Goal: Communication & Community: Answer question/provide support

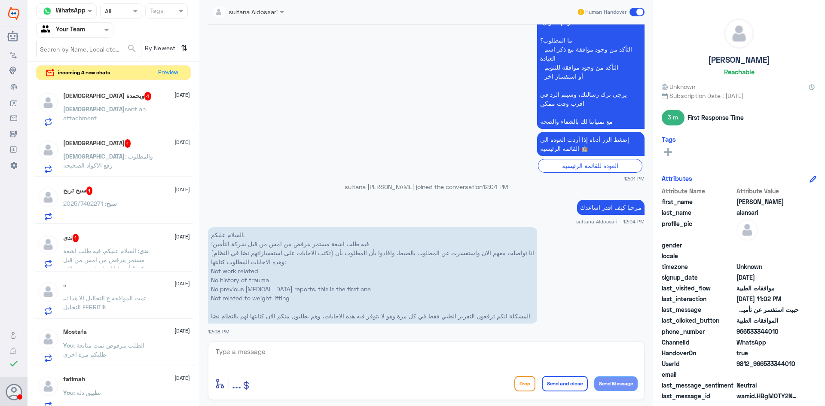
scroll to position [3002, 0]
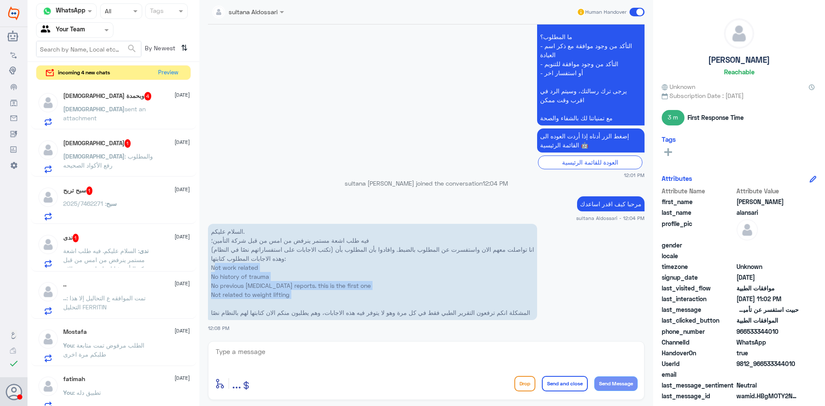
drag, startPoint x: 301, startPoint y: 302, endPoint x: 209, endPoint y: 268, distance: 98.5
click at [209, 268] on p "السلام عليكم. فيه طلب اشعة مستمر ينرفض من امس من قبل شركة التأمين؛ انا تواصلت م…" at bounding box center [372, 272] width 329 height 96
copy p "Not work related No history of trauma No previous [MEDICAL_DATA] reports. this …"
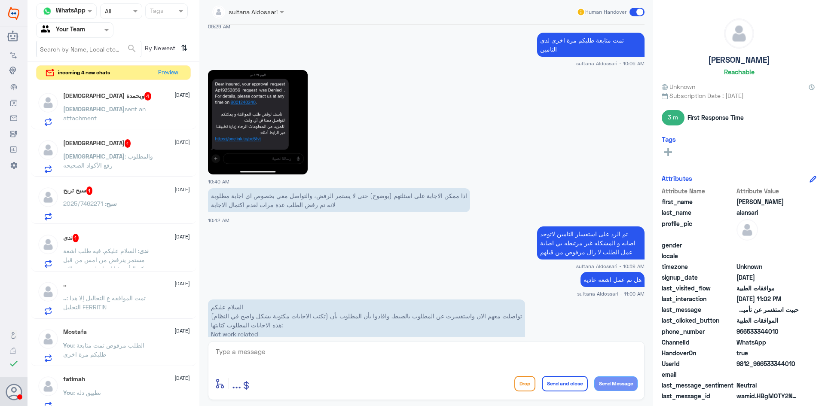
scroll to position [2272, 0]
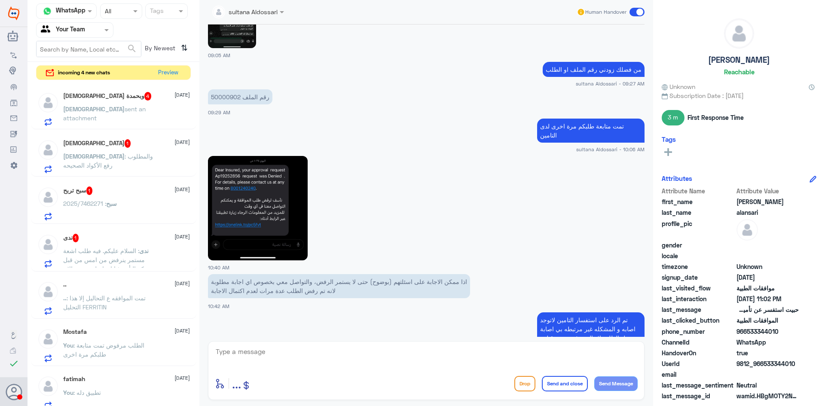
click at [217, 94] on p "رقم الملف 50000902" at bounding box center [240, 96] width 64 height 15
copy p "50000902"
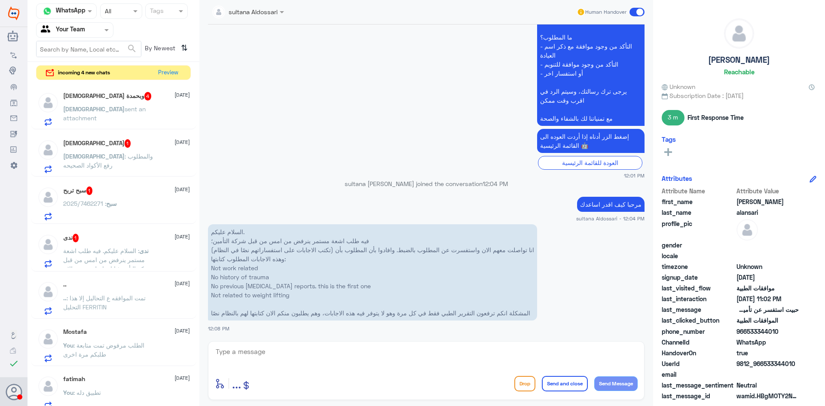
scroll to position [3002, 0]
click at [122, 105] on span "sent an attachment" at bounding box center [104, 113] width 83 height 16
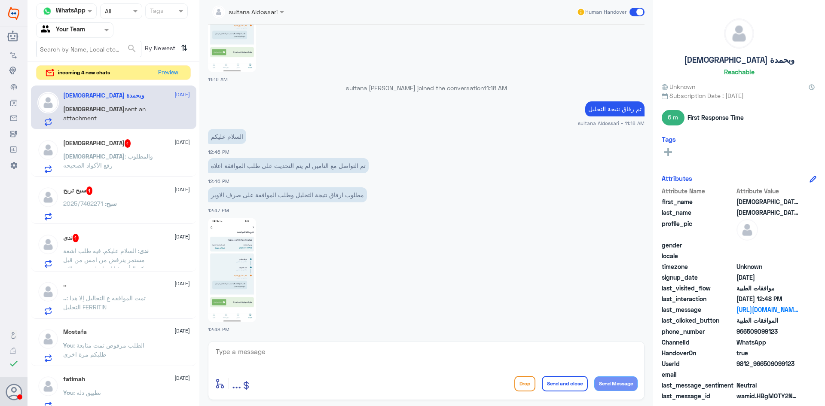
scroll to position [555, 0]
click at [240, 277] on img at bounding box center [232, 269] width 48 height 104
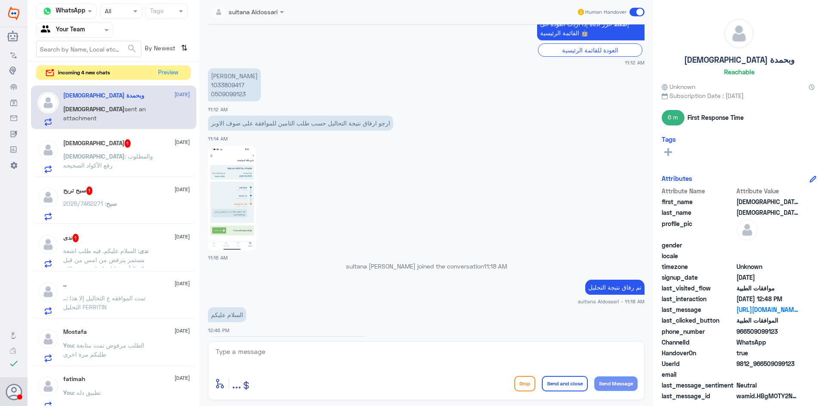
scroll to position [297, 0]
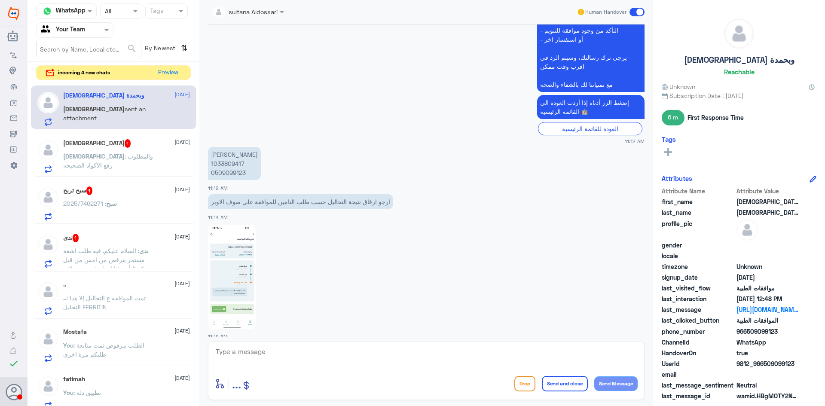
click at [225, 163] on p "[PERSON_NAME] 1033809417 0509099123" at bounding box center [234, 163] width 53 height 33
copy p "1033809417"
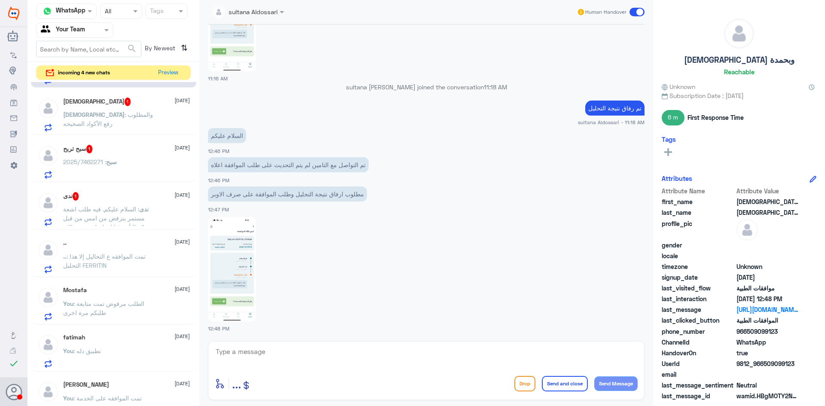
scroll to position [0, 0]
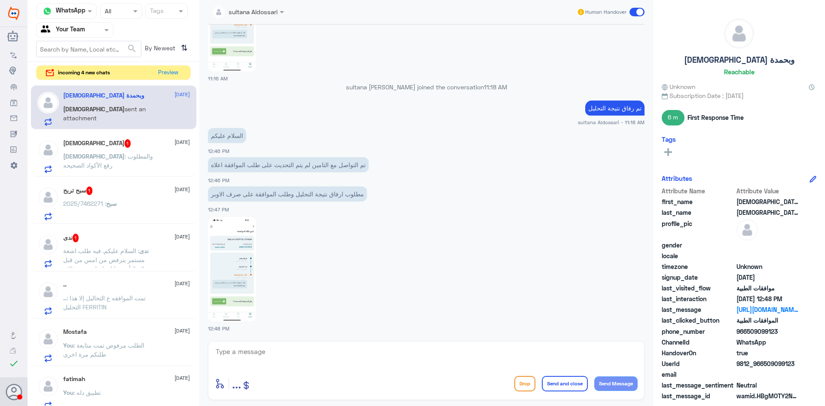
click at [123, 159] on span ": والمطلوب رفع الأكواد الصحيحه" at bounding box center [108, 161] width 90 height 16
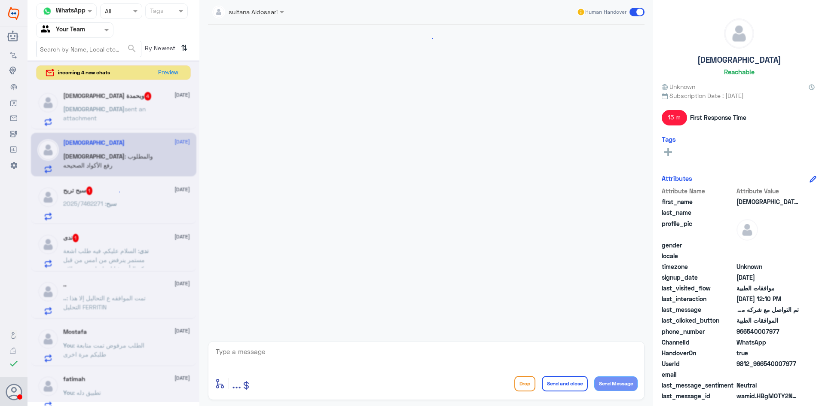
scroll to position [829, 0]
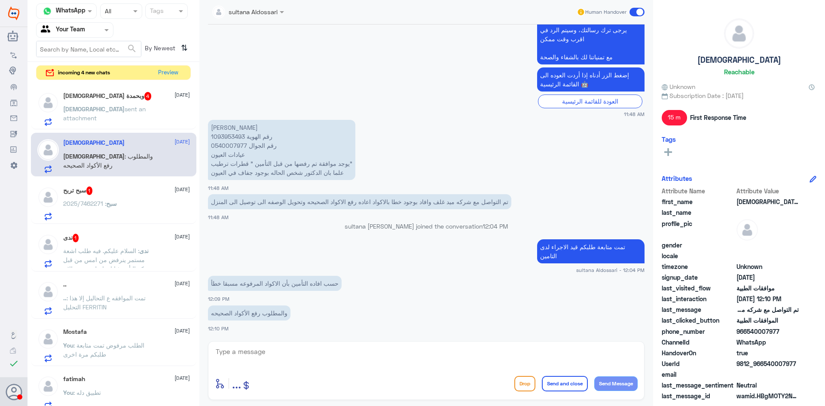
click at [230, 136] on p "[PERSON_NAME] رقم الهوية 1093953493 رقم الجوال 0540007977 عيادات العيون يوجد مو…" at bounding box center [281, 150] width 147 height 60
copy p "1093953493"
click at [104, 113] on p "[DEMOGRAPHIC_DATA] sent an attachment" at bounding box center [111, 114] width 97 height 21
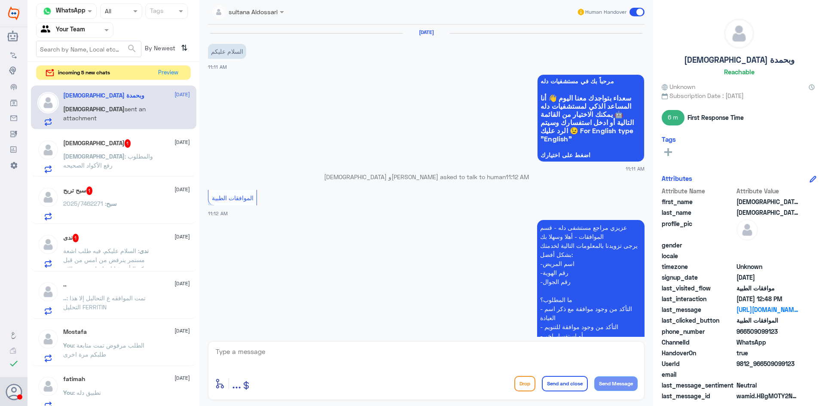
scroll to position [555, 0]
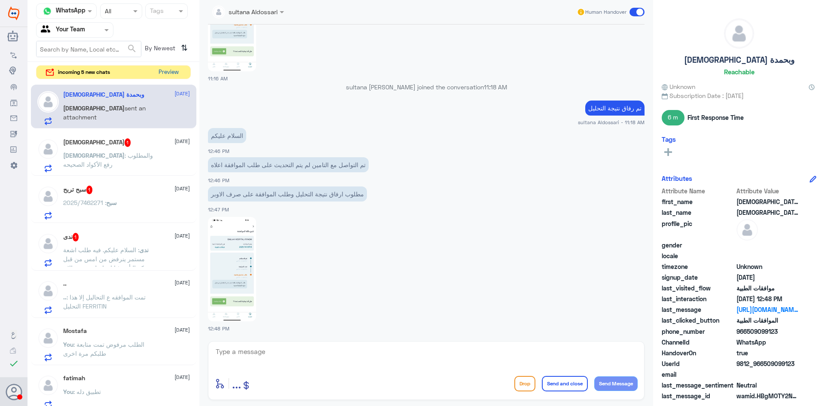
click at [173, 67] on button "Preview" at bounding box center [168, 72] width 27 height 13
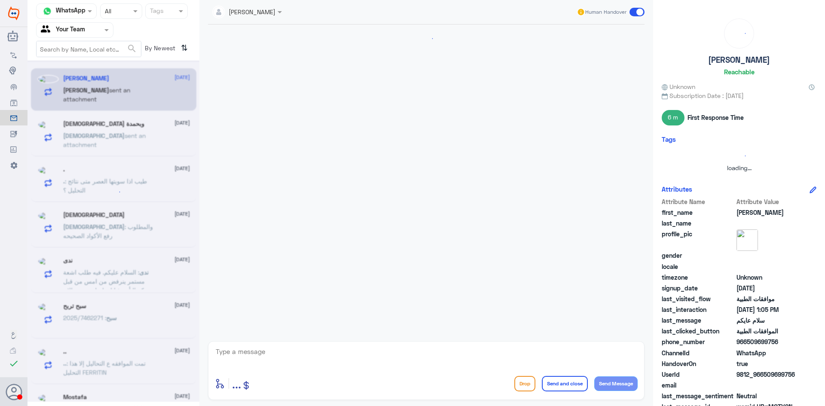
scroll to position [109, 0]
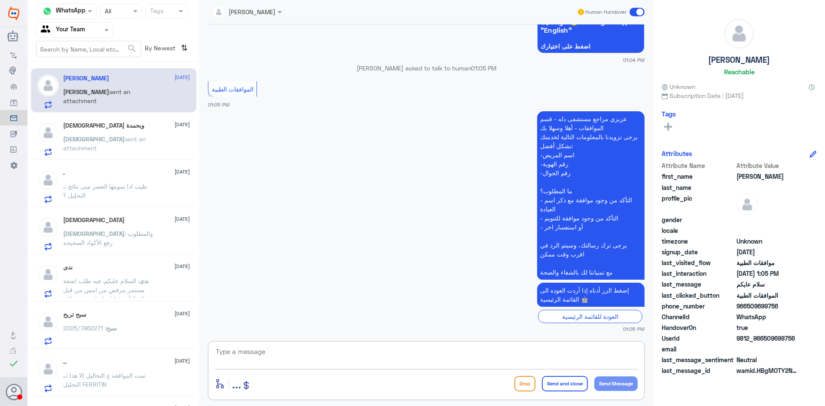
click at [390, 355] on textarea at bounding box center [426, 356] width 423 height 21
type textarea "مرحبا كيف اقدر اساعدك"
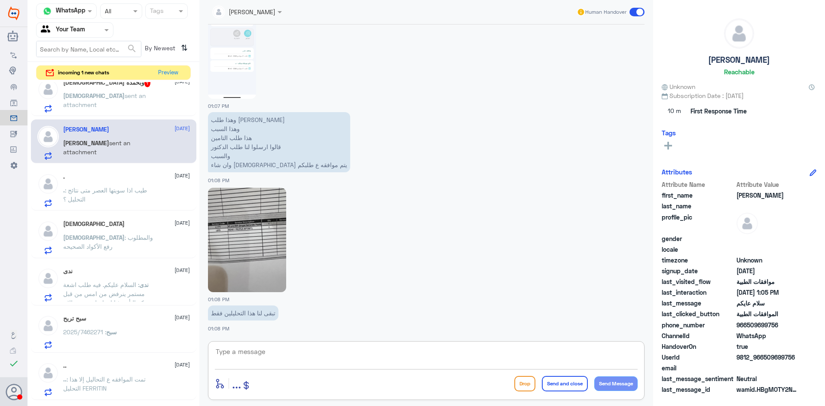
scroll to position [0, 0]
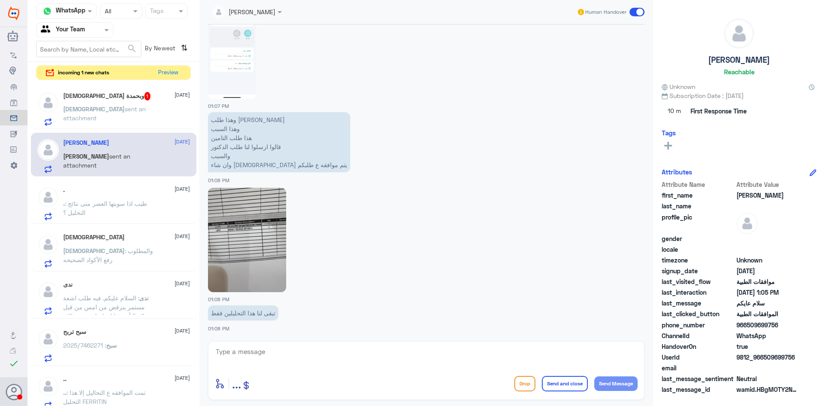
click at [102, 242] on div "[PERSON_NAME] [DATE] [DEMOGRAPHIC_DATA] : والمطلوب رفع الأكواد الصحيحه" at bounding box center [126, 251] width 127 height 34
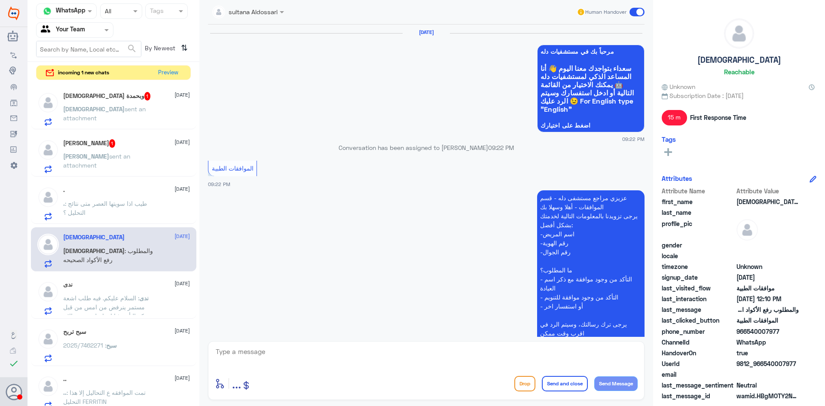
scroll to position [829, 0]
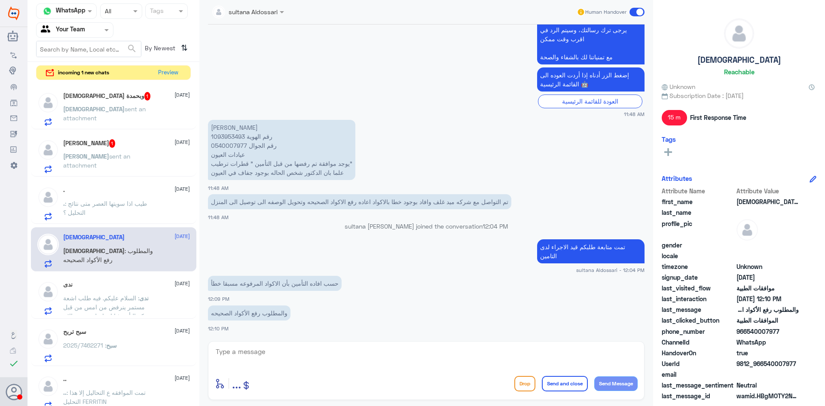
click at [230, 135] on p "[PERSON_NAME] رقم الهوية 1093953493 رقم الجوال 0540007977 عيادات العيون يوجد مو…" at bounding box center [281, 150] width 147 height 60
copy p "1093953493"
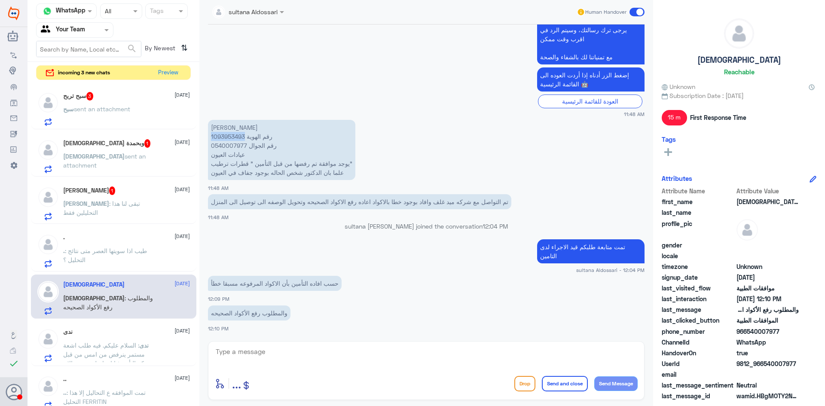
copy p "1093953493"
click at [486, 400] on div "sultana Aldossari Human Handover [DATE] مرحباً بك في مستشفيات دله سعداء بتواجدك…" at bounding box center [426, 204] width 454 height 409
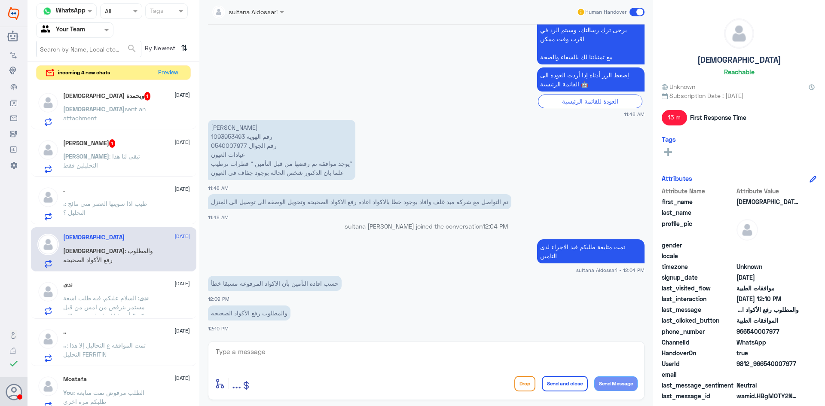
scroll to position [43, 0]
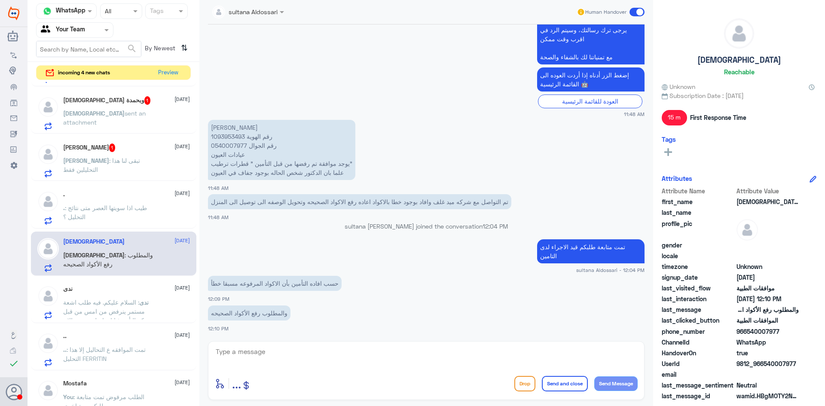
click at [98, 204] on p ". : طيب اذا سويتها العصر متى نتائج التحليل ؟" at bounding box center [111, 213] width 97 height 21
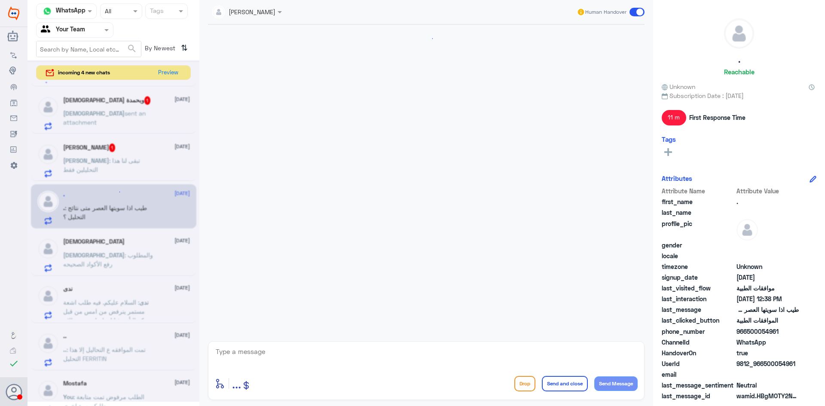
scroll to position [354, 0]
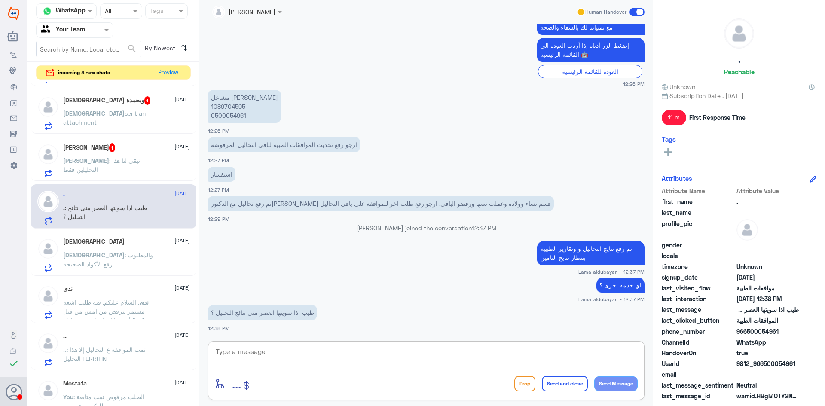
click at [337, 356] on textarea at bounding box center [426, 356] width 423 height 21
type textarea "تتاكد من قسم المختبر"
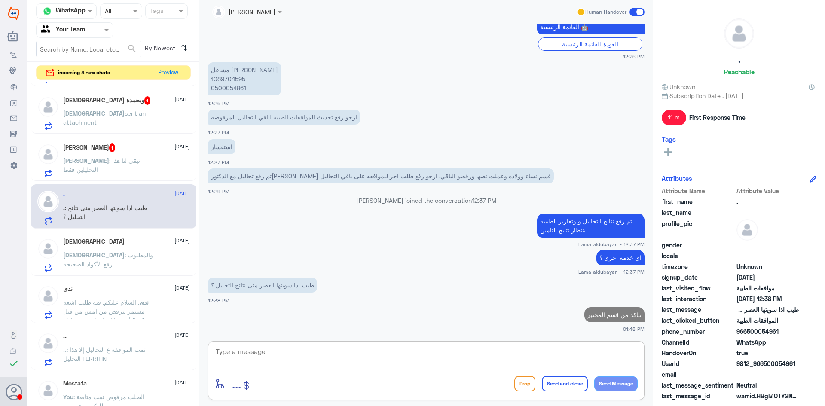
type textarea "ل"
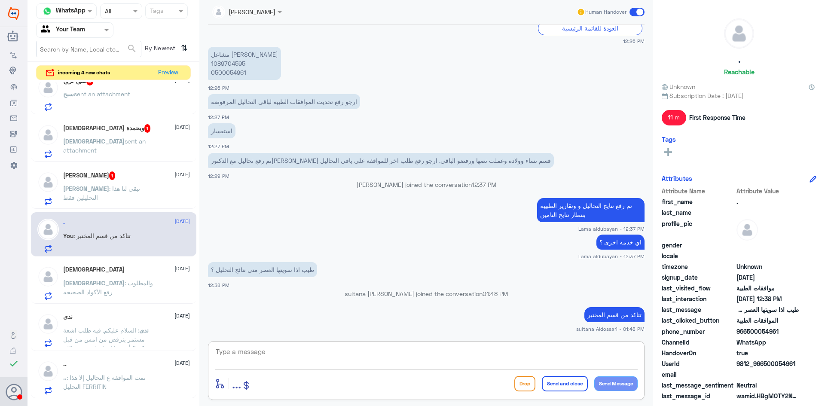
scroll to position [0, 0]
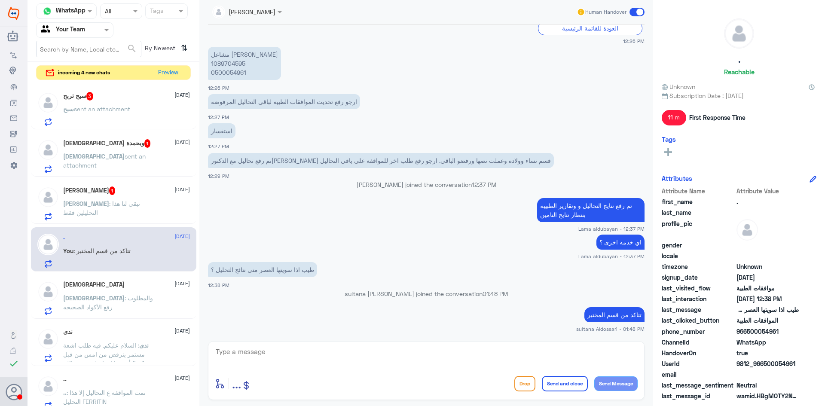
click at [124, 189] on div "[PERSON_NAME] 1 [DATE]" at bounding box center [126, 191] width 127 height 9
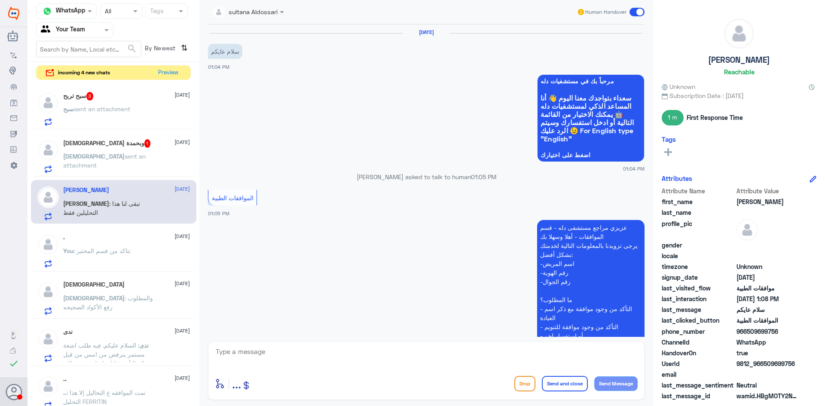
scroll to position [607, 0]
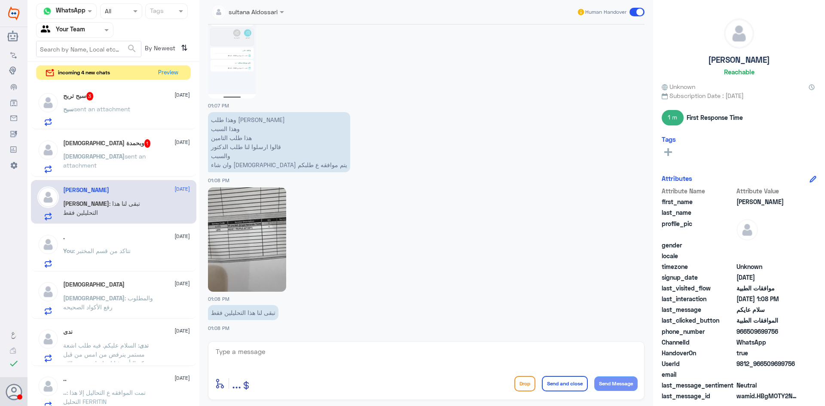
click at [246, 209] on img at bounding box center [247, 239] width 78 height 104
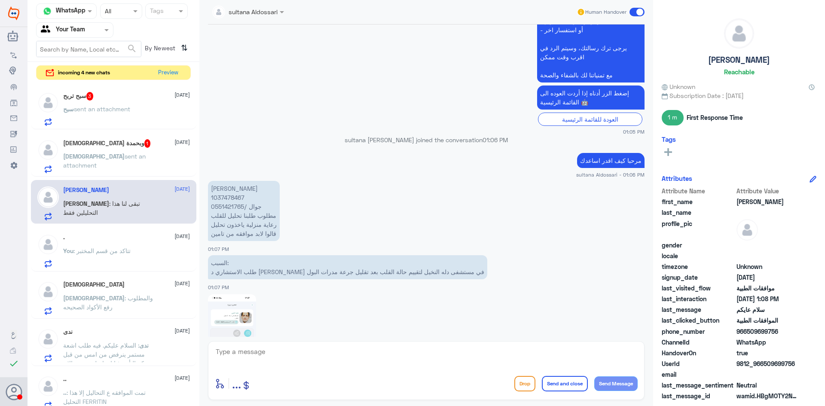
scroll to position [306, 0]
click at [224, 198] on p "منيرة [PERSON_NAME] 1037478467 جوال /0551421765 مطلوب طلبنا تحليل للقلب رعاية م…" at bounding box center [244, 211] width 72 height 60
copy p "1037478467"
click at [230, 207] on p "منيرة [PERSON_NAME] 1037478467 جوال /0551421765 مطلوب طلبنا تحليل للقلب رعاية م…" at bounding box center [244, 211] width 72 height 60
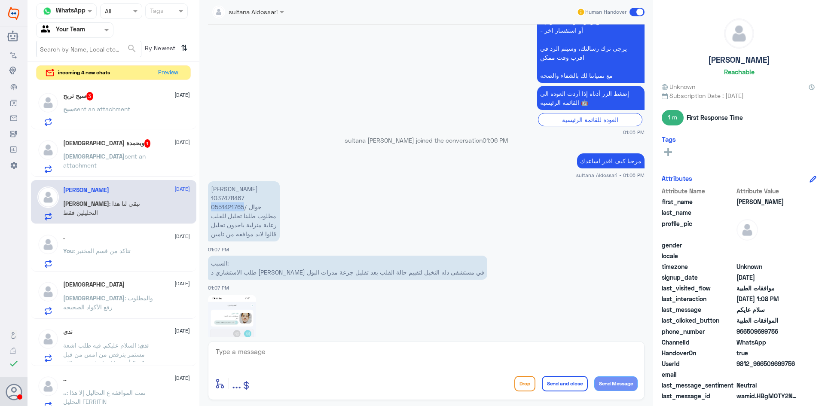
click at [230, 207] on p "منيرة [PERSON_NAME] 1037478467 جوال /0551421765 مطلوب طلبنا تحليل للقلب رعاية م…" at bounding box center [244, 211] width 72 height 60
copy p "0551421765"
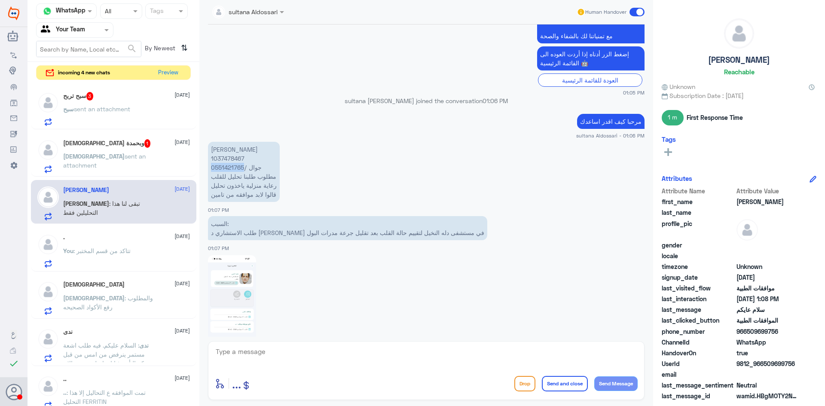
scroll to position [435, 0]
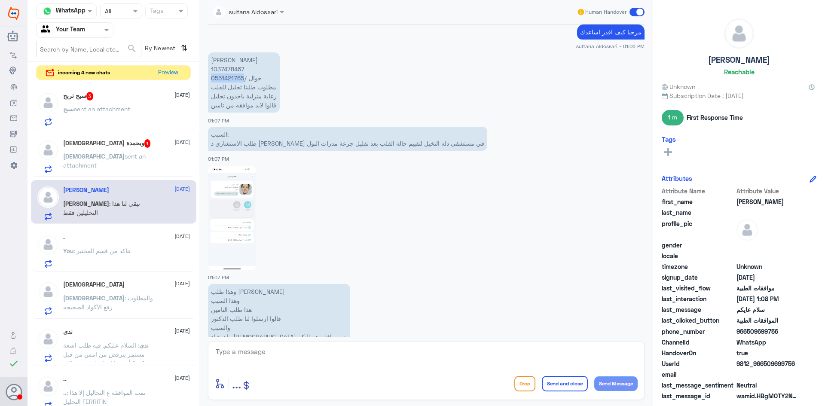
click at [241, 220] on img at bounding box center [232, 218] width 48 height 104
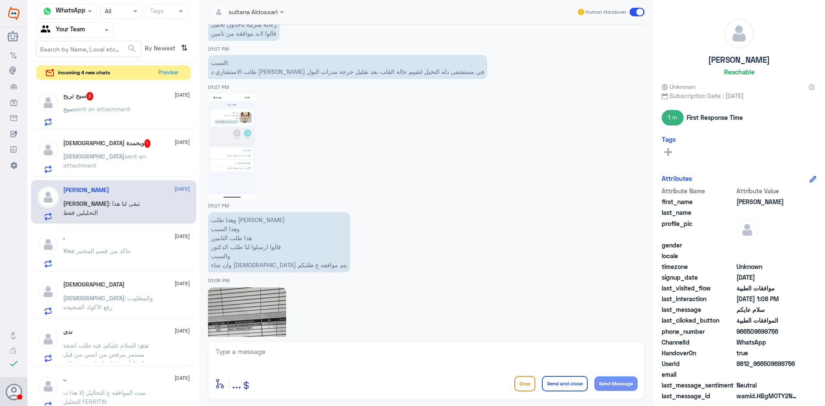
scroll to position [607, 0]
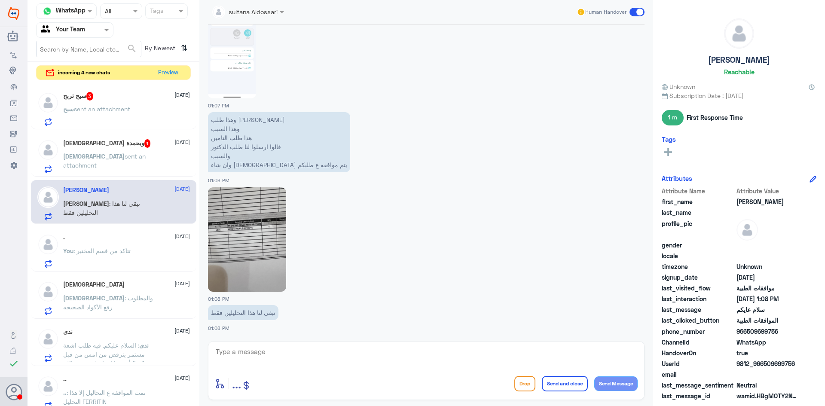
click at [235, 65] on img at bounding box center [232, 46] width 48 height 104
click at [257, 207] on img at bounding box center [247, 239] width 78 height 104
click at [267, 230] on img at bounding box center [247, 239] width 78 height 104
click at [349, 362] on textarea at bounding box center [426, 356] width 423 height 21
paste textarea "KIDNEY PROFILE (KFT/RFT)"
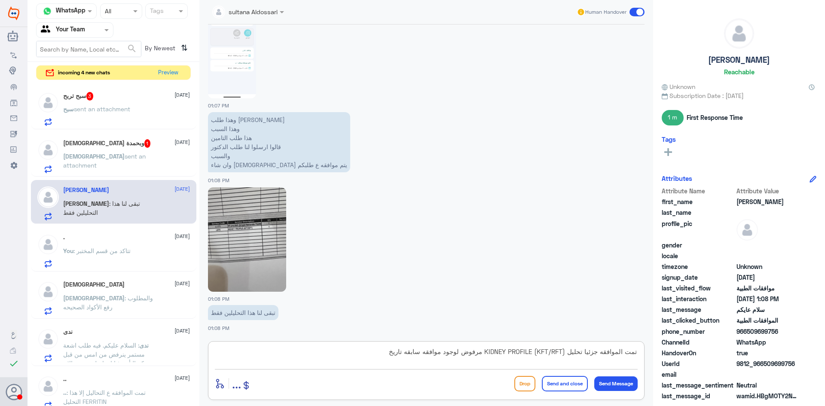
paste textarea "[DATE]"
type textarea "تمت الموافقه جزئيا تحليل KIDNEY PROFILE (KFT/RFT) مرفوض لوجود موافقه سابقه تاري…"
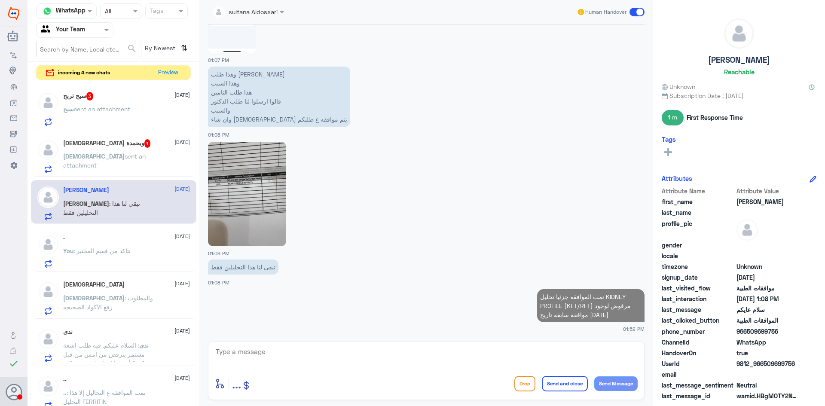
click at [113, 155] on span "sent an attachment" at bounding box center [104, 161] width 83 height 16
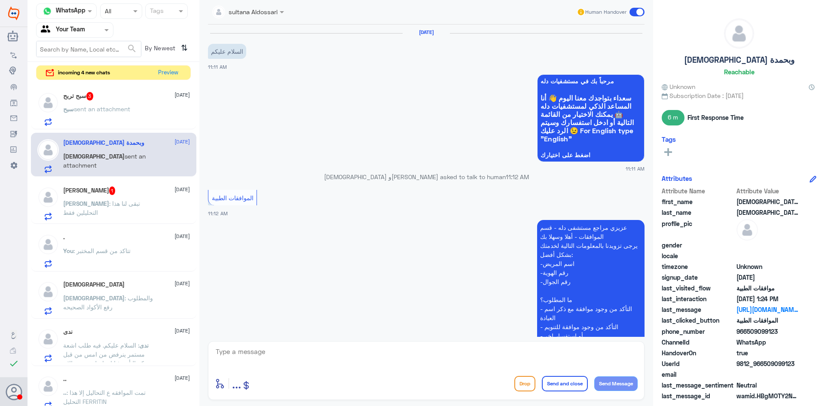
scroll to position [620, 0]
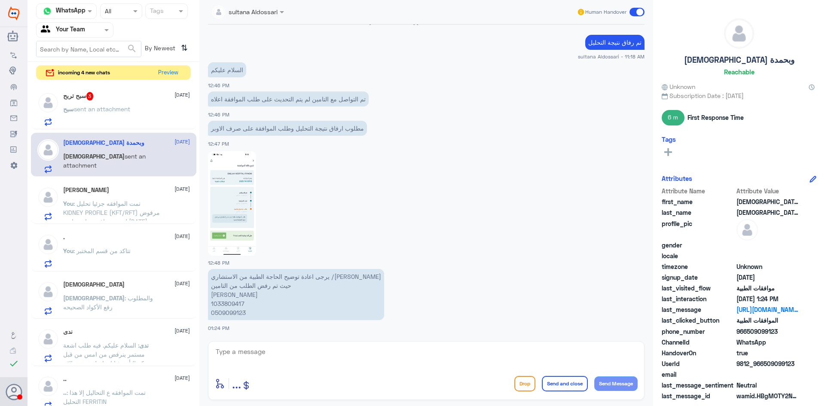
click at [233, 305] on p "يرجى اعادة توضيح الحاجة الطبية من الاستشاري /[PERSON_NAME] حيث تم رفض الطلب من …" at bounding box center [296, 294] width 176 height 51
copy p "1033809417"
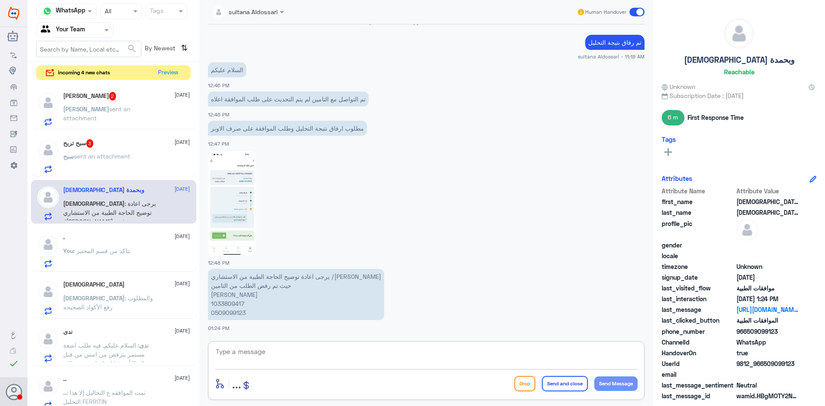
click at [343, 353] on textarea at bounding box center [426, 356] width 423 height 21
type textarea "تم اعادة ارفاق كافة التقارير لتامين طلبك قيد الاجراء"
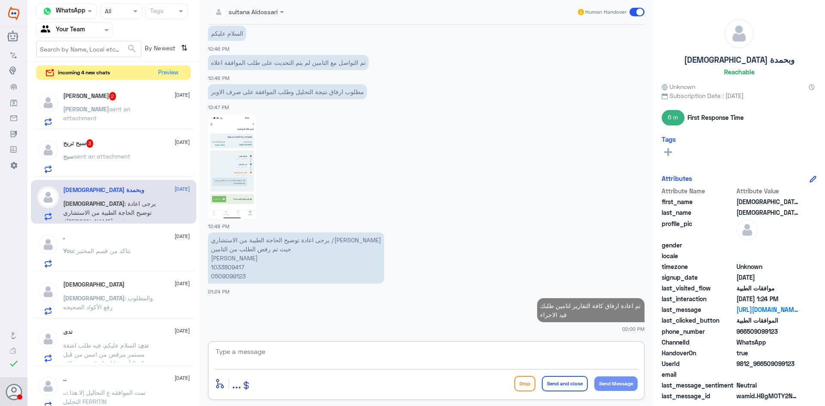
click at [107, 148] on div "سبح تربح 3 [DATE] سبح sent an attachment" at bounding box center [126, 156] width 127 height 34
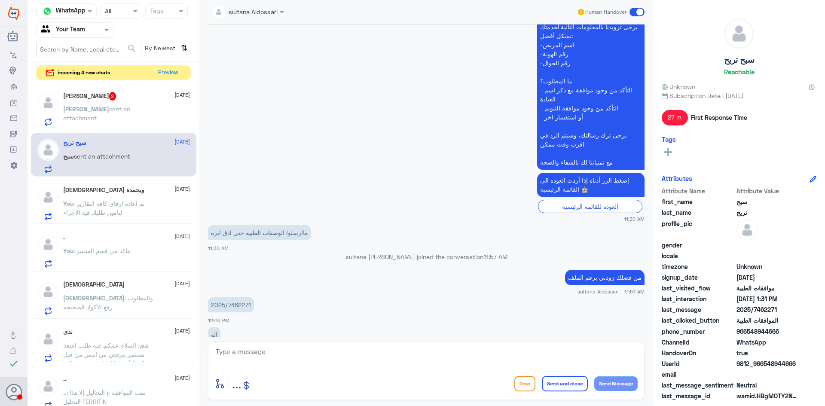
scroll to position [639, 0]
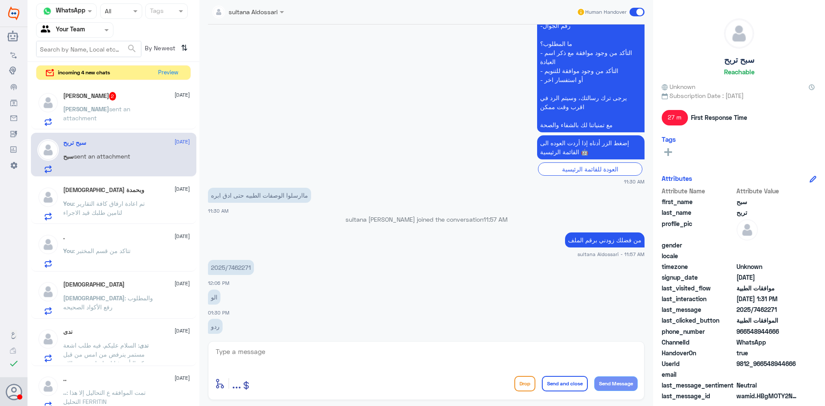
click at [242, 267] on p "2025/7462271" at bounding box center [231, 267] width 46 height 15
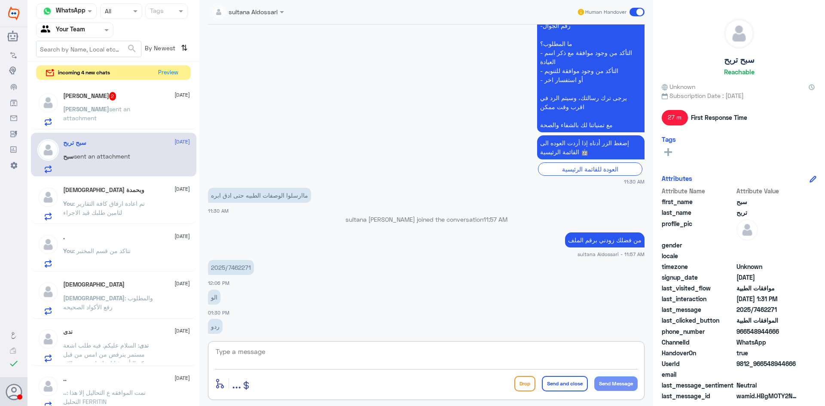
click at [310, 350] on textarea at bounding box center [426, 356] width 423 height 21
paste textarea "IGE & Esinophil."
type textarea "التامين يحتاج نتيجة تحليل IGE & Esinophil. هل تم عملها"
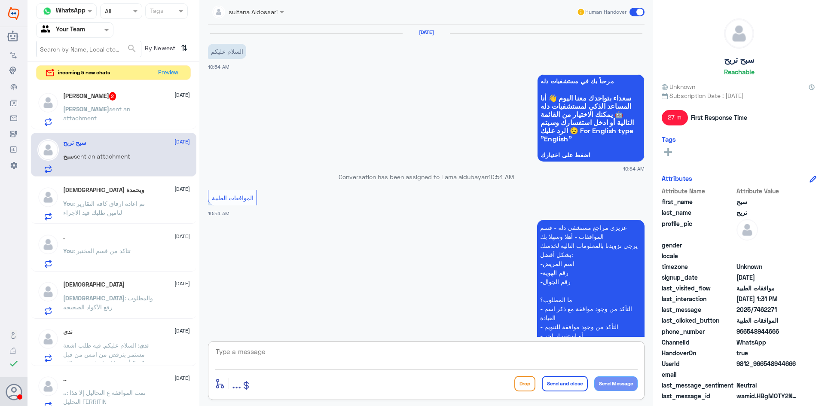
scroll to position [109, 0]
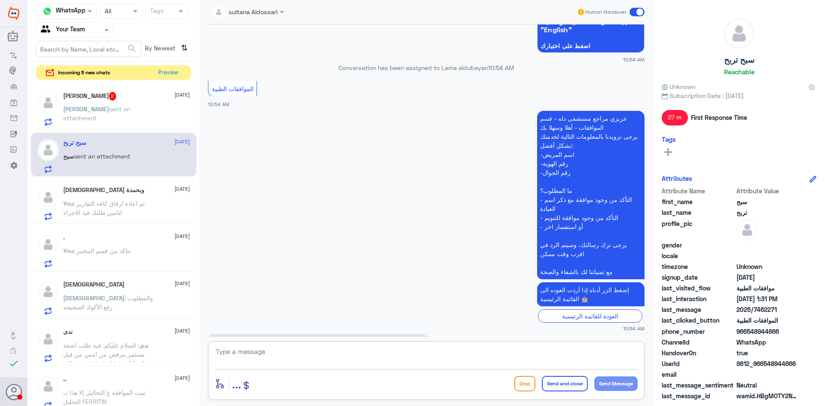
click at [78, 104] on p "[PERSON_NAME] sent an attachment" at bounding box center [111, 114] width 97 height 21
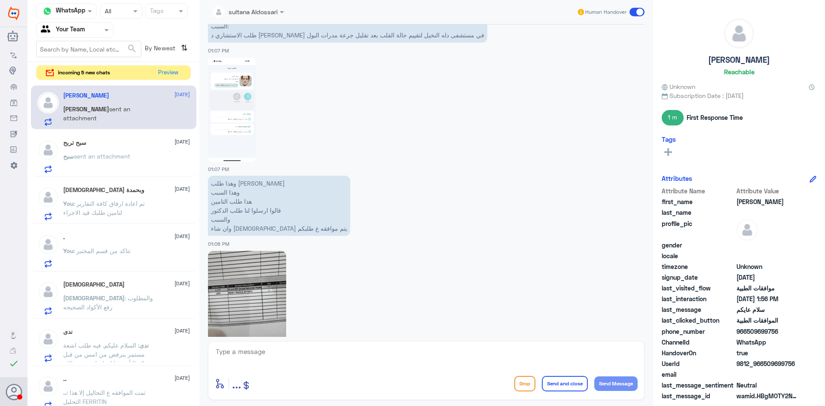
scroll to position [462, 0]
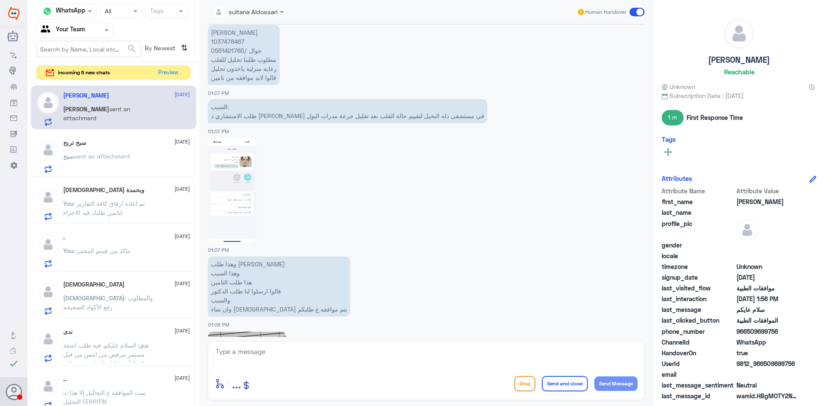
click at [233, 41] on p "منيرة [PERSON_NAME] 1037478467 جوال /0551421765 مطلوب طلبنا تحليل للقلب رعاية م…" at bounding box center [244, 55] width 72 height 60
click at [220, 51] on p "منيرة [PERSON_NAME] 1037478467 جوال /0551421765 مطلوب طلبنا تحليل للقلب رعاية م…" at bounding box center [244, 55] width 72 height 60
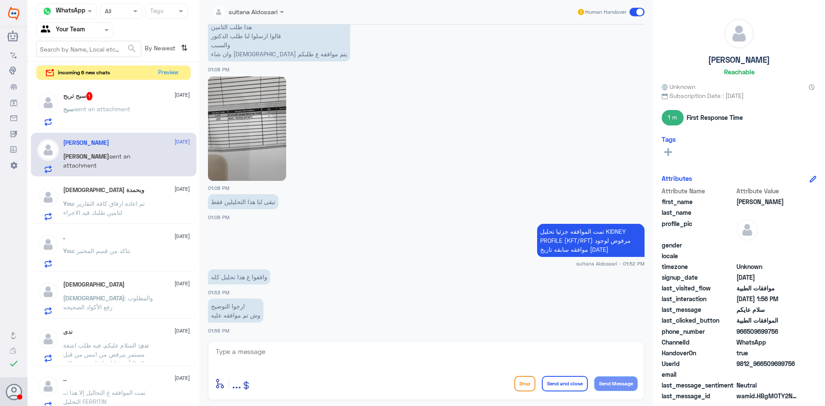
scroll to position [720, 0]
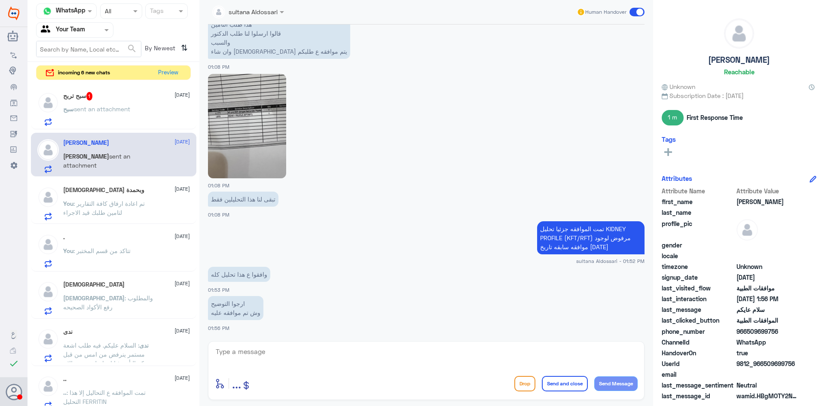
click at [453, 350] on textarea at bounding box center [426, 356] width 423 height 21
paste textarea "NT-pro BNP ([MEDICAL_DATA])"
type textarea "NT-pro BNP ([MEDICAL_DATA]) هذا التحليل تمت الموافقه عليه"
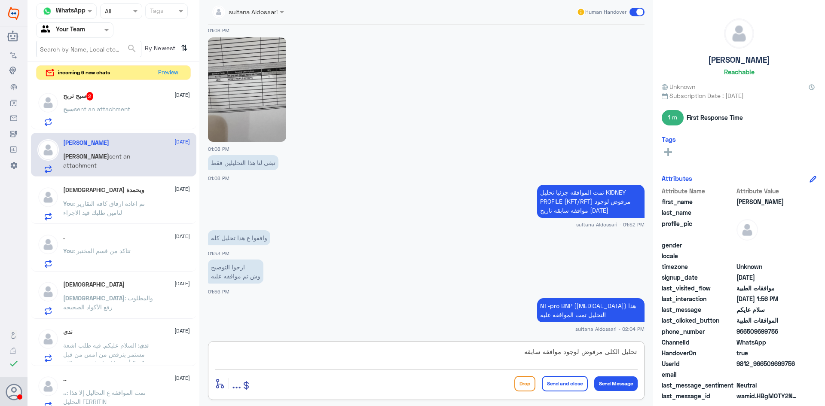
type textarea "تحليل الكلى مرفوض لوجود موافقه سابقه"
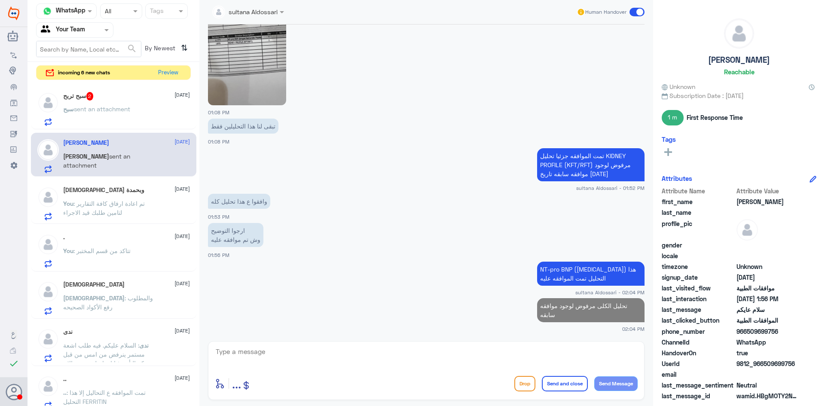
click at [108, 98] on div "سبح تربح 2 [DATE]" at bounding box center [126, 96] width 127 height 9
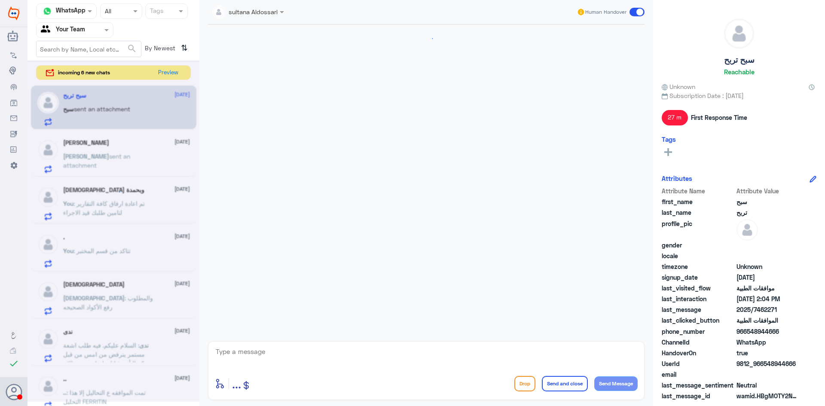
scroll to position [506, 0]
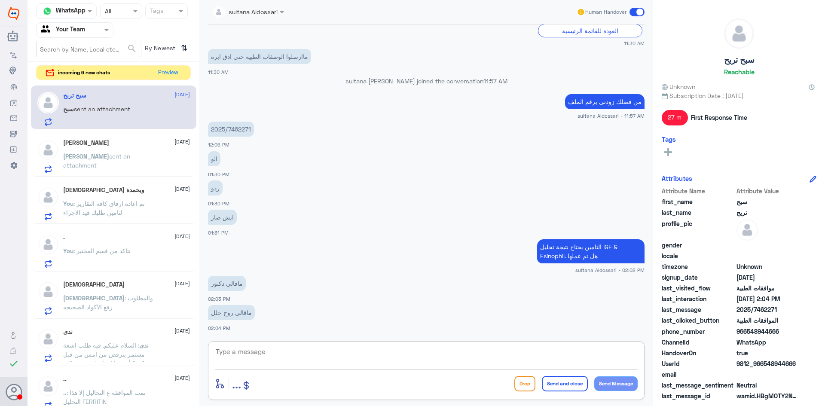
click at [379, 359] on textarea at bounding box center [426, 356] width 423 height 21
type textarea "اذا يرجى مراجعة الدكتور [PERSON_NAME] لم يتم عمل التحليل سابقا لرفع طلب لعمل ال…"
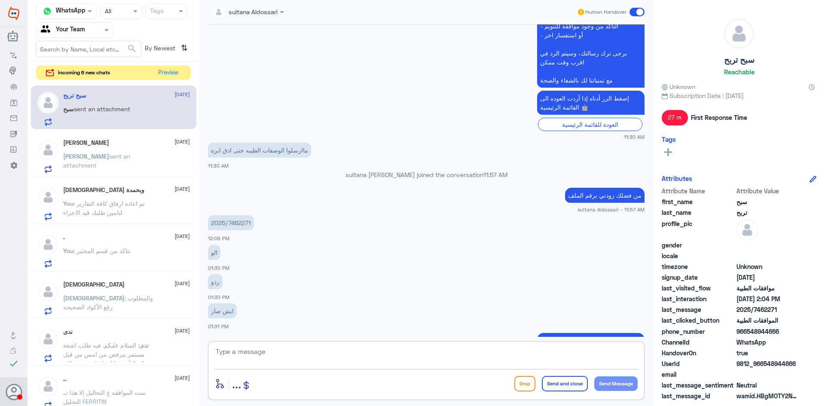
scroll to position [443, 0]
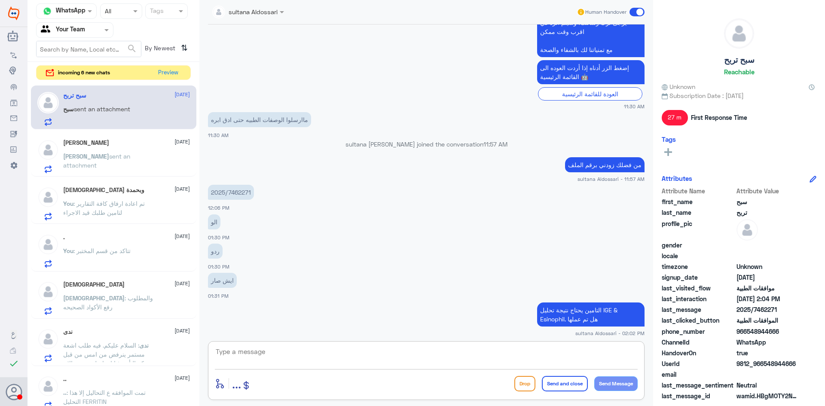
click at [224, 193] on p "2025/7462271" at bounding box center [231, 192] width 46 height 15
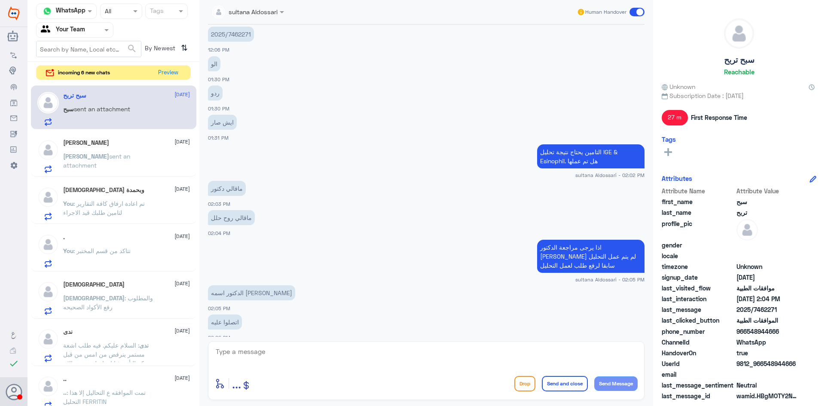
click at [425, 340] on div "sultana Aldossari Human Handover [DATE] أنا امس كنت في دله فيه ابره قالوا لازم …" at bounding box center [426, 204] width 454 height 409
click at [420, 347] on textarea at bounding box center [426, 356] width 423 height 21
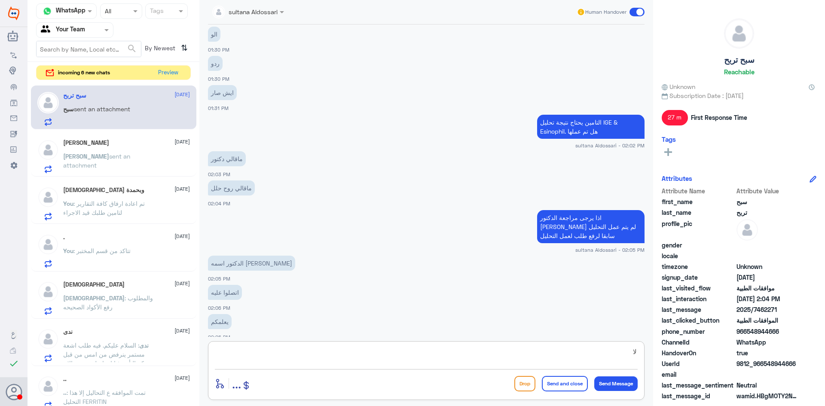
type textarea "ل"
type textarea "ع"
type textarea "عزيزي المراجع لاتوجد لدينا صلاحية التواصل مع الاطباء"
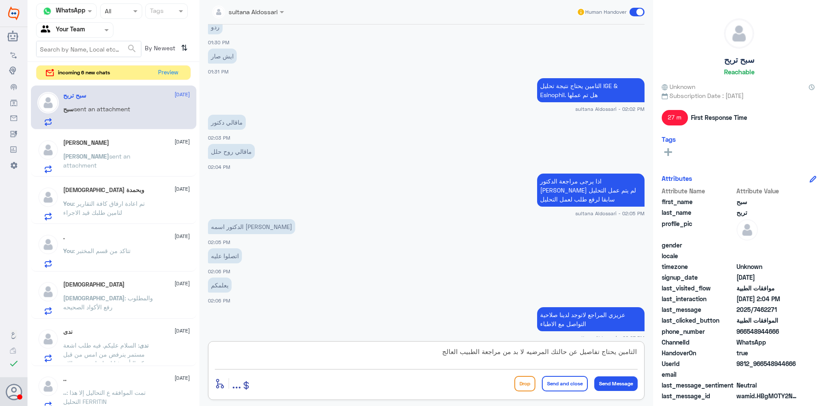
type textarea "التامين يحتاج تفاصيل عن حالتك المرضيه لا بد من مراجعة الطبيب العالج"
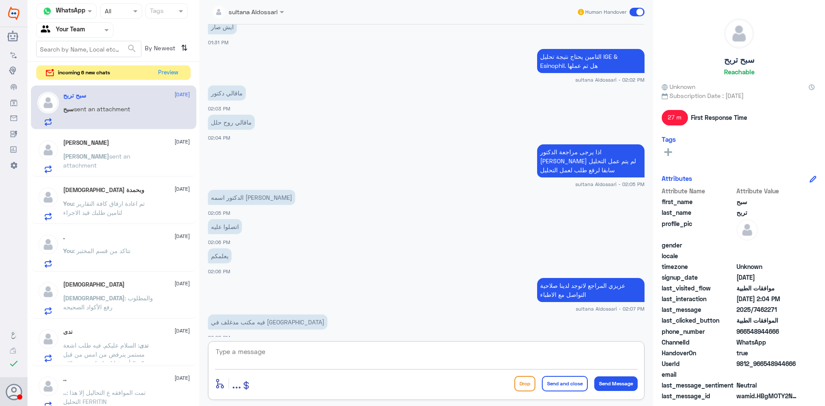
scroll to position [733, 0]
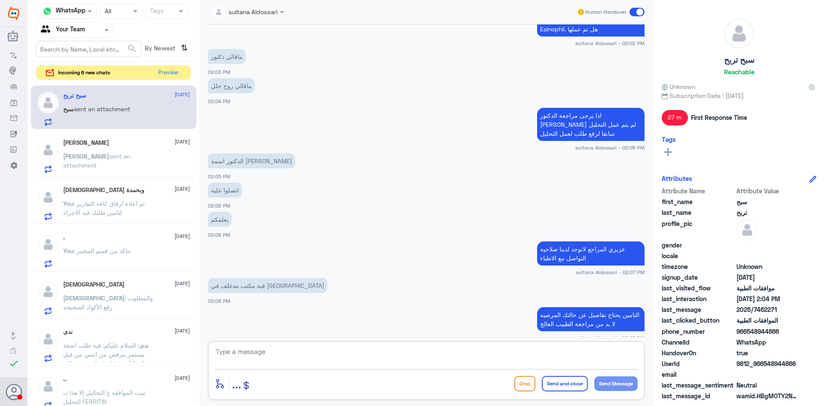
click at [499, 352] on textarea at bounding box center [426, 356] width 423 height 21
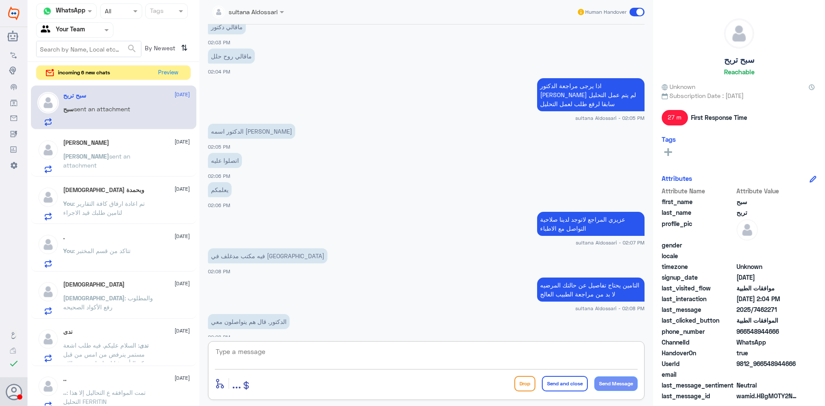
click at [525, 358] on textarea at bounding box center [426, 356] width 423 height 21
click at [456, 353] on textarea at bounding box center [426, 356] width 423 height 21
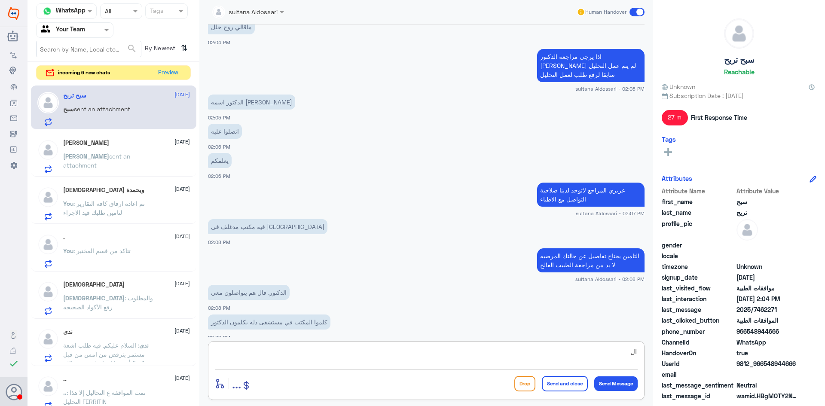
type textarea "ا"
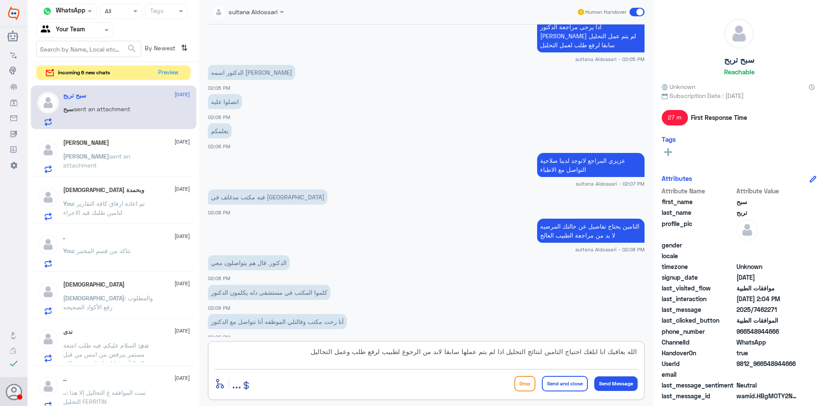
type textarea "الله يعافيك انا ابلغك احتياج التامين لنتائج التحليل اذا لم يتم عملها سابقا لابد…"
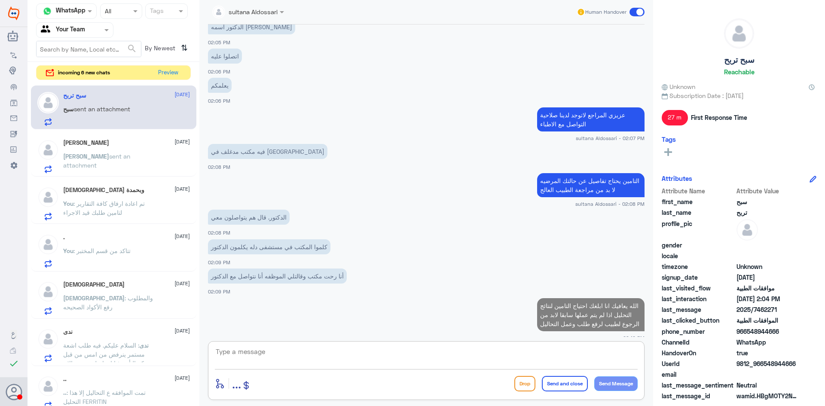
type textarea "ا"
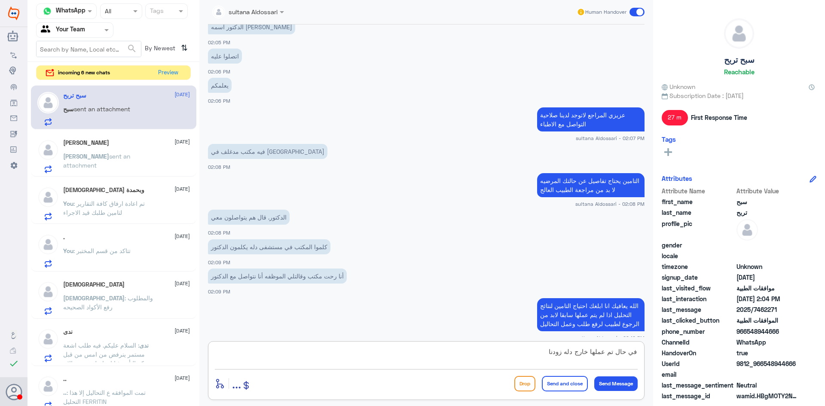
scroll to position [896, 0]
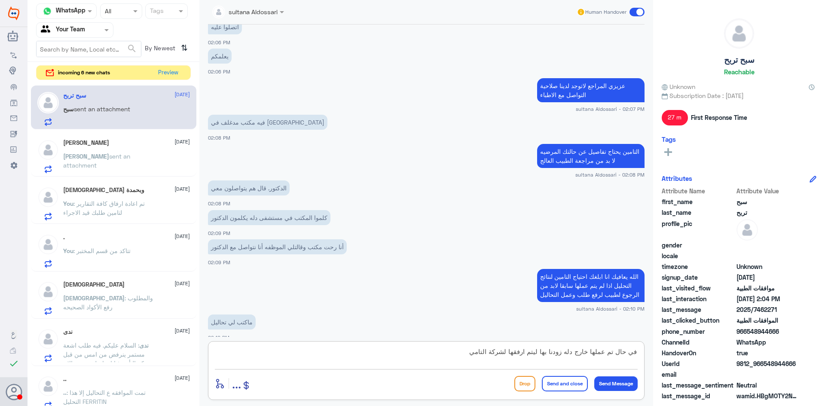
type textarea "في حال تم عملها خارج دله زودنا بها ليتم ارفقها لشركة التامين"
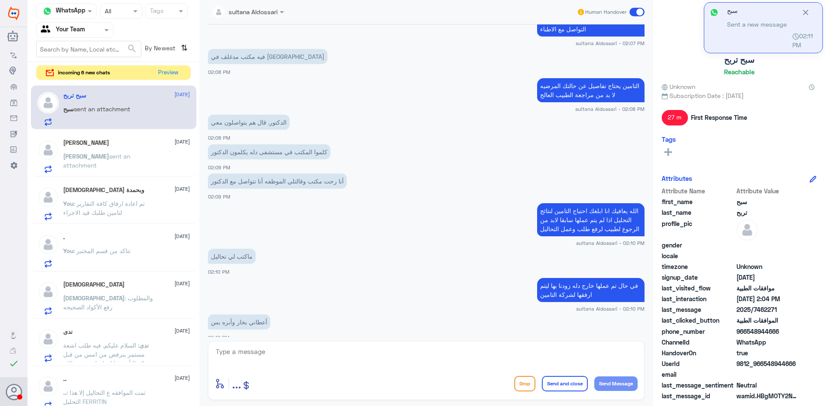
scroll to position [1021, 0]
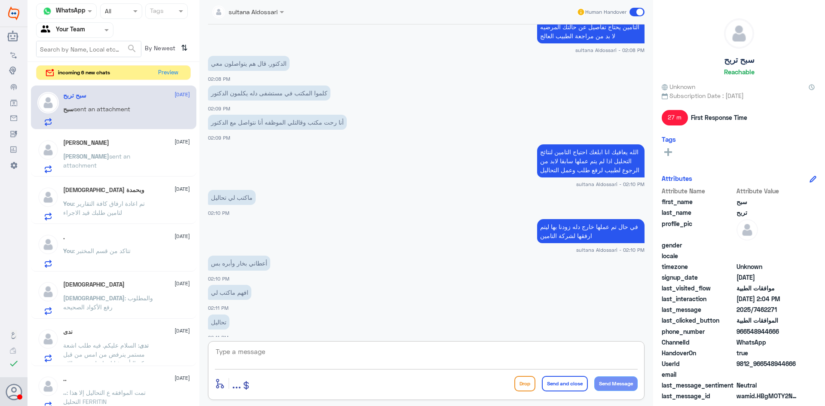
click at [366, 355] on textarea at bounding box center [426, 356] width 423 height 21
click at [468, 352] on textarea at bounding box center [426, 356] width 423 height 21
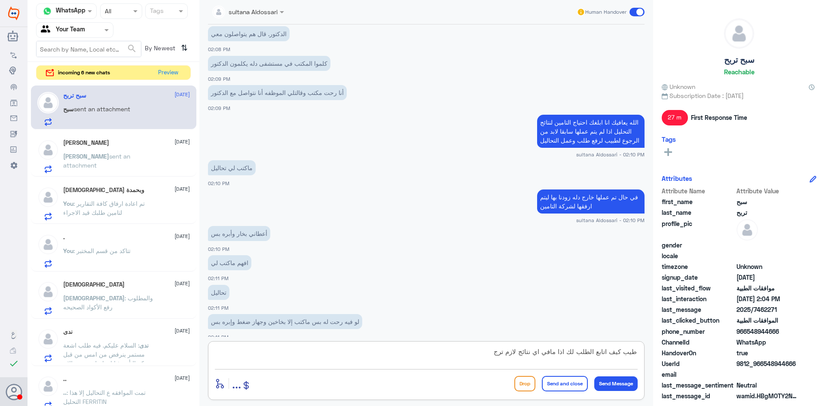
scroll to position [1080, 0]
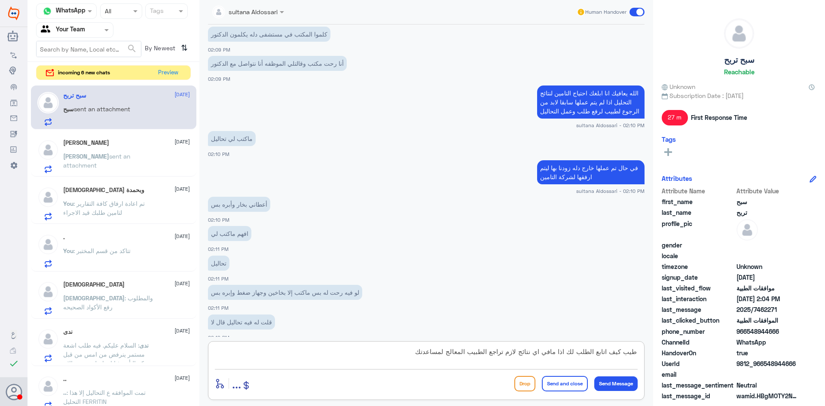
type textarea "طيب كيف اتابع الطلب لك اذا مافي اي نتائج لازم تراجع الطبيب المعالج لمساعدتك"
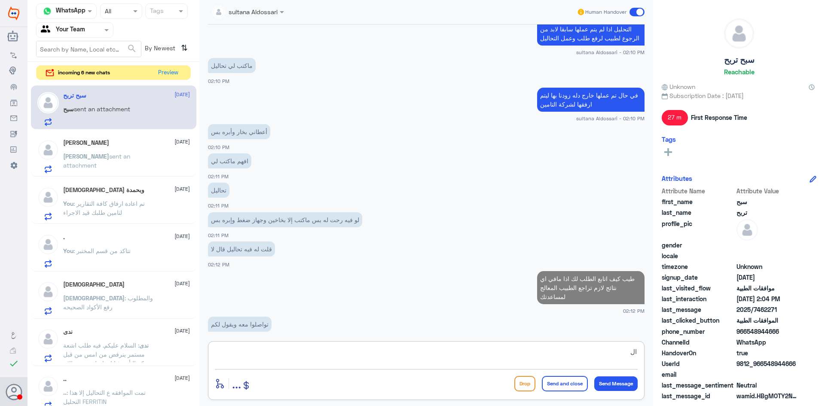
scroll to position [1127, 0]
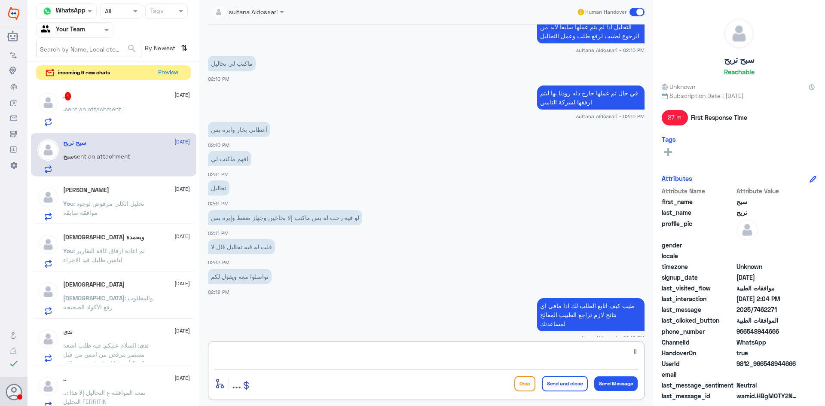
type textarea "ا"
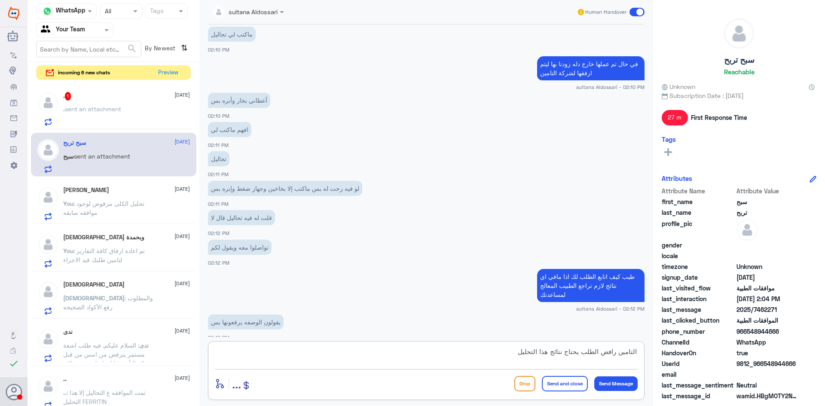
type textarea "التامين رافض الطلب يحتاج نتائج هذا التحليل"
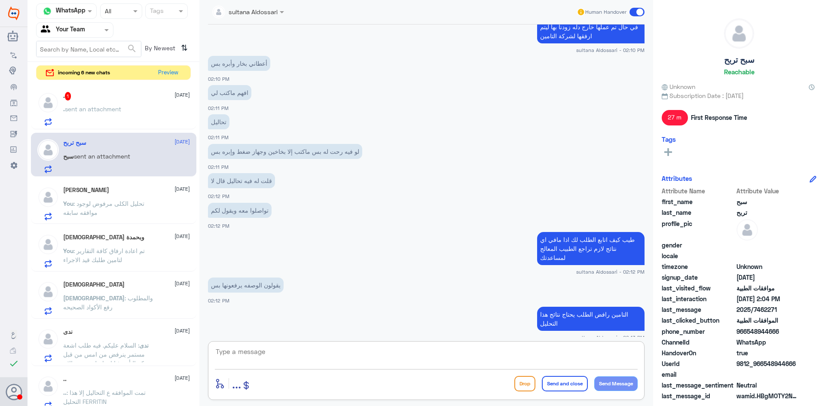
scroll to position [1223, 0]
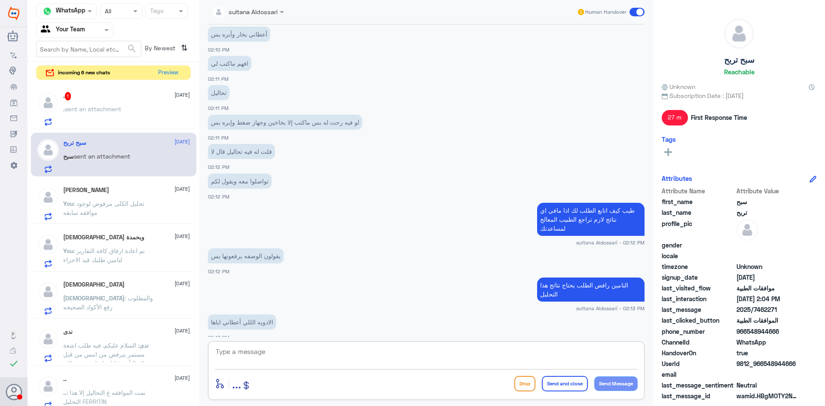
click at [389, 350] on textarea at bounding box center [426, 356] width 423 height 21
paste textarea "- Please provide prescriptions of Medical TT that patient used during last 12 M…"
type textarea "- Please provide prescriptions of Medical TT that patient used during last 12 M…"
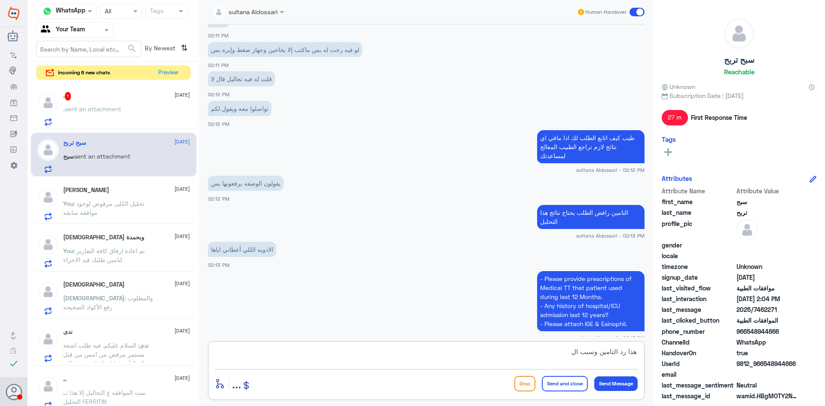
scroll to position [1325, 0]
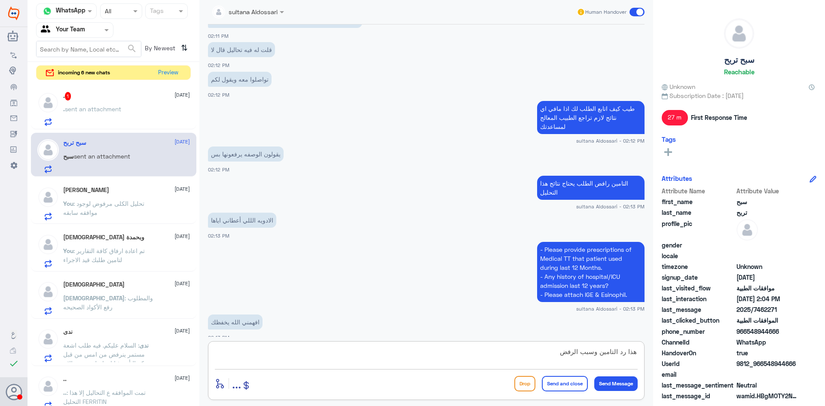
type textarea "هذا رد التامين وسبب الرفض"
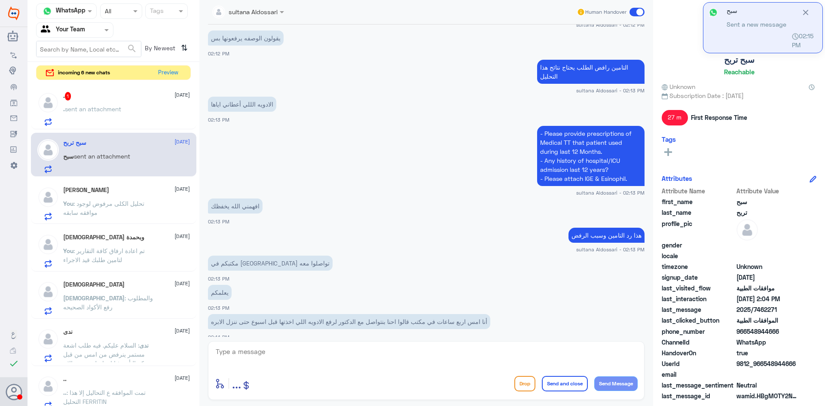
scroll to position [1470, 0]
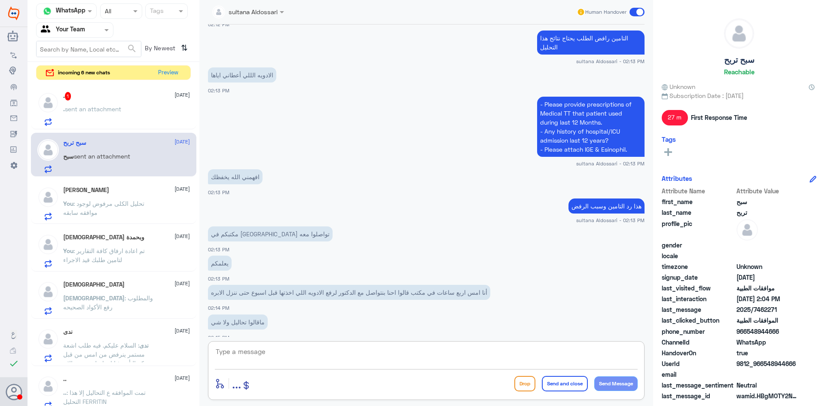
click at [355, 355] on textarea at bounding box center [426, 356] width 423 height 21
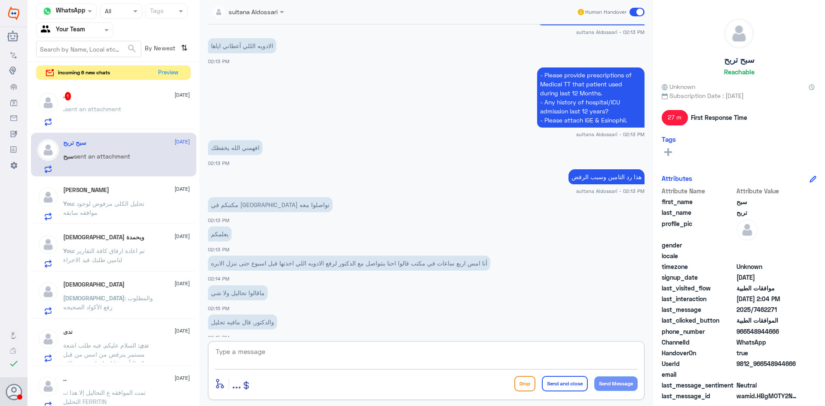
click at [355, 355] on textarea at bounding box center [426, 356] width 423 height 21
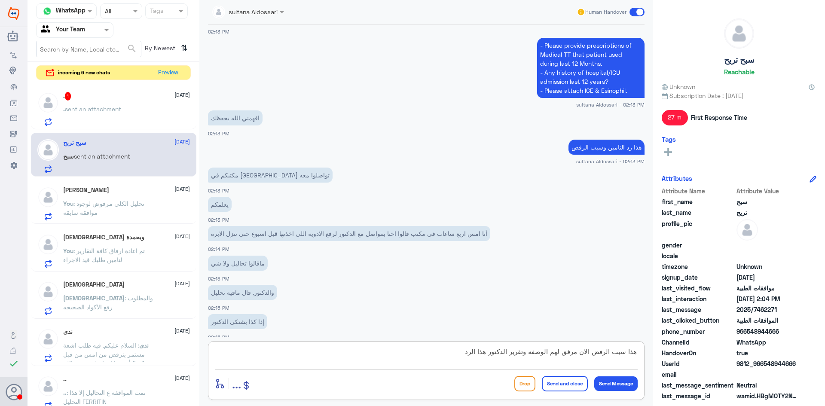
type textarea "هذا سبب الرفض الان مرفق لهم الوصفه وتقرير الدكتور هذا الرد"
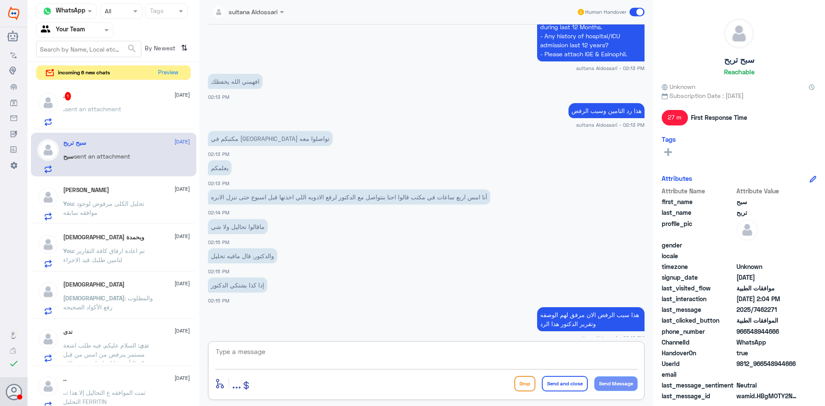
paste textarea "- Please provide prescriptions of Medical TT that patient used during last 12 M…"
type textarea "- Please provide prescriptions of Medical TT that patient used during last 12 M…"
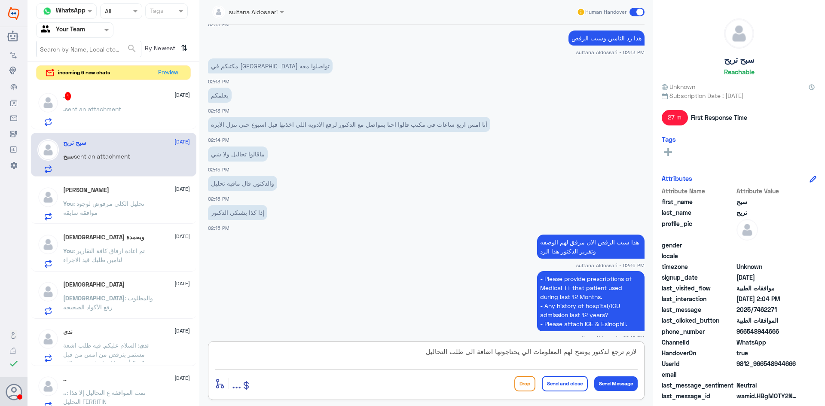
type textarea "لازم ترجع لدكتور يوضح لهم المعلومات الي يحتاجونها اضافة الى طلب التحاليل"
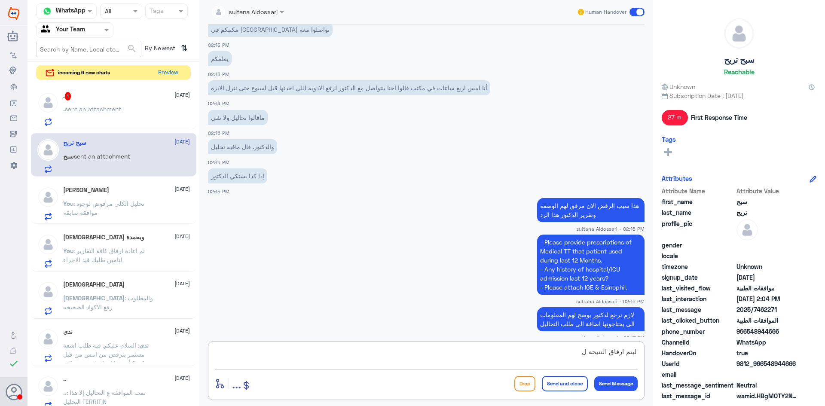
scroll to position [1704, 0]
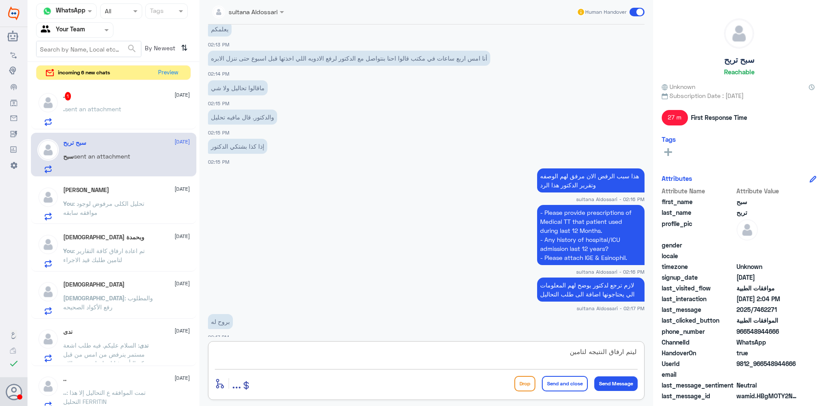
type textarea "ليتم ارفاق النتيجه لتامين"
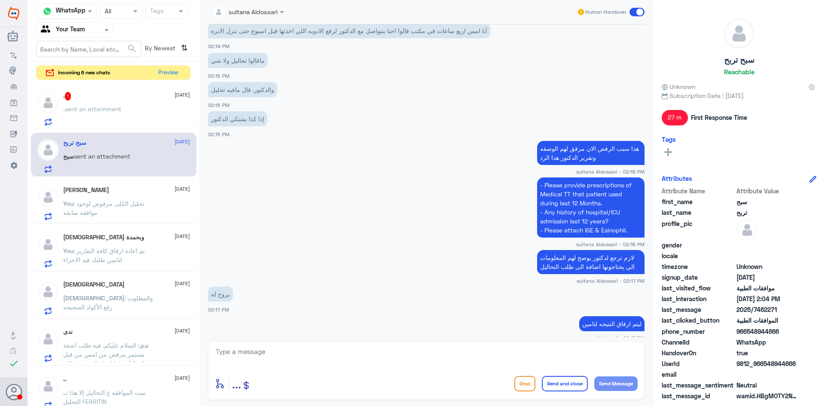
scroll to position [1761, 0]
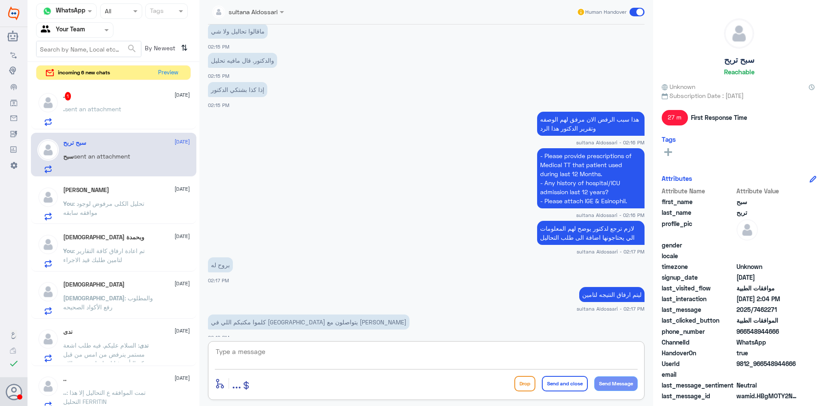
click at [404, 364] on textarea at bounding box center [426, 356] width 423 height 21
type textarea "ا"
click at [87, 106] on span "sent an attachment" at bounding box center [93, 108] width 56 height 7
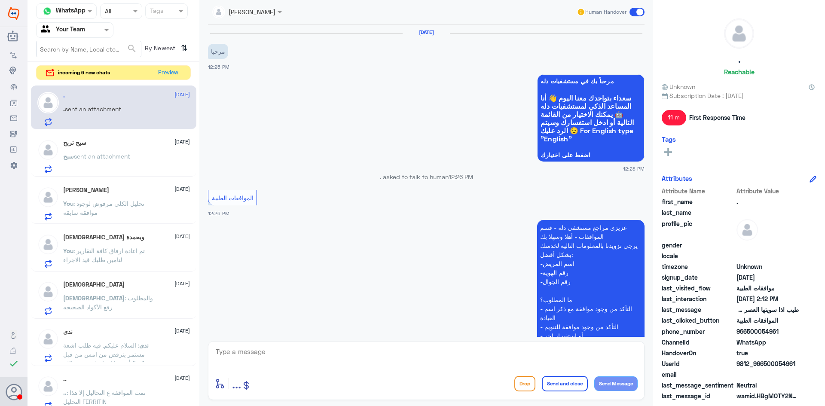
scroll to position [426, 0]
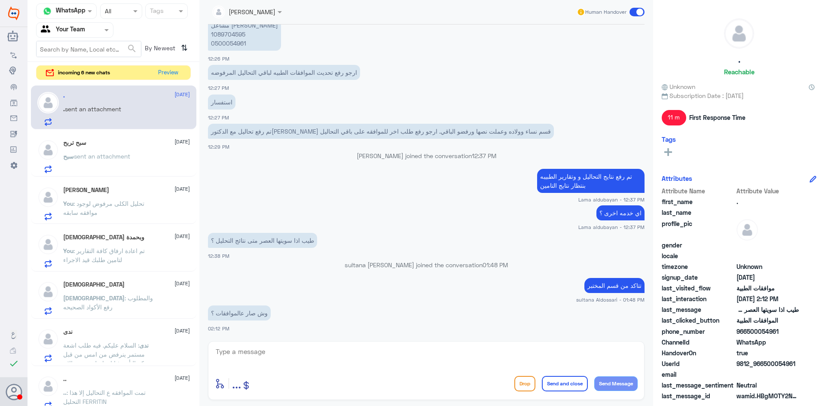
click at [224, 36] on p "مشاعل [PERSON_NAME] 1089704595 0500054961" at bounding box center [244, 34] width 73 height 33
click at [361, 359] on textarea at bounding box center [426, 356] width 423 height 21
type textarea "الموافقة جزئيا من شركة التامين"
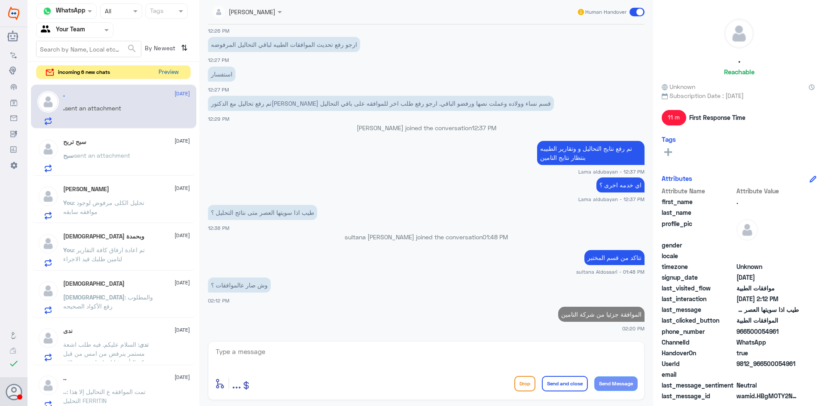
click at [160, 72] on button "Preview" at bounding box center [168, 72] width 27 height 13
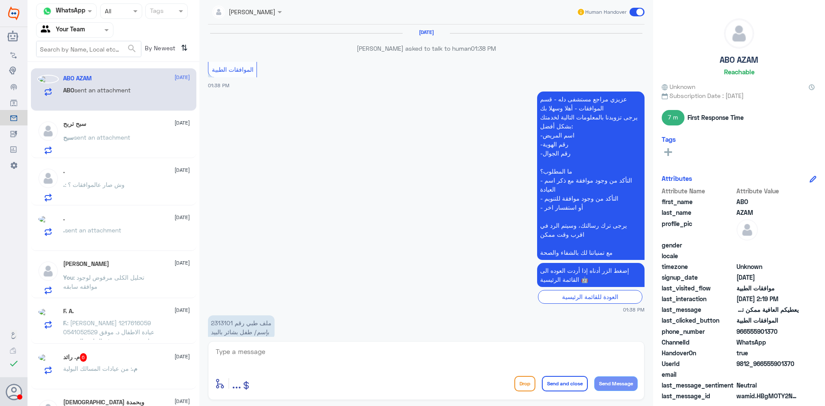
scroll to position [567, 0]
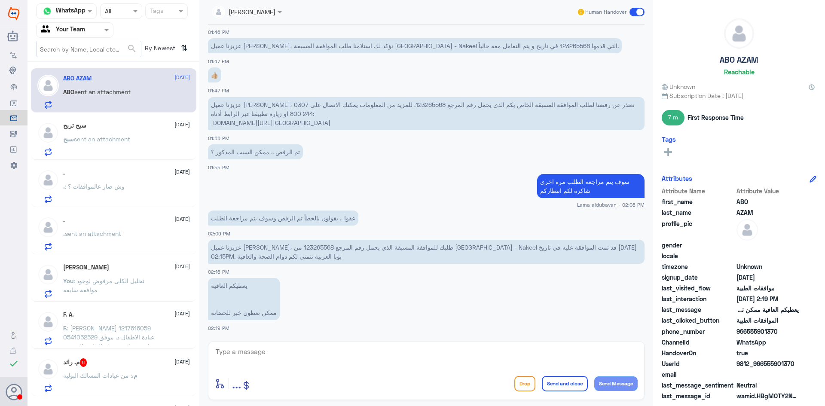
click at [235, 248] on p "عزيزنا عميل [PERSON_NAME]، طلبك للموافقة المسبقة الذي يحمل رقم المرجع 123265568…" at bounding box center [426, 252] width 437 height 24
click at [135, 131] on div "سبح تربح [DATE] سبح sent an attachment" at bounding box center [126, 139] width 127 height 34
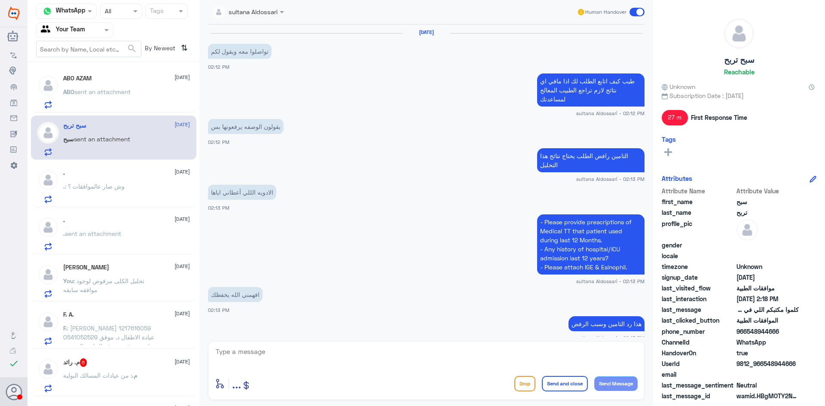
scroll to position [418, 0]
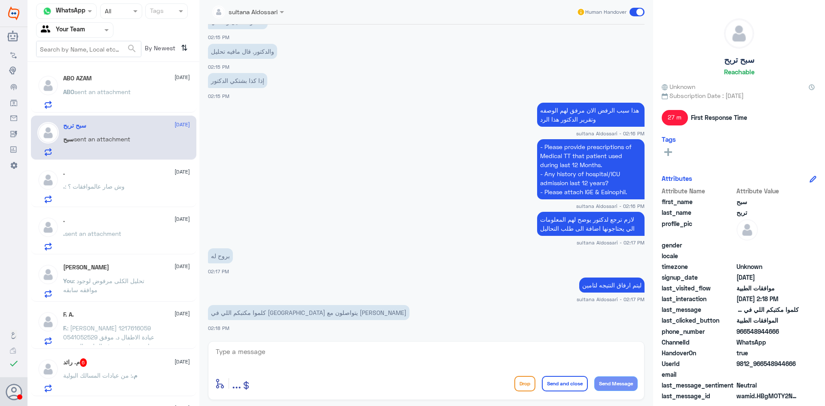
click at [110, 195] on p ". : وش صار عالموافقات ؟" at bounding box center [93, 192] width 61 height 21
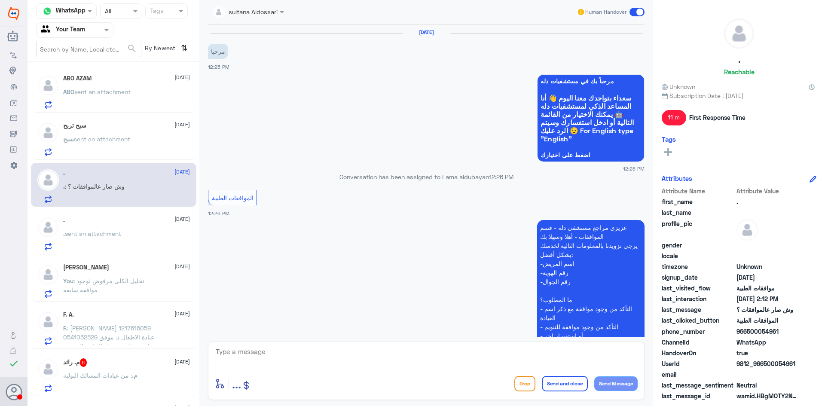
scroll to position [454, 0]
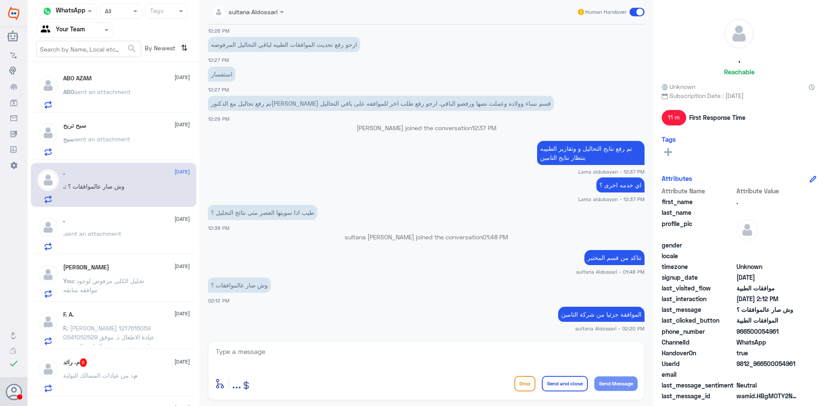
click at [98, 238] on p ". sent an attachment" at bounding box center [92, 239] width 58 height 21
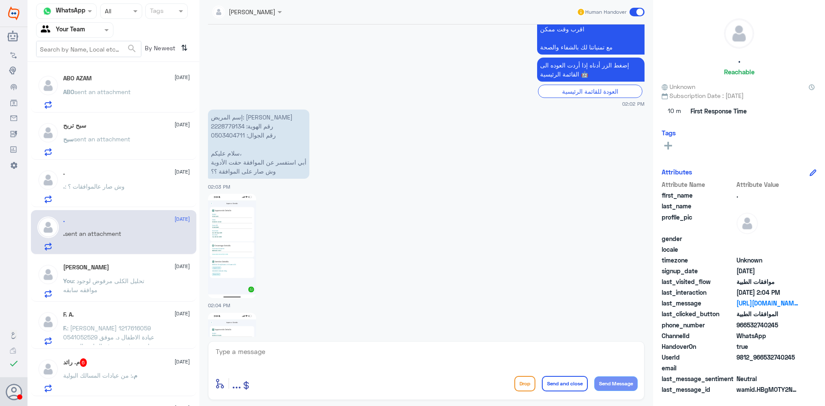
scroll to position [309, 0]
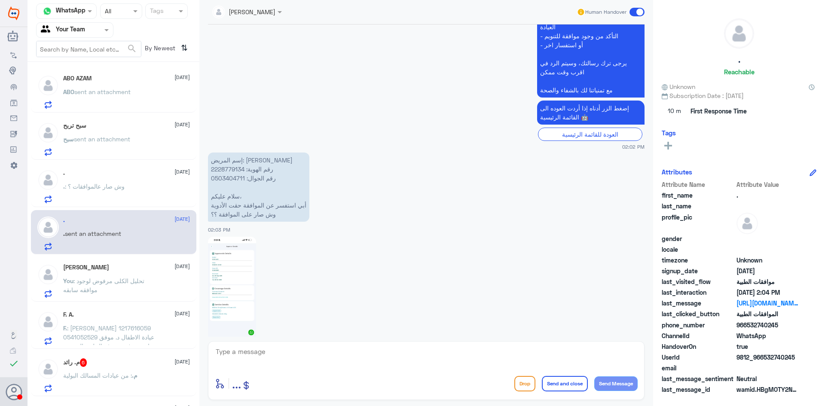
click at [232, 168] on p "إسم المريض: [PERSON_NAME] رقم الهوية: 2228779134 رقم الجوال: 0503404711 سلام عل…" at bounding box center [258, 187] width 101 height 69
click at [137, 178] on div ". [DATE] . : وش صار عالموافقات ؟" at bounding box center [126, 186] width 127 height 34
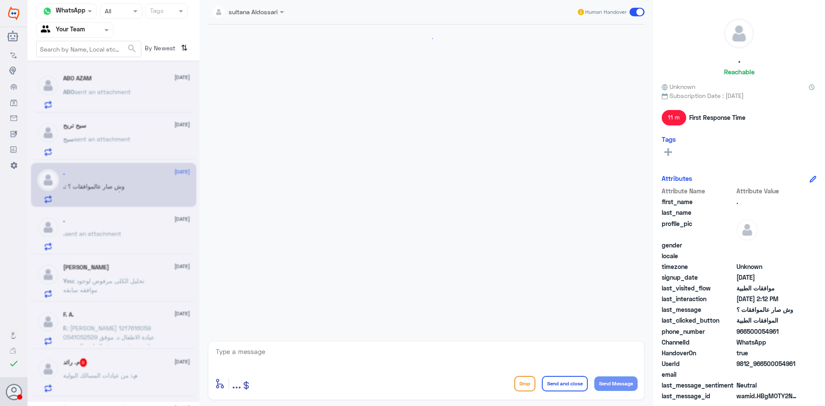
scroll to position [454, 0]
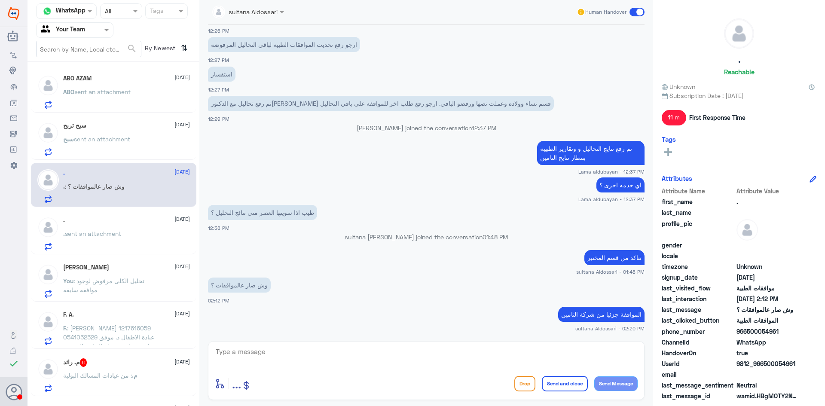
click at [141, 134] on div "سبح تربح [DATE] سبح sent an attachment" at bounding box center [126, 139] width 127 height 34
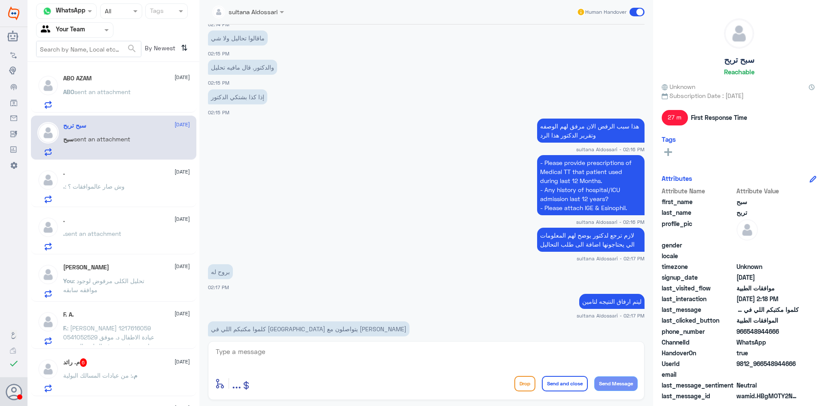
scroll to position [2042, 0]
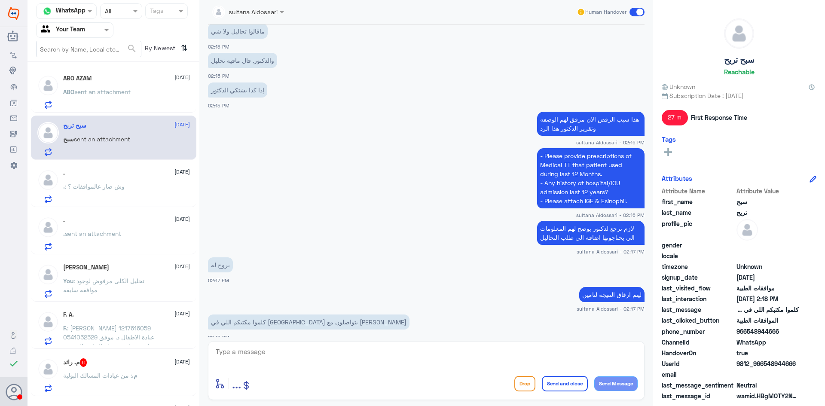
click at [130, 77] on div "ABO AZAM [DATE]" at bounding box center [126, 78] width 127 height 7
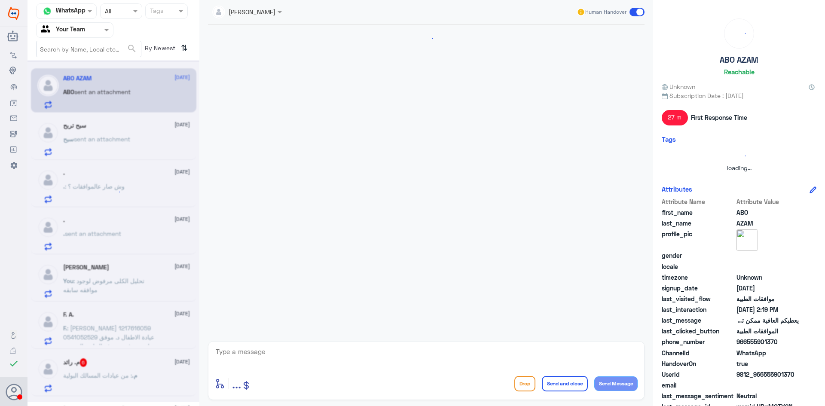
scroll to position [567, 0]
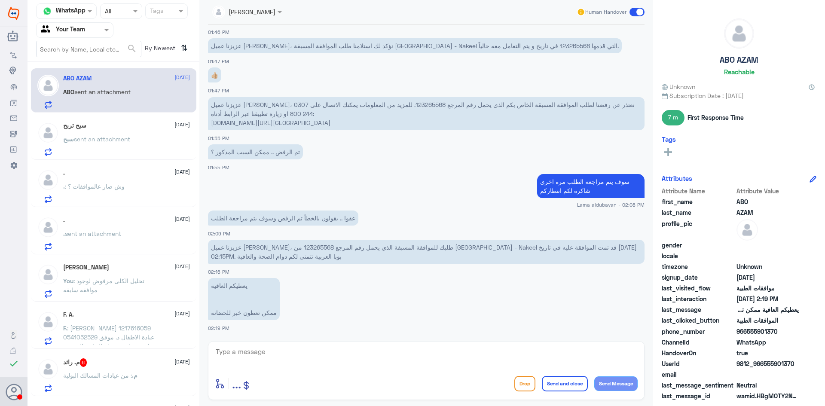
click at [97, 135] on p "سبح sent an attachment" at bounding box center [96, 145] width 67 height 21
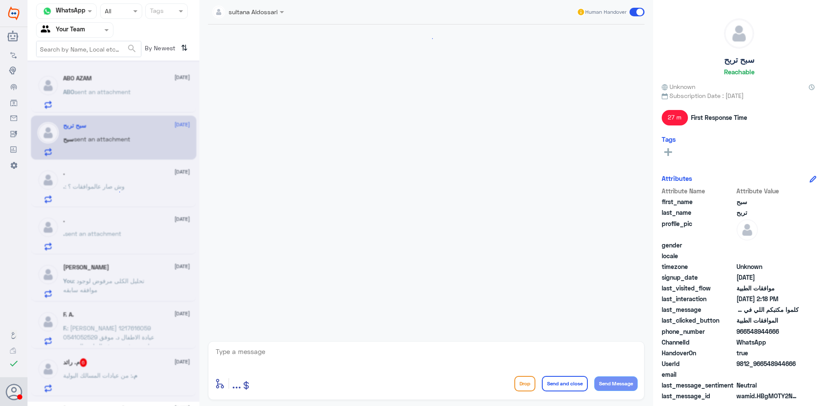
scroll to position [418, 0]
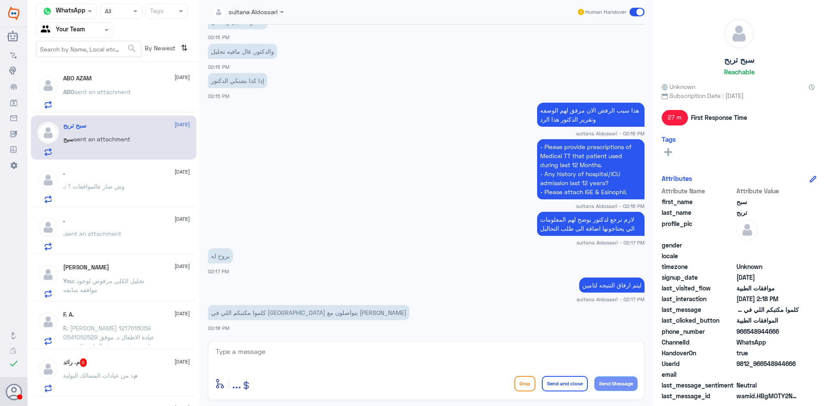
click at [115, 193] on p ". : وش صار عالموافقات ؟" at bounding box center [93, 192] width 61 height 21
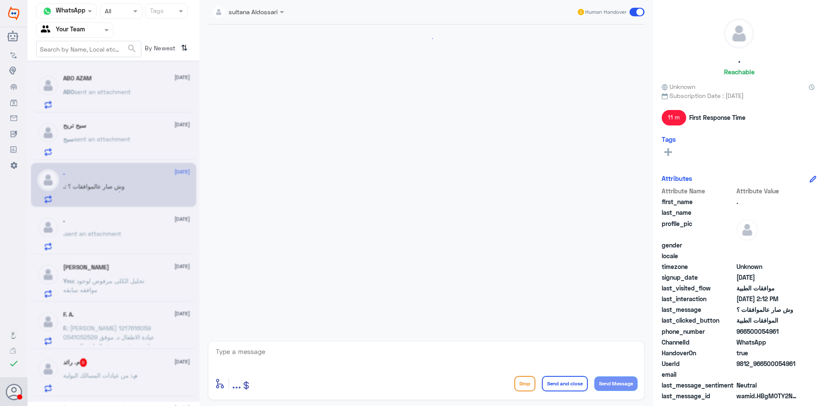
scroll to position [454, 0]
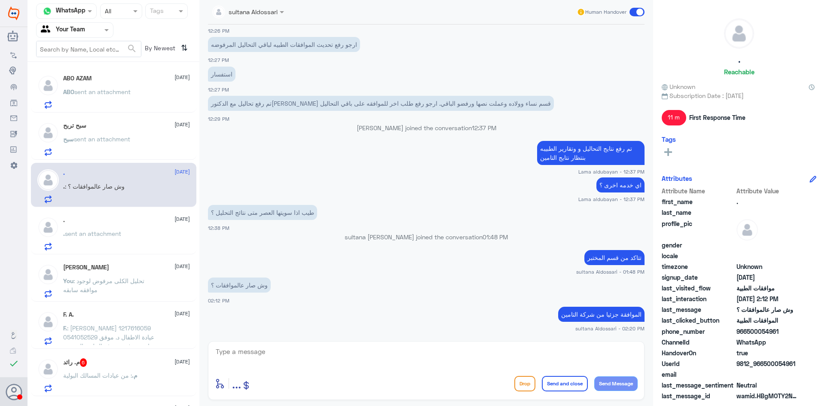
click at [106, 231] on span "sent an attachment" at bounding box center [93, 233] width 56 height 7
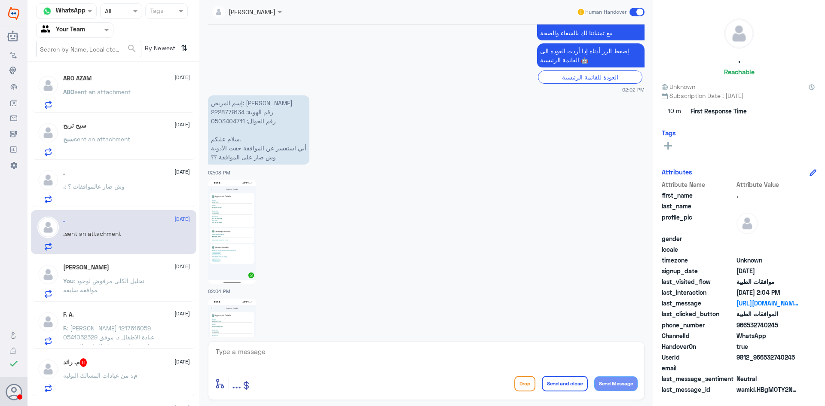
scroll to position [352, 0]
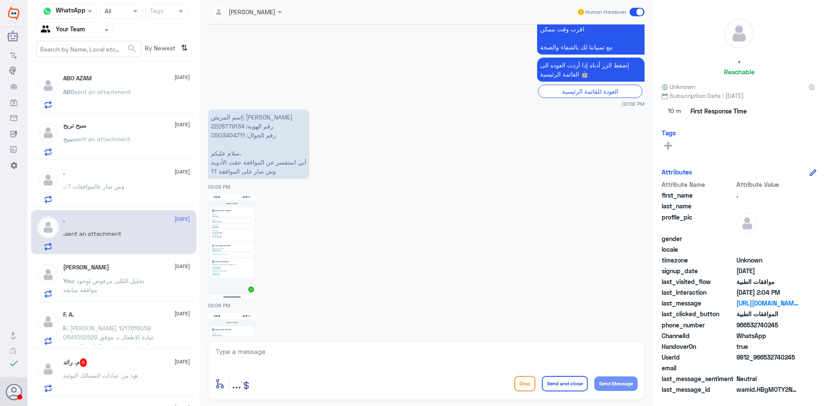
click at [227, 126] on p "إسم المريض: [PERSON_NAME] رقم الهوية: 2228779134 رقم الجوال: 0503404711 سلام عل…" at bounding box center [258, 144] width 101 height 69
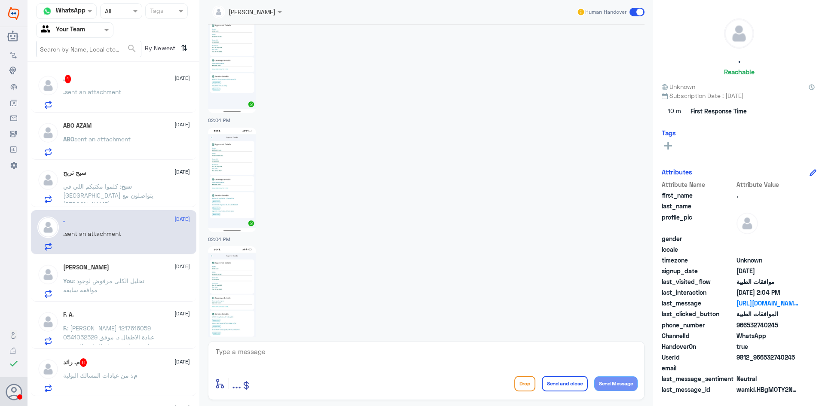
scroll to position [567, 0]
click at [465, 356] on textarea at bounding box center [426, 356] width 423 height 21
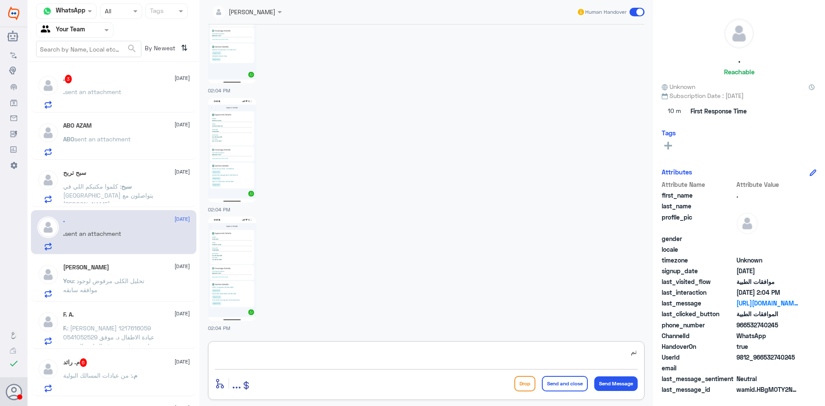
type textarea "ت"
type textarea "التامين يحتاج نتيجة التحليل تم ارفاقها لتامين الطلب قيد الاجراء"
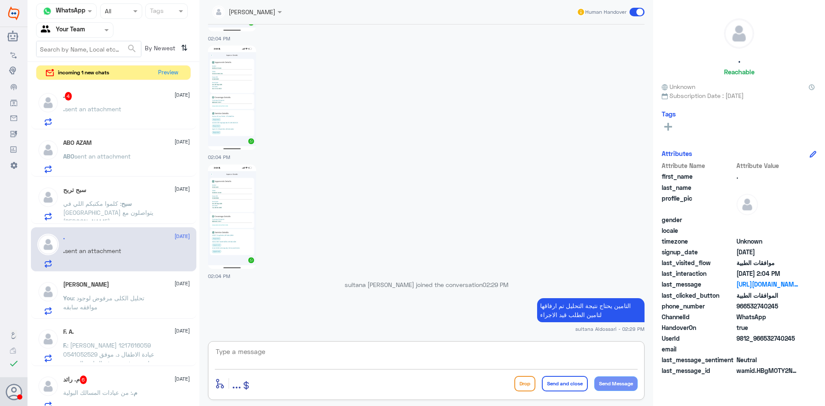
click at [117, 208] on p "سبح : كلموا مكتبكم اللي في [GEOGRAPHIC_DATA] يتواصلون مع [PERSON_NAME]" at bounding box center [111, 209] width 97 height 21
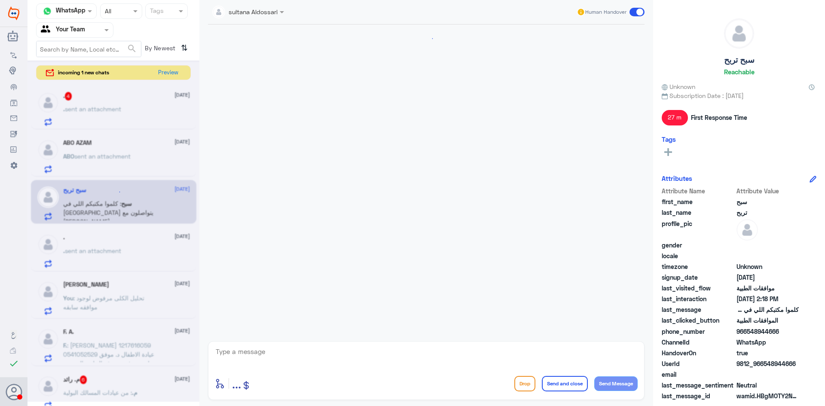
scroll to position [418, 0]
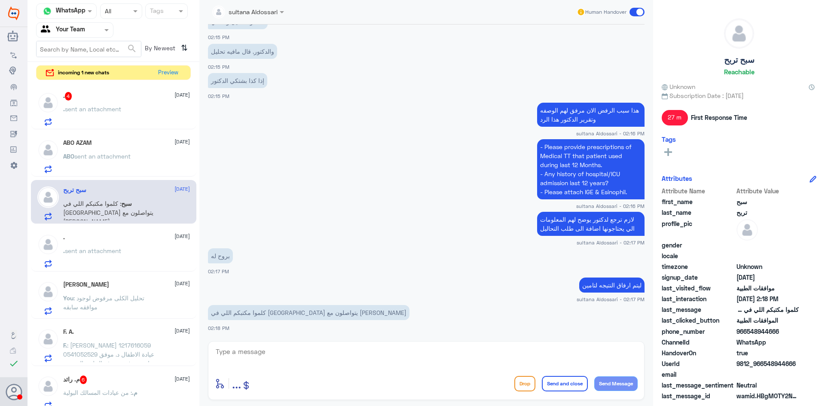
click at [394, 359] on textarea at bounding box center [426, 356] width 423 height 21
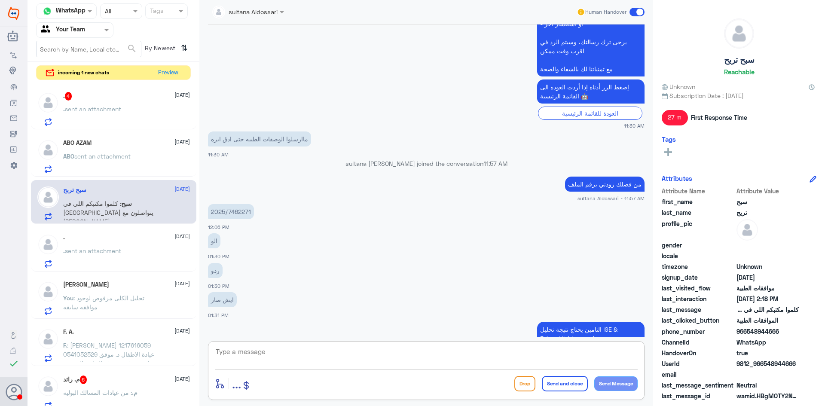
scroll to position [671, 0]
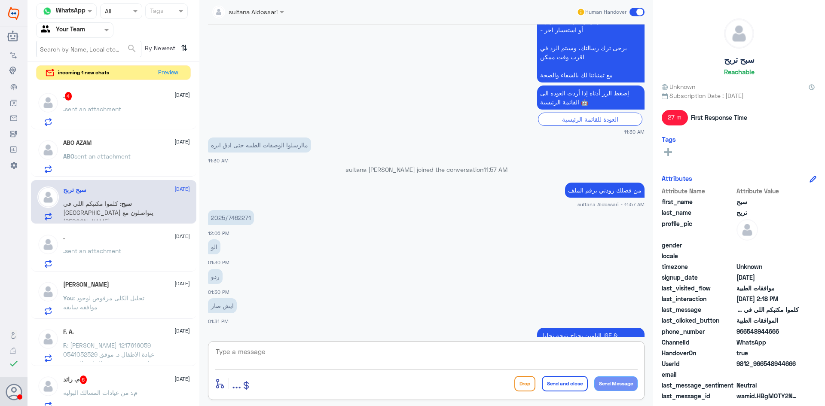
click at [235, 214] on p "2025/7462271" at bounding box center [231, 217] width 46 height 15
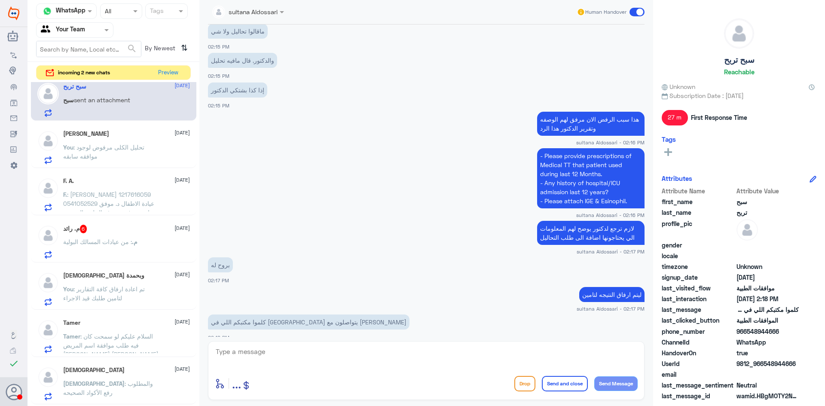
scroll to position [172, 0]
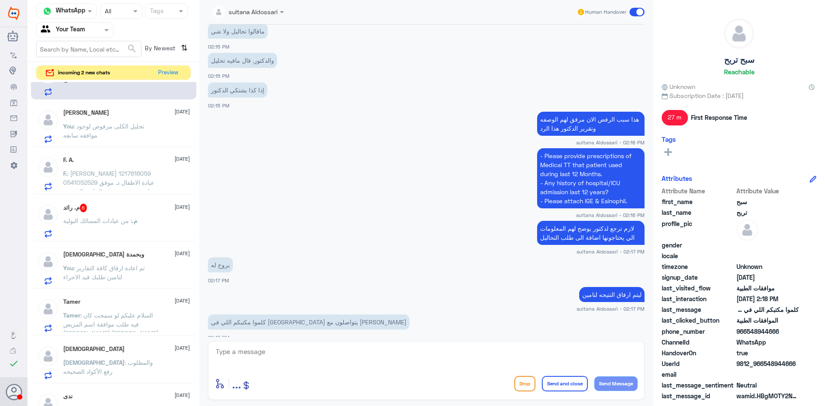
click at [118, 266] on span ": تم اعادة ارفاق كافة التقارير لتامين طلبك قيد الاجراء" at bounding box center [104, 272] width 82 height 16
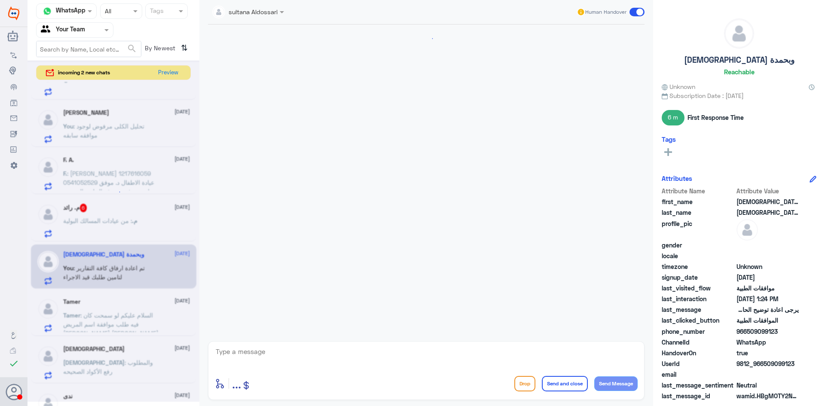
scroll to position [657, 0]
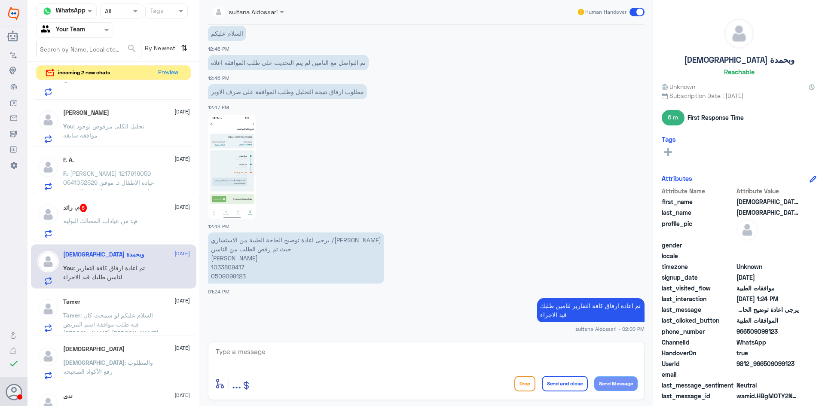
click at [122, 309] on div "Tamer [DATE] Tamer : السلام عليكم لو سمحت كان فيه طلب موافقة اسم المريض [PERSON…" at bounding box center [126, 315] width 127 height 34
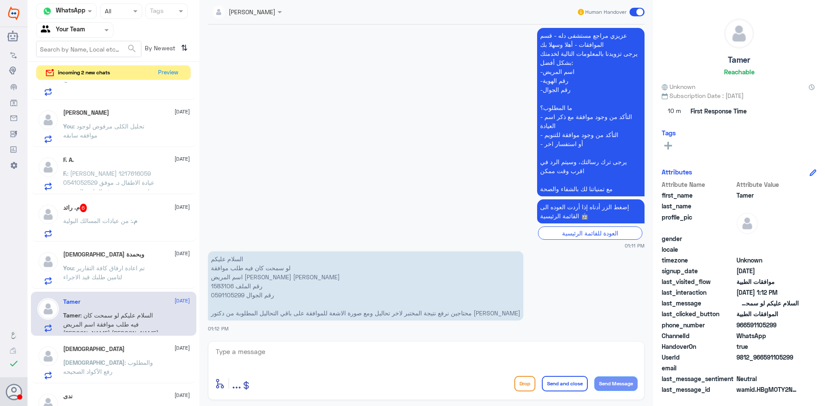
scroll to position [258, 0]
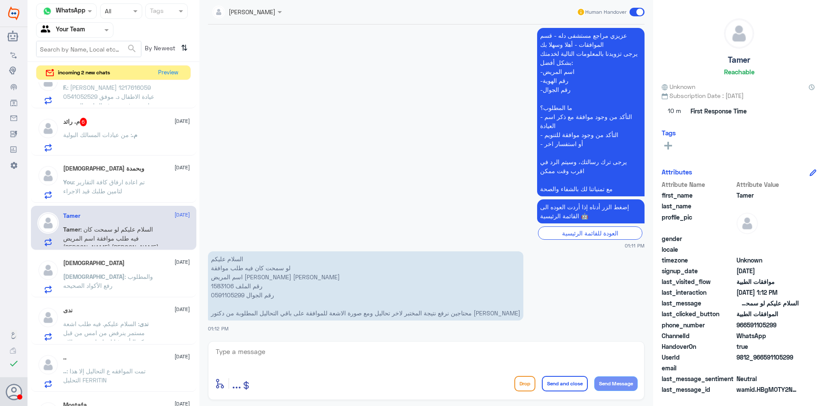
click at [122, 277] on span ": والمطلوب رفع الأكواد الصحيحه" at bounding box center [108, 281] width 90 height 16
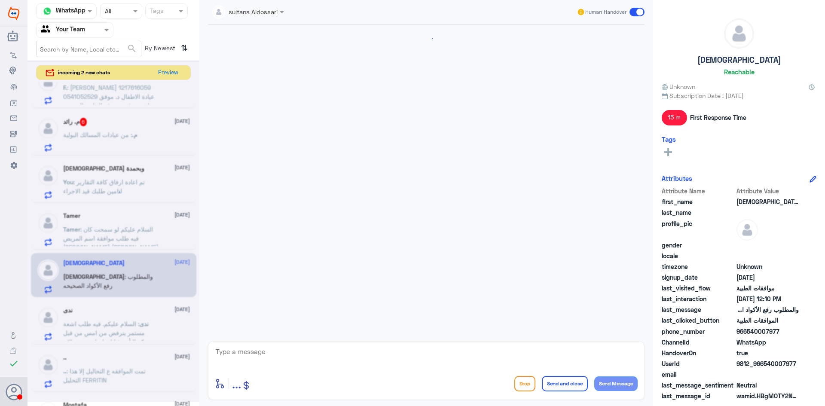
scroll to position [829, 0]
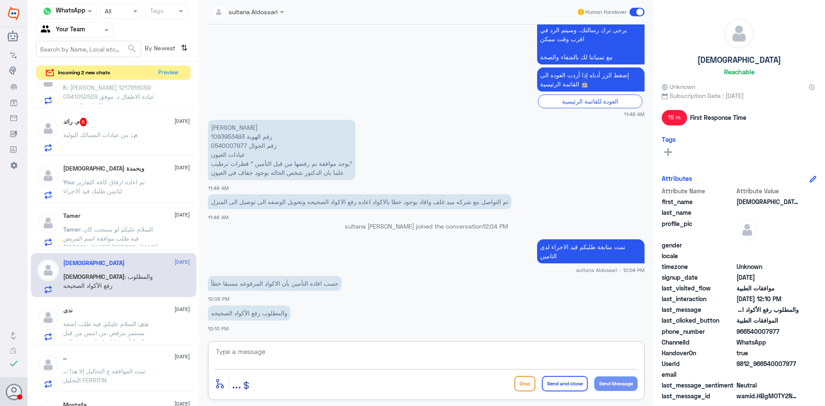
click at [354, 363] on textarea at bounding box center [426, 356] width 423 height 21
type textarea "ا"
type textarea "تم التاكد من الكود المرسل صحيح القطره"
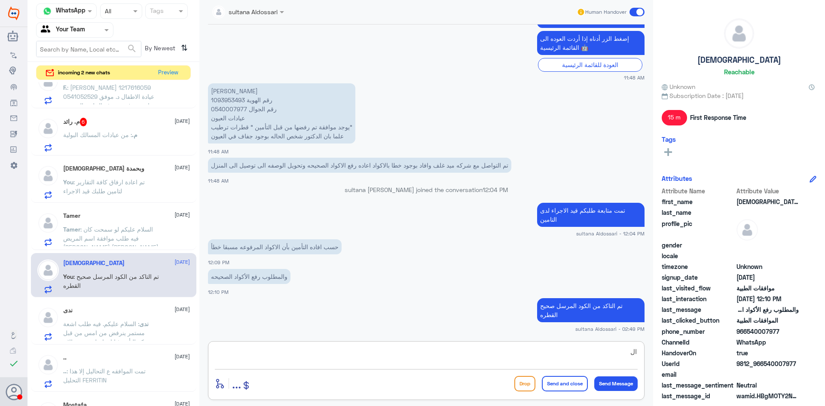
type textarea "ا"
type textarea "القطره غير مسجله في هيئة الغذاء والدواء"
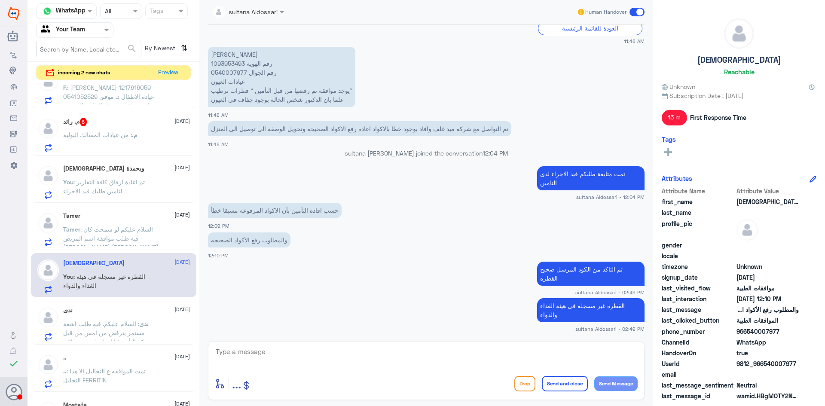
click at [157, 231] on p "Tamer : السلام عليكم لو سمحت كان فيه طلب موافقة اسم المريض [PERSON_NAME] [PERSO…" at bounding box center [111, 235] width 97 height 21
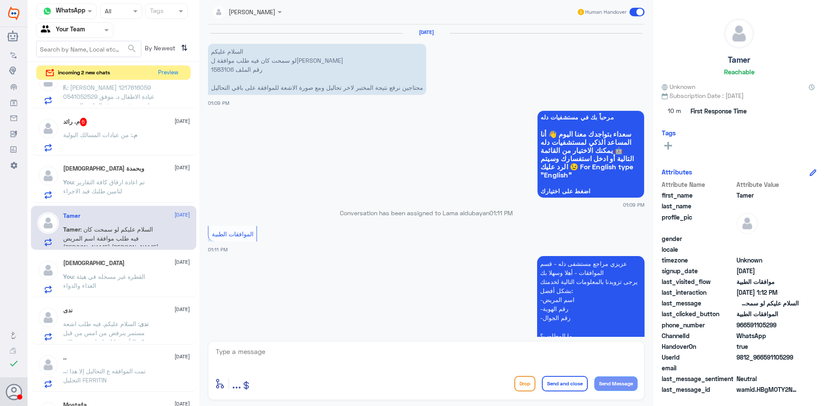
scroll to position [228, 0]
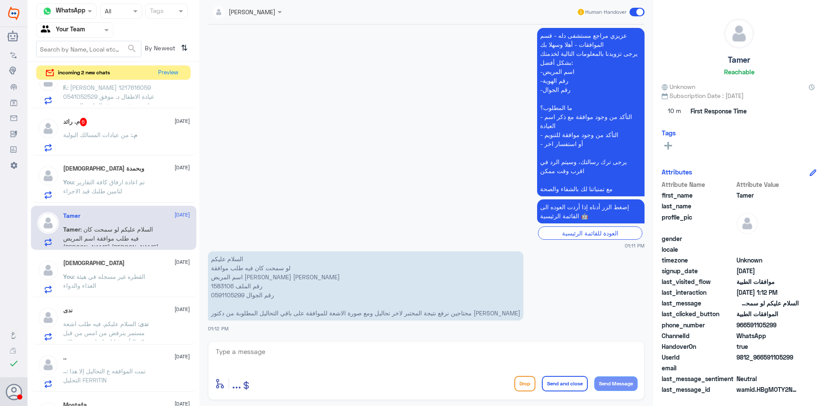
click at [221, 288] on p "السلام عليكم لو سمحت كان فيه طلب موافقة اسم المريض [PERSON_NAME] [PERSON_NAME] …" at bounding box center [366, 285] width 316 height 69
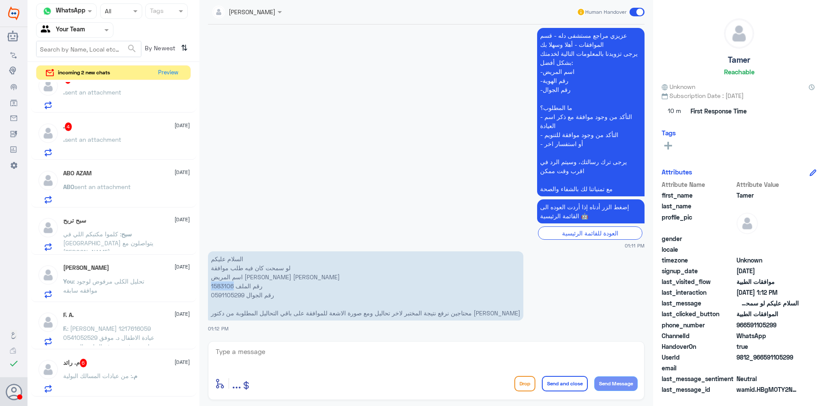
scroll to position [0, 0]
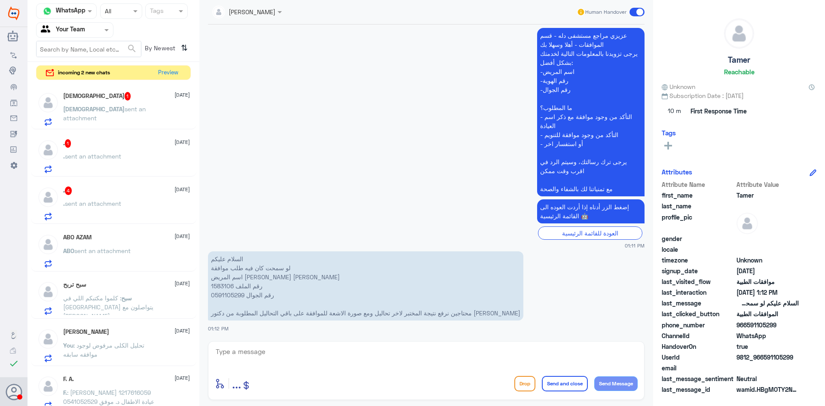
click at [107, 254] on p "ABO sent an attachment" at bounding box center [96, 256] width 67 height 21
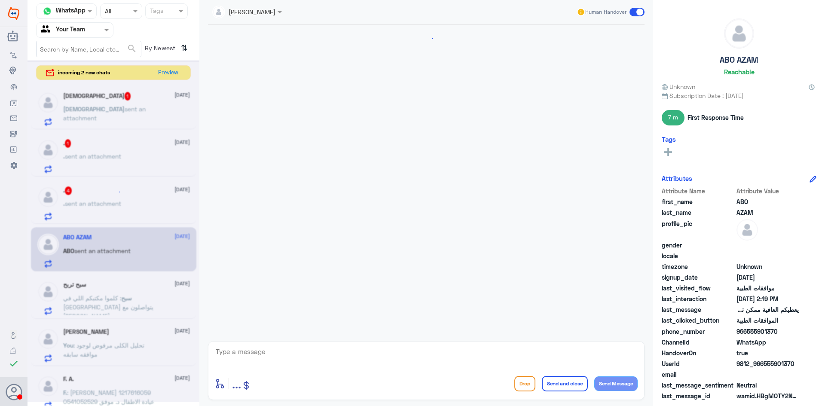
scroll to position [567, 0]
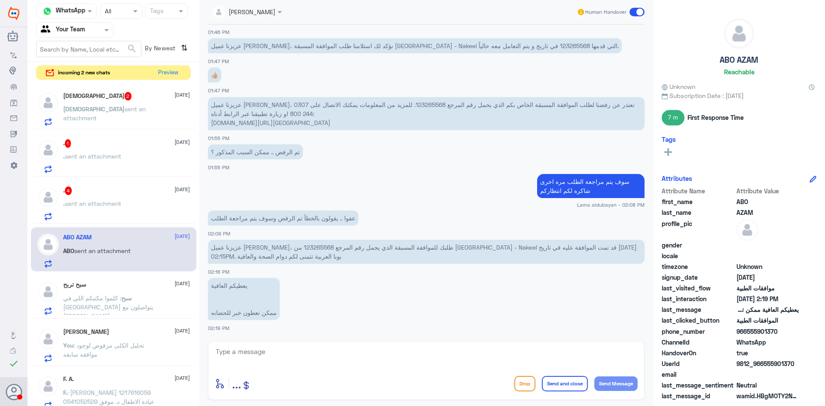
click at [103, 300] on span ": كلموا مكتبكم اللي في [GEOGRAPHIC_DATA] يتواصلون مع [PERSON_NAME]" at bounding box center [108, 306] width 90 height 25
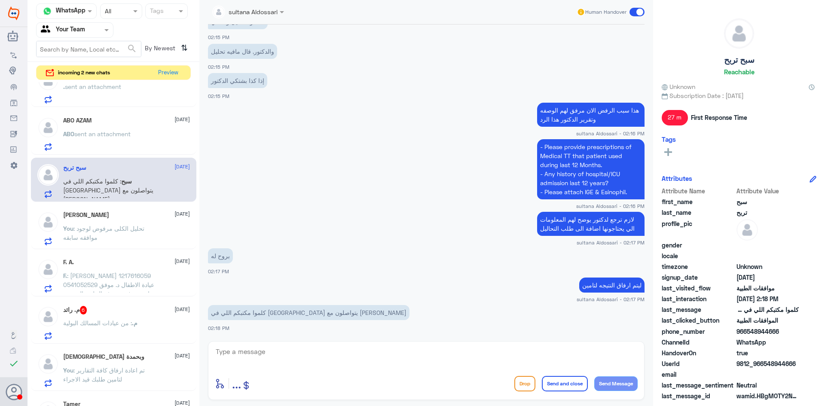
scroll to position [129, 0]
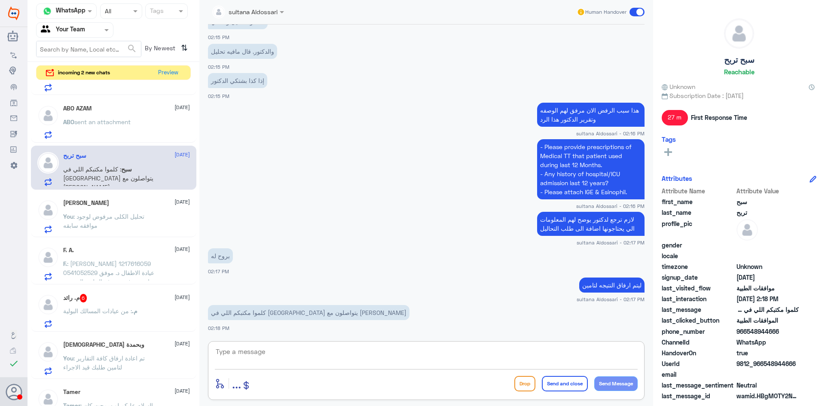
click at [356, 358] on textarea at bounding box center [426, 356] width 423 height 21
paste textarea "تم التواصل الان مره اخرى مع مندوب ميدقلف المتواجد في المستشفى وتم الإفاده من قب…"
type textarea "تم التواصل الان مره اخرى مع مندوب ميدقلف المتواجد في المستشفى وتم الإفاده من قب…"
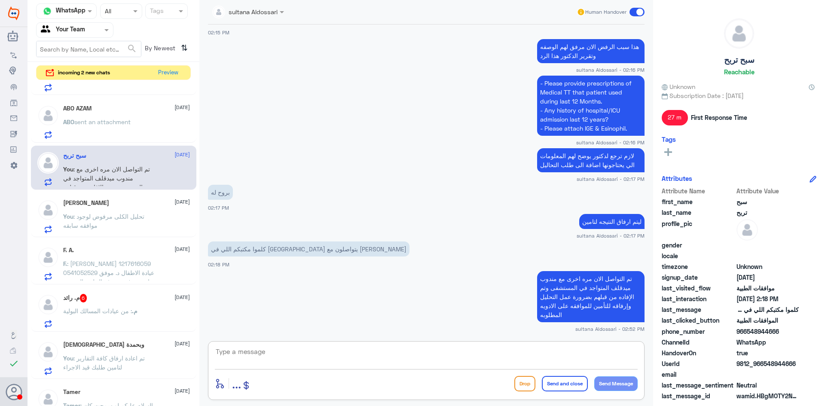
click at [331, 349] on textarea at bounding box center [426, 356] width 423 height 21
paste textarea "في حال تم طلبه من قبل الطبيب الرجاء عمله ليتم متابعة طلبكم مع التأمين من قبلنا"
type textarea "في حال تم طلبه من قبل الطبيب الرجاء عمله ليتم متابعة طلبكم مع التأمين من قبلنا"
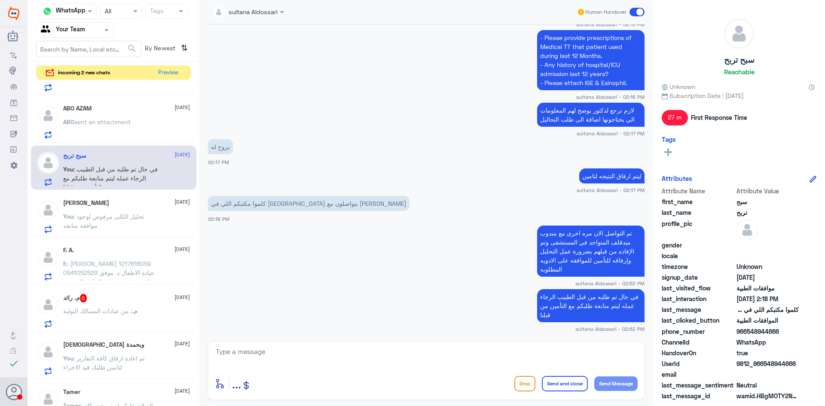
click at [121, 222] on p "You : تحليل الكلى مرفوض لوجود موافقه سابقه" at bounding box center [111, 222] width 97 height 21
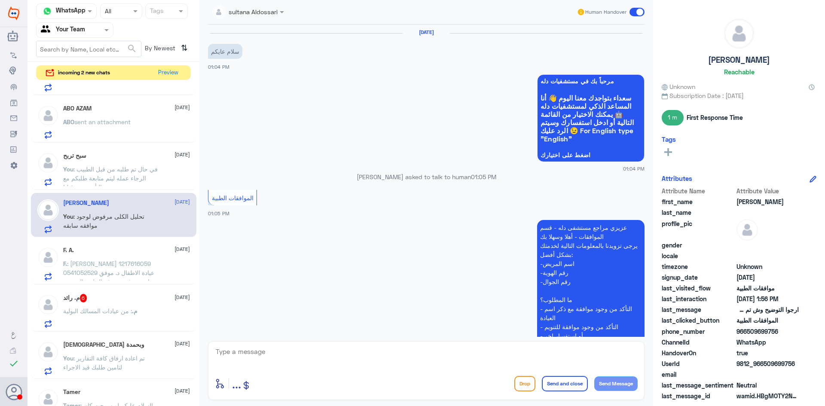
scroll to position [802, 0]
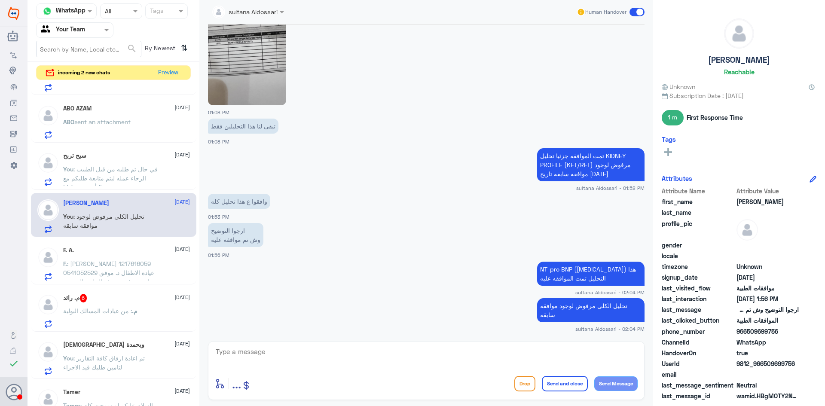
click at [113, 269] on p "F. : [PERSON_NAME] 1217616059 0541052529 عيادة الاطفال د. موفق دياي تم رفض صرف …" at bounding box center [111, 269] width 97 height 21
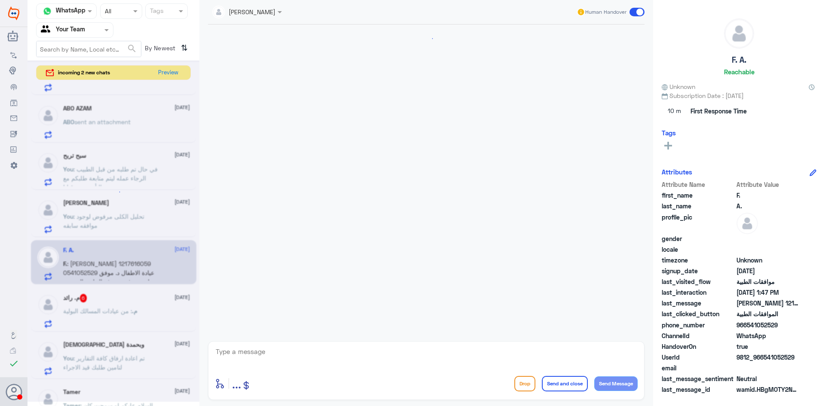
scroll to position [1201, 0]
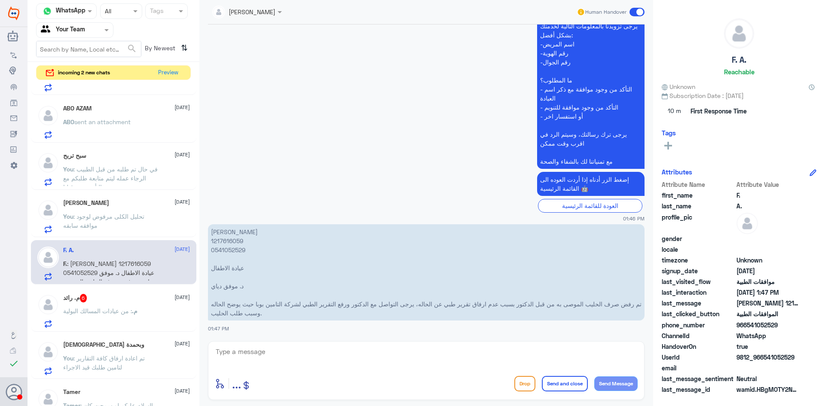
click at [123, 217] on span ": تحليل الكلى مرفوض لوجود موافقه سابقه" at bounding box center [103, 221] width 81 height 16
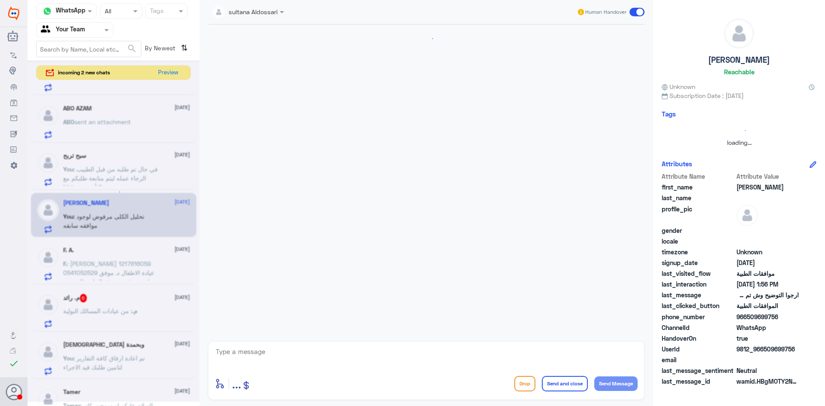
scroll to position [802, 0]
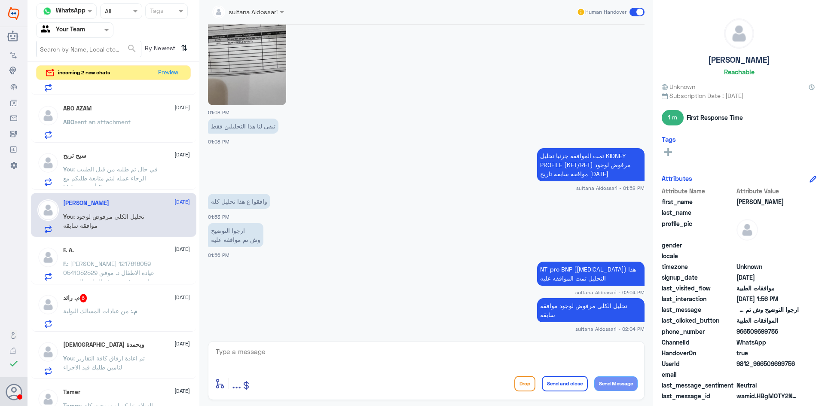
click at [123, 181] on span ": في حال تم طلبه من قبل الطبيب الرجاء عمله ليتم متابعة طلبكم مع التأمين من قبلنا" at bounding box center [110, 177] width 95 height 25
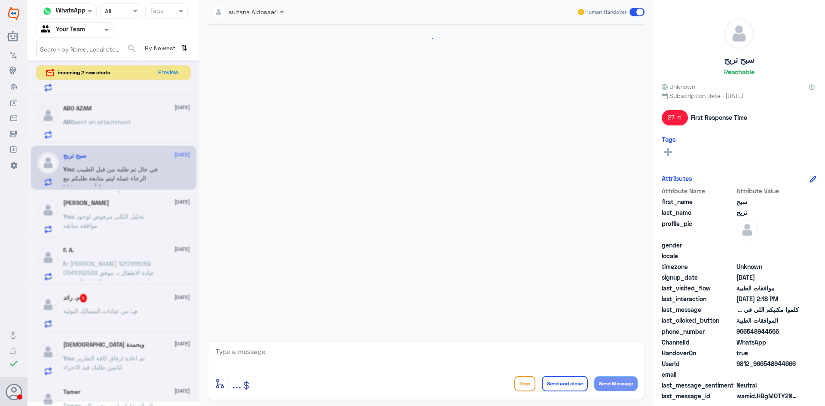
scroll to position [452, 0]
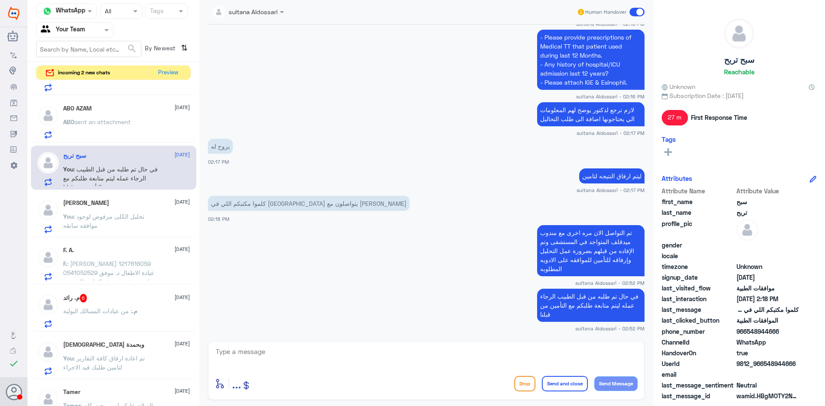
click at [141, 117] on div "ABO AZAM [DATE] ABO sent an attachment" at bounding box center [126, 122] width 127 height 34
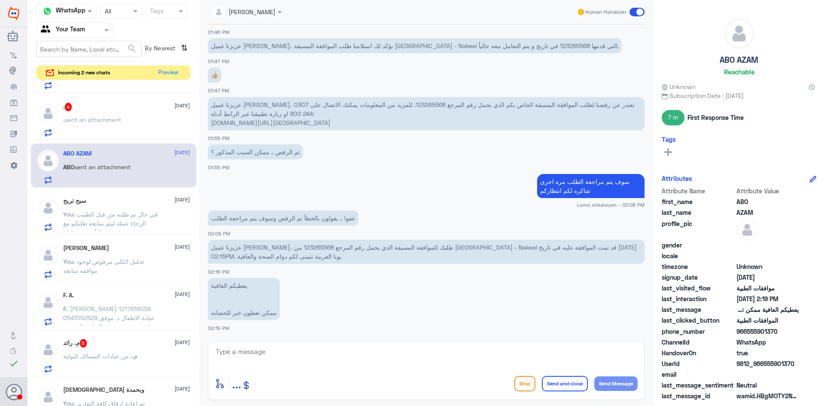
scroll to position [86, 0]
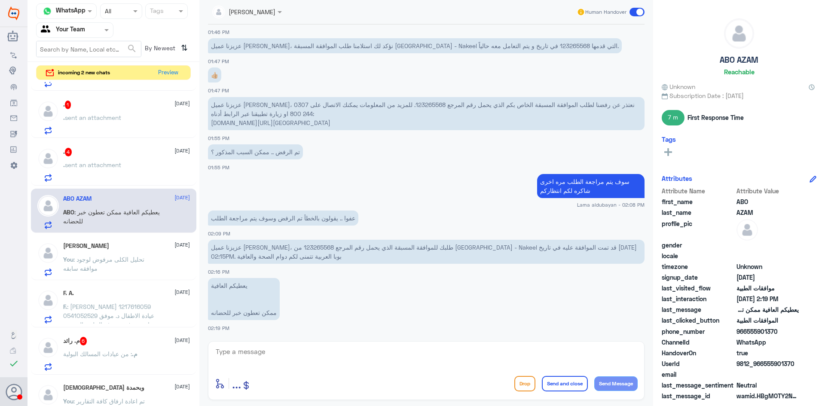
click at [124, 164] on div ". sent an attachment" at bounding box center [126, 171] width 127 height 19
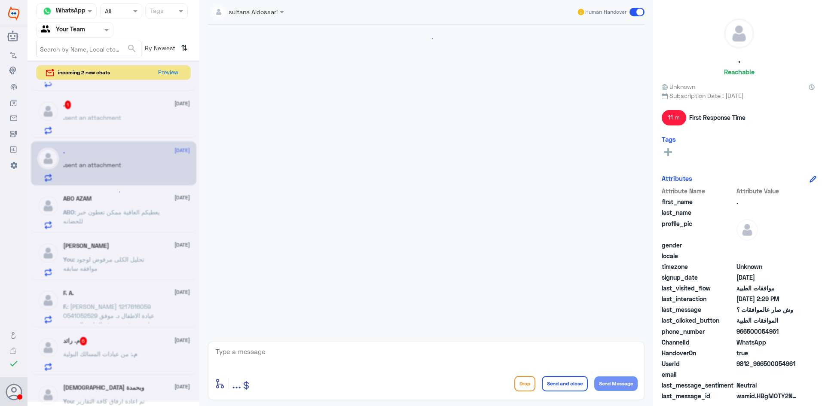
scroll to position [533, 0]
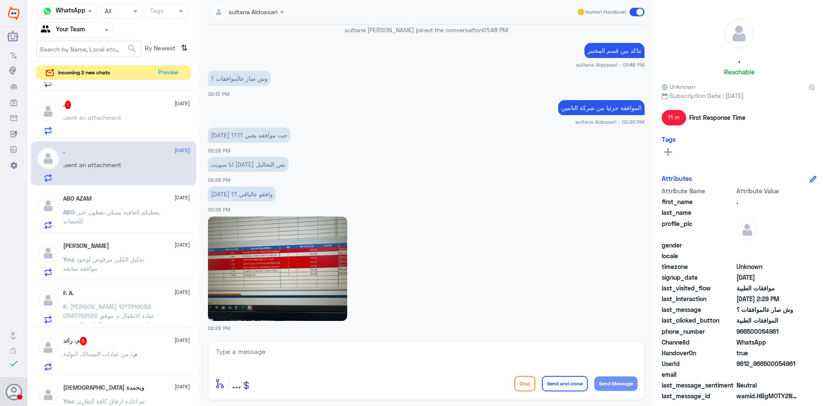
click at [297, 223] on img at bounding box center [277, 269] width 139 height 104
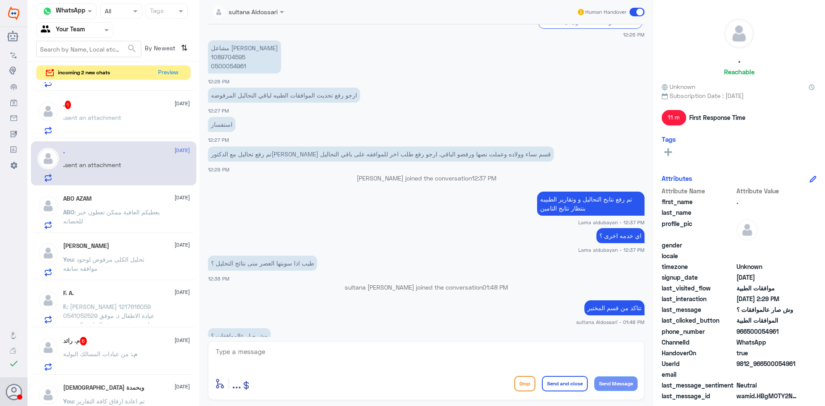
scroll to position [275, 0]
click at [231, 59] on p "مشاعل [PERSON_NAME] 1089704595 0500054961" at bounding box center [244, 57] width 73 height 33
click at [384, 348] on textarea at bounding box center [426, 356] width 423 height 21
paste textarea "L124"
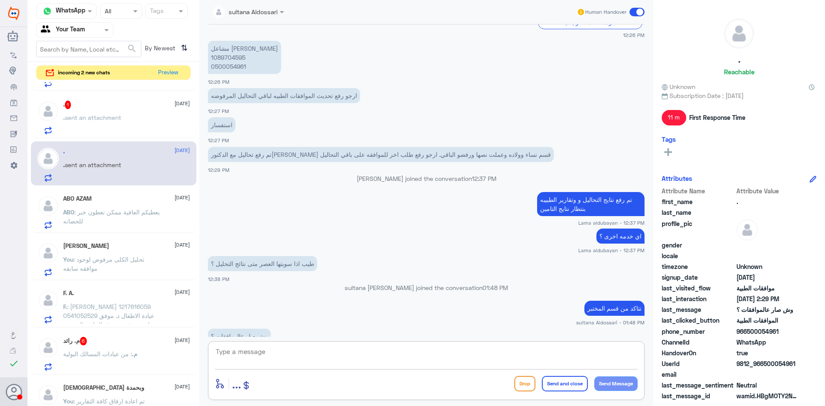
type textarea "L124"
drag, startPoint x: 316, startPoint y: 352, endPoint x: 116, endPoint y: 343, distance: 200.1
click at [116, 343] on div "Channel WhatsApp Status × All Tags Agent Filter Your Team search By Newest ⇅ in…" at bounding box center [427, 204] width 798 height 409
paste textarea "Anti-[MEDICAL_DATA] (HCV Antibodies)"
paste textarea "[MEDICAL_DATA] SURFACE ANTIGEN (HBsAg)"
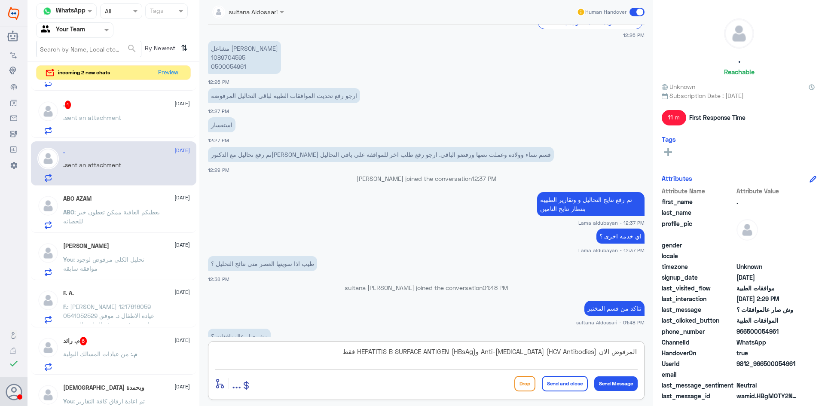
type textarea "المرفوض الان Anti-[MEDICAL_DATA] (HCV Antibodies) وHEPATITIS B SURFACE ANTIGEN …"
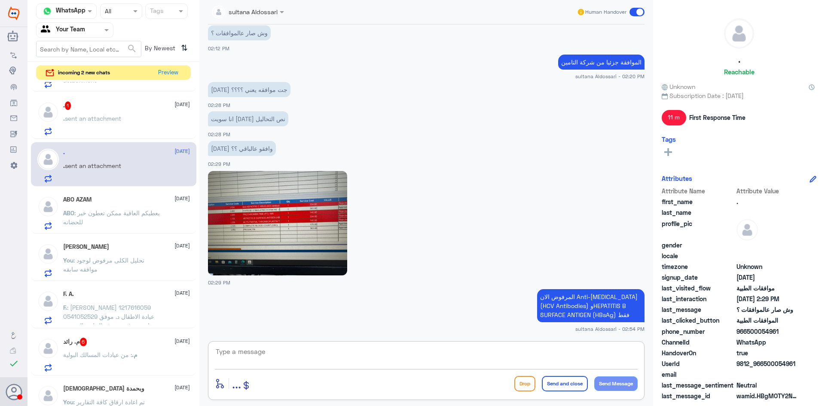
scroll to position [86, 0]
click at [140, 126] on div ". sent an attachment" at bounding box center [126, 124] width 127 height 19
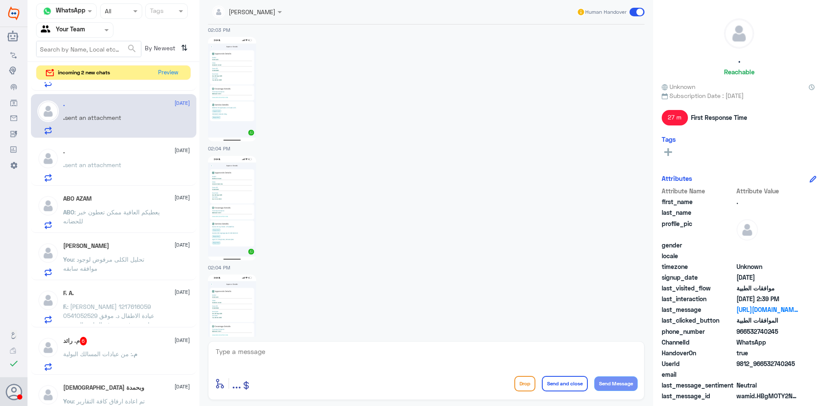
scroll to position [386, 0]
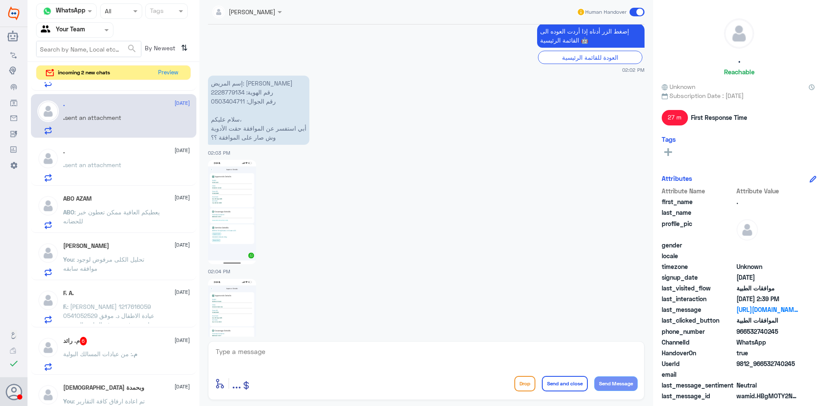
click at [226, 93] on p "إسم المريض: [PERSON_NAME] رقم الهوية: 2228779134 رقم الجوال: 0503404711 سلام عل…" at bounding box center [258, 110] width 101 height 69
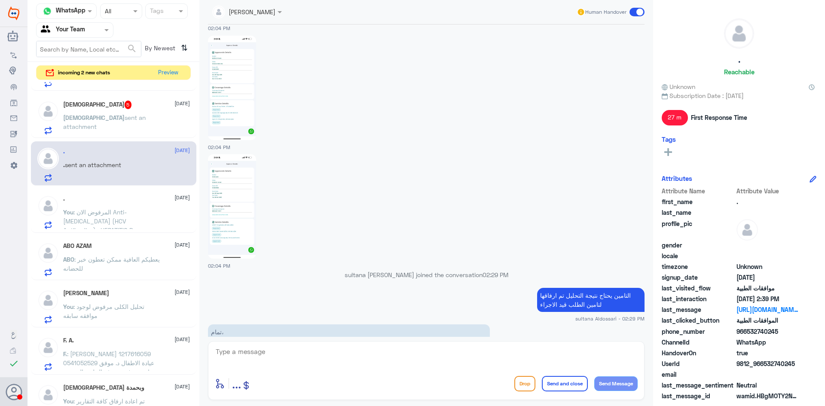
scroll to position [687, 0]
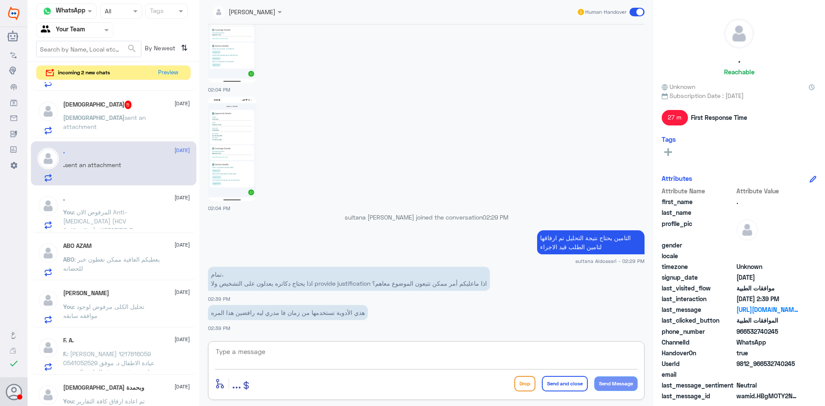
click at [408, 356] on textarea at bounding box center [426, 356] width 423 height 21
type textarea "سيتم تحويل طلبكم الى اللجنه الطبيه الخاصه في متابعة الموافقات مع التامين"
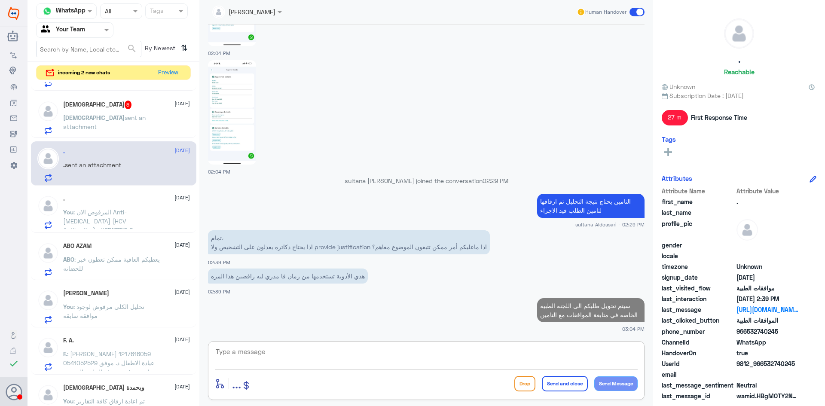
click at [119, 118] on span "sent an attachment" at bounding box center [104, 122] width 83 height 16
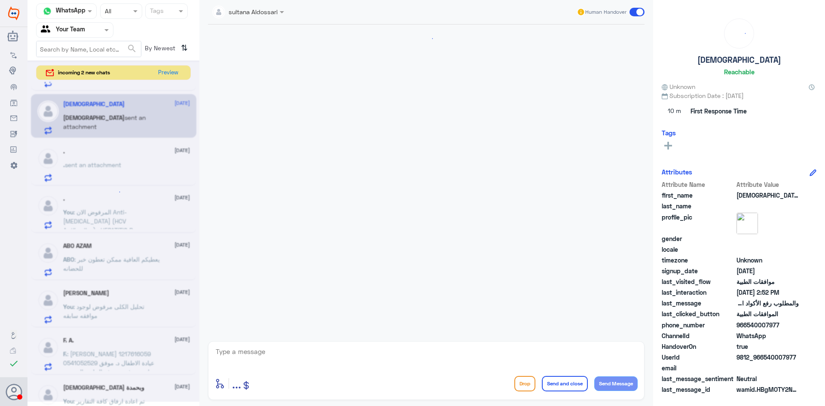
scroll to position [800, 0]
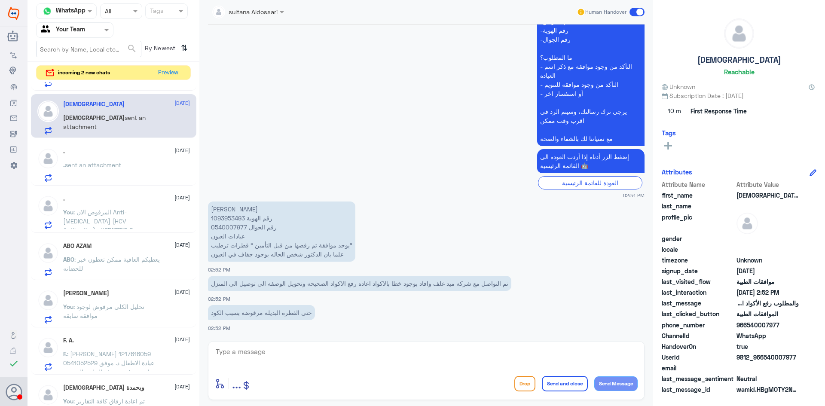
click at [230, 219] on p "[PERSON_NAME] رقم الهوية 1093953493 رقم الجوال 0540007977 عيادات العيون يوجد مو…" at bounding box center [281, 232] width 147 height 60
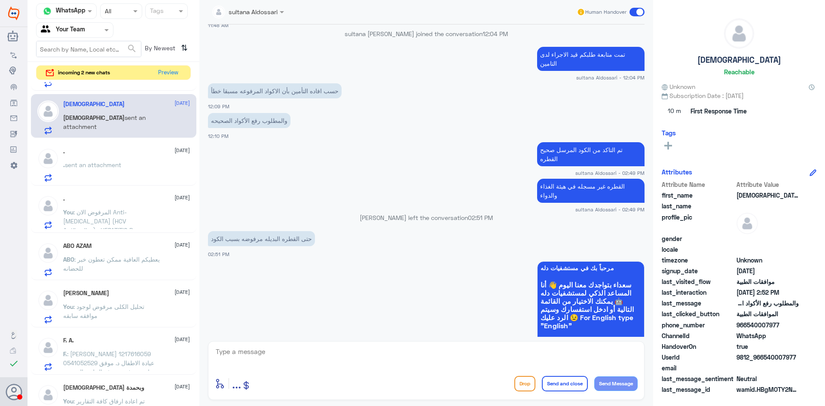
scroll to position [370, 0]
click at [585, 149] on p "تم التاكد من الكود المرسل صحيح القطره" at bounding box center [590, 155] width 107 height 24
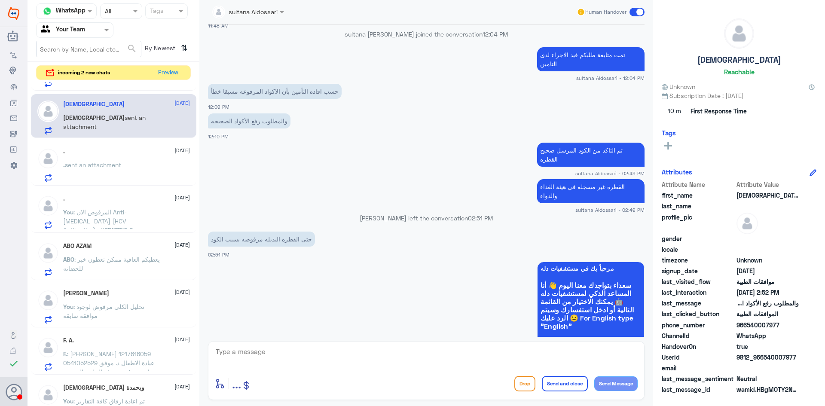
click at [539, 351] on textarea at bounding box center [426, 356] width 423 height 21
paste textarea "تم التاكد من الكود المرسل صحيح القطره"
click at [546, 190] on p "القطره غير مسجله في هيئة الغذاء والدواء" at bounding box center [590, 191] width 107 height 24
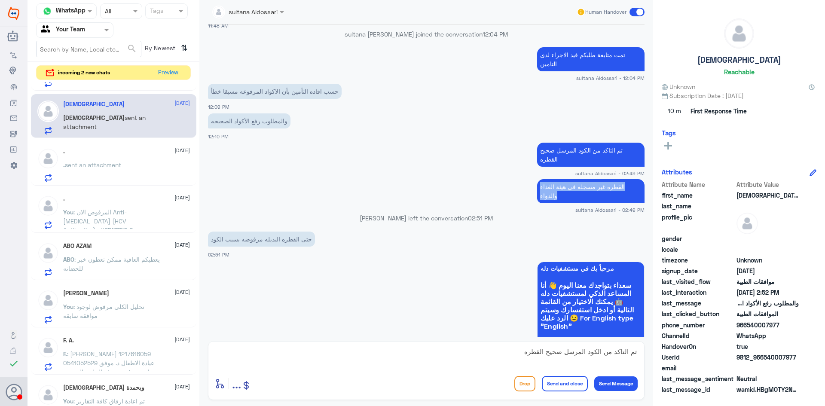
click at [546, 190] on p "القطره غير مسجله في هيئة الغذاء والدواء" at bounding box center [590, 191] width 107 height 24
click at [517, 354] on textarea "تم التاكد من الكود المرسل صحيح القطره" at bounding box center [426, 356] width 423 height 21
paste textarea "القطره غير مسجله في هيئة الغذاء والدواء"
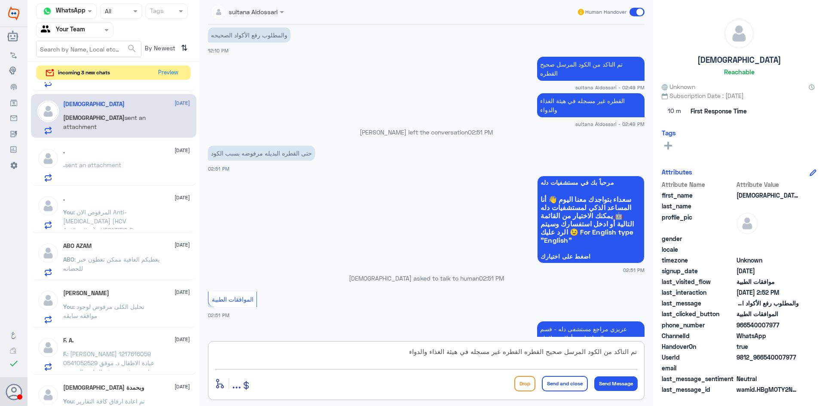
scroll to position [29, 0]
click at [538, 363] on textarea "تم التاكد من الكود المرسل صحيح القطره القطره غير مسجله في هيئة الغذاء والدواء" at bounding box center [426, 356] width 423 height 21
click at [401, 355] on textarea "تم التاكد من الكود المرسل صحيح القطره القطره غير مسجله في هيئة الغذاء والدواء" at bounding box center [426, 356] width 423 height 21
type textarea "تم التاكد من الكود المرسل صحيح القطره القطره غير مسجله في هيئة الغذاء والدواء"
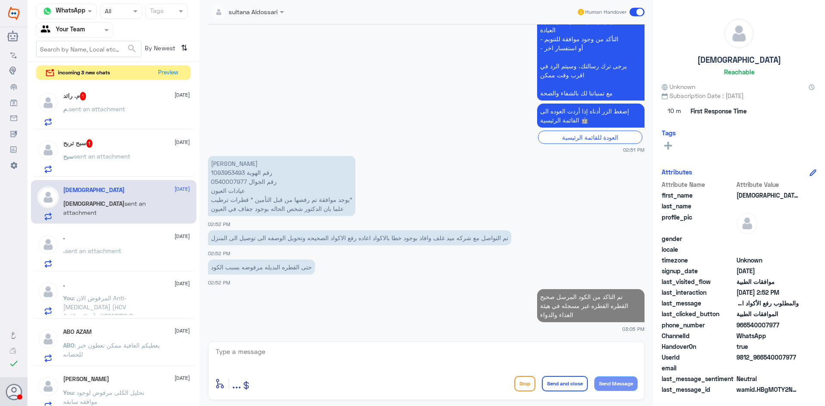
click at [92, 152] on p "سبح sent an attachment" at bounding box center [96, 162] width 67 height 21
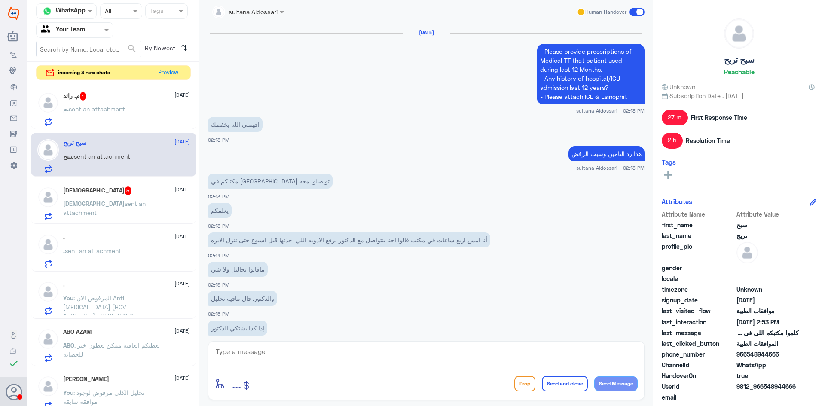
scroll to position [503, 0]
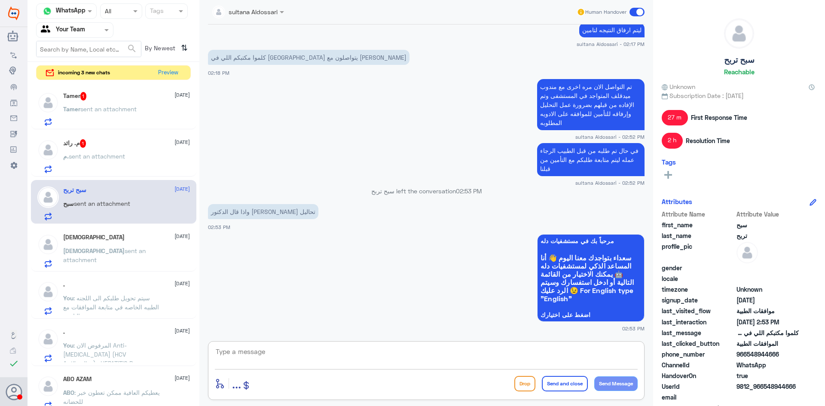
click at [389, 353] on textarea at bounding box center [426, 356] width 423 height 21
type textarea "راجع التامين لن الرفض من عندهم"
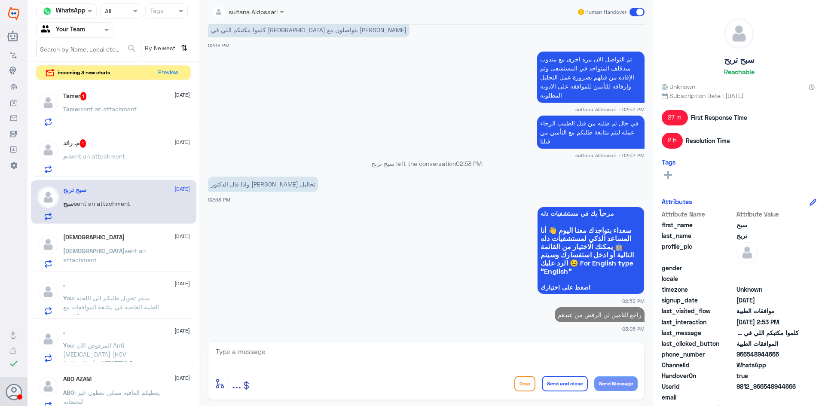
click at [110, 142] on div "م. رائد 1 [DATE]" at bounding box center [126, 143] width 127 height 9
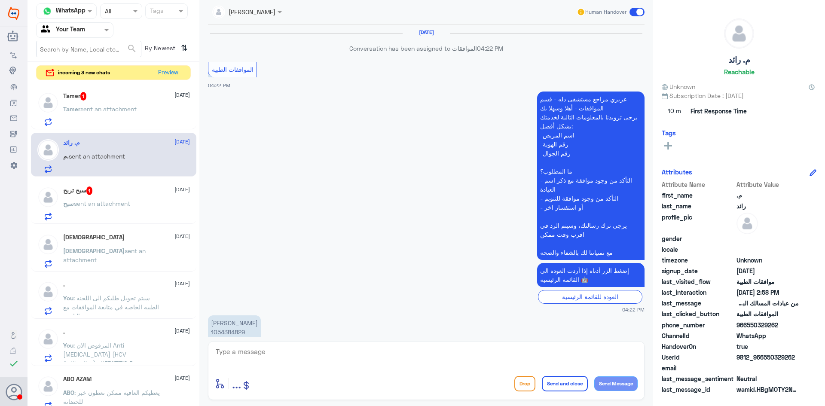
scroll to position [782, 0]
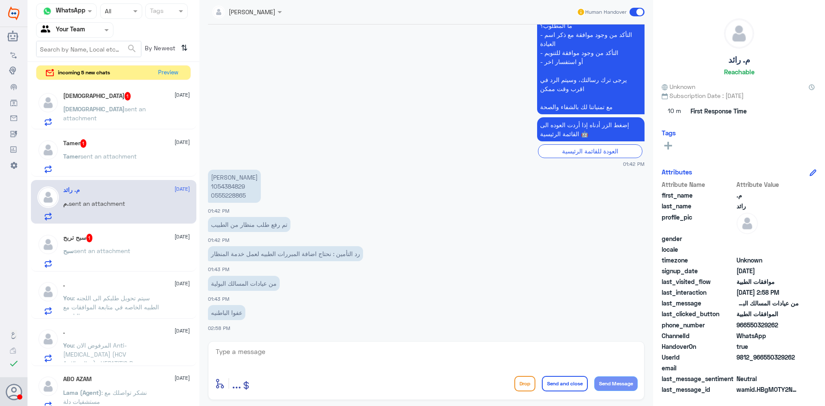
click at [135, 250] on div "سبح sent an attachment" at bounding box center [126, 257] width 127 height 19
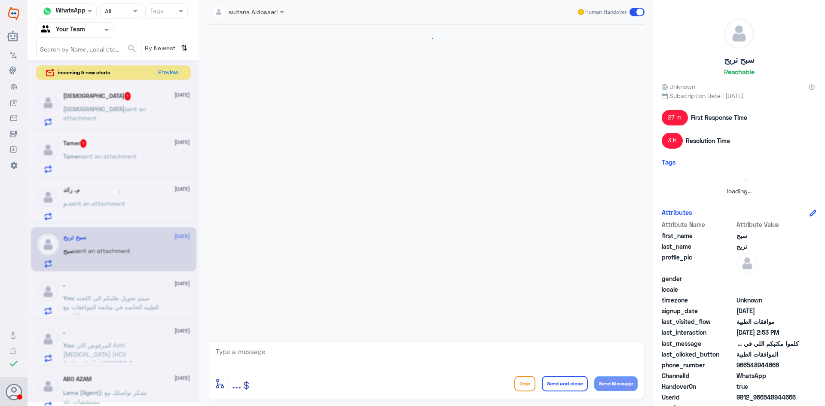
scroll to position [458, 0]
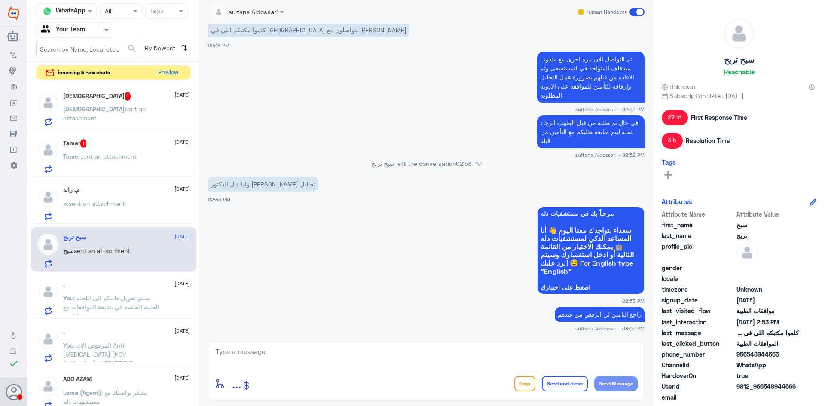
click at [135, 208] on div "م. sent an attachment" at bounding box center [126, 210] width 127 height 19
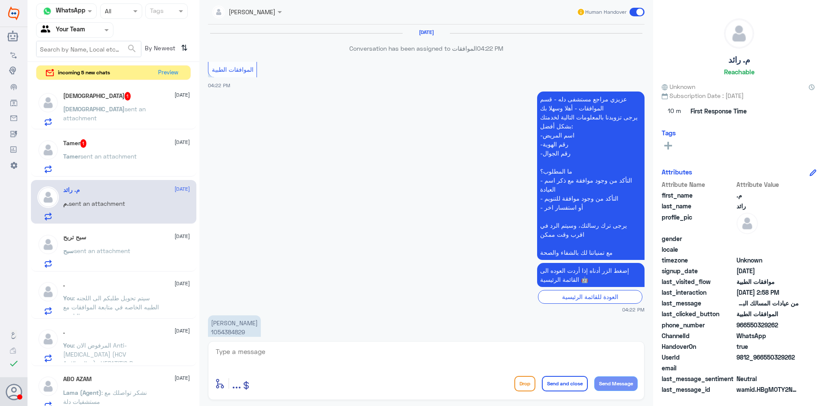
scroll to position [782, 0]
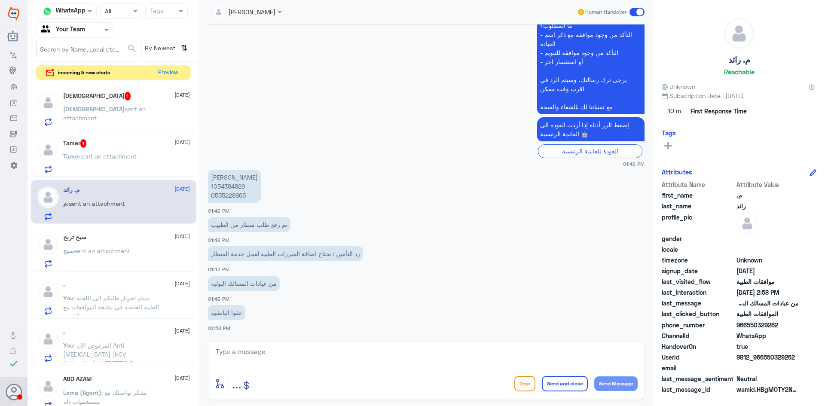
click at [124, 154] on span "sent an attachment" at bounding box center [108, 156] width 56 height 7
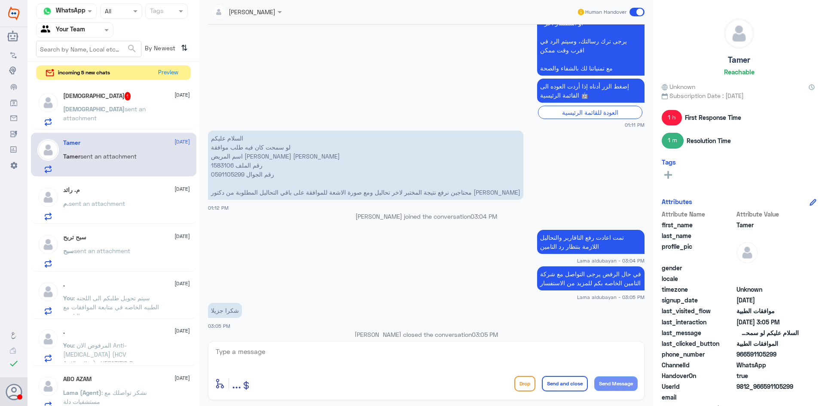
scroll to position [348, 0]
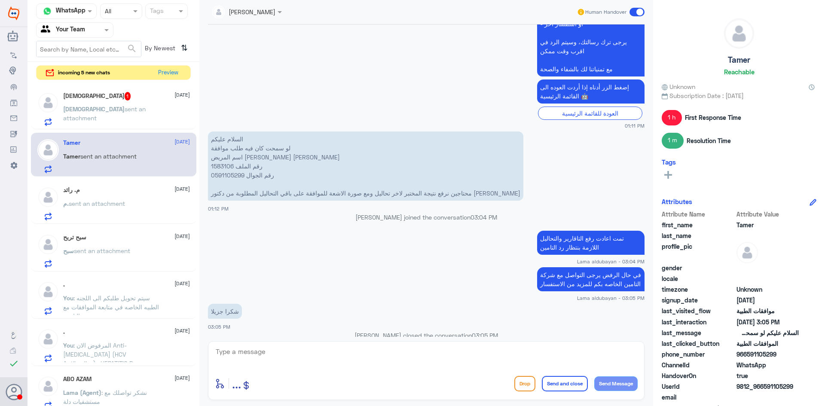
click at [214, 167] on p "السلام عليكم لو سمحت كان فيه طلب موافقة اسم المريض [PERSON_NAME] [PERSON_NAME] …" at bounding box center [366, 166] width 316 height 69
click at [377, 349] on textarea at bounding box center [426, 356] width 423 height 21
type textarea "نعم تم الارفاق"
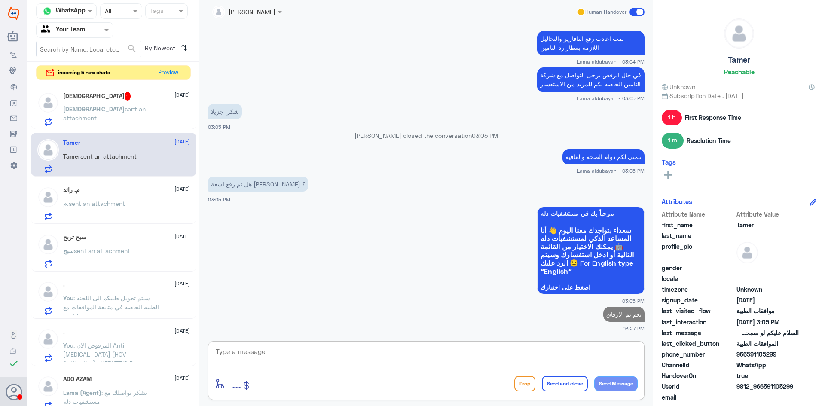
click at [132, 99] on div "[DEMOGRAPHIC_DATA] 1 [DATE]" at bounding box center [126, 96] width 127 height 9
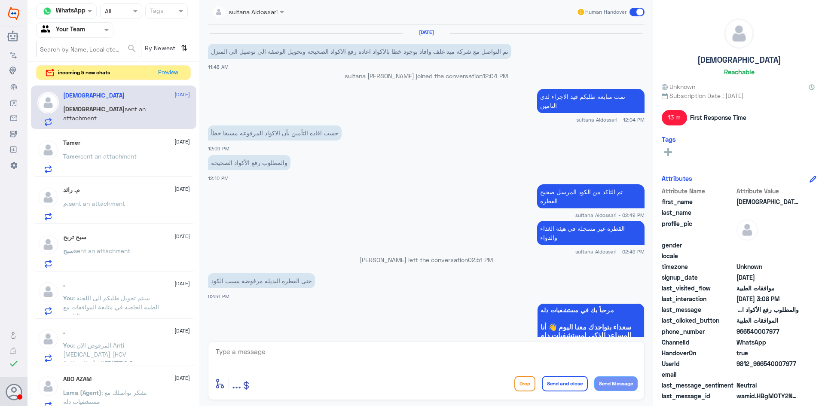
scroll to position [562, 0]
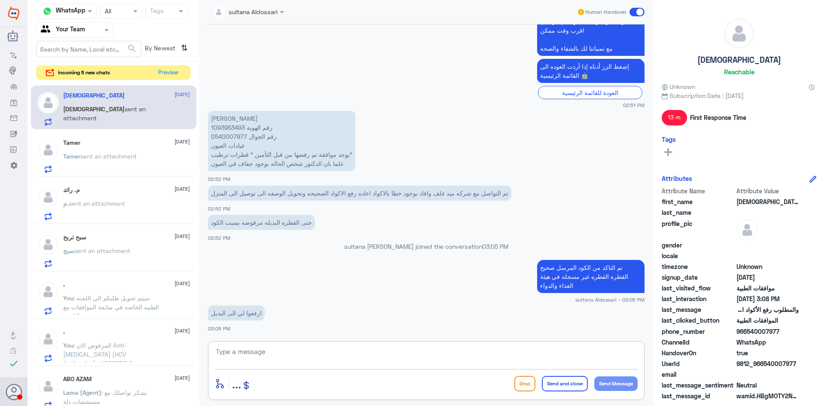
click at [405, 352] on textarea at bounding box center [426, 356] width 423 height 21
type textarea "عن طريق الصيدليه"
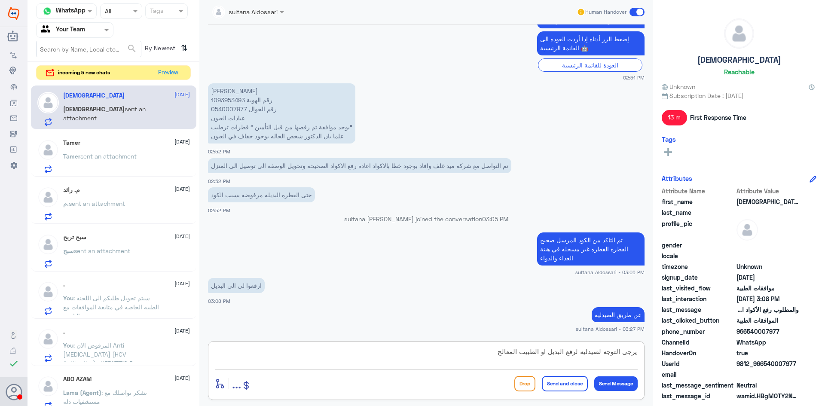
type textarea "يرجى التوجه لصيدليه لرفع البديل او الطبيب المعالج"
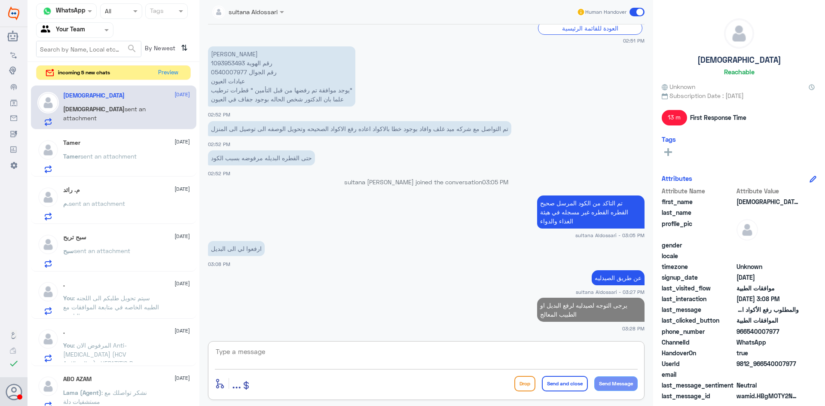
scroll to position [628, 0]
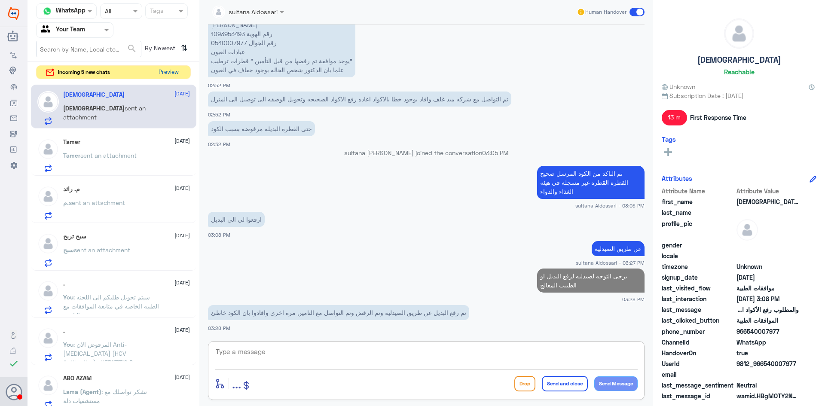
click at [164, 74] on button "Preview" at bounding box center [168, 72] width 27 height 13
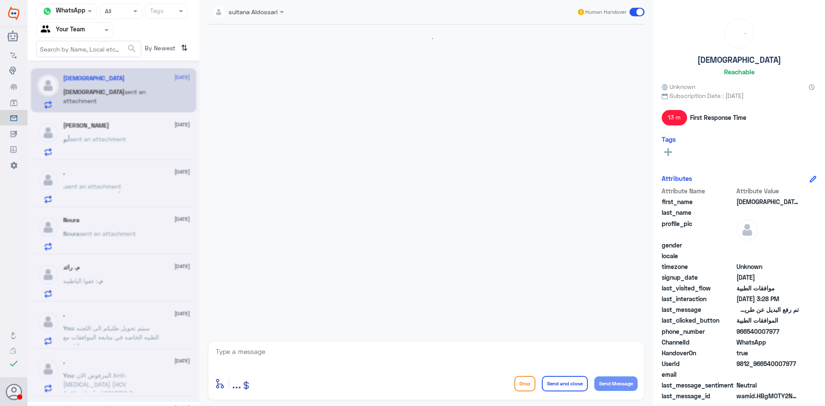
scroll to position [574, 0]
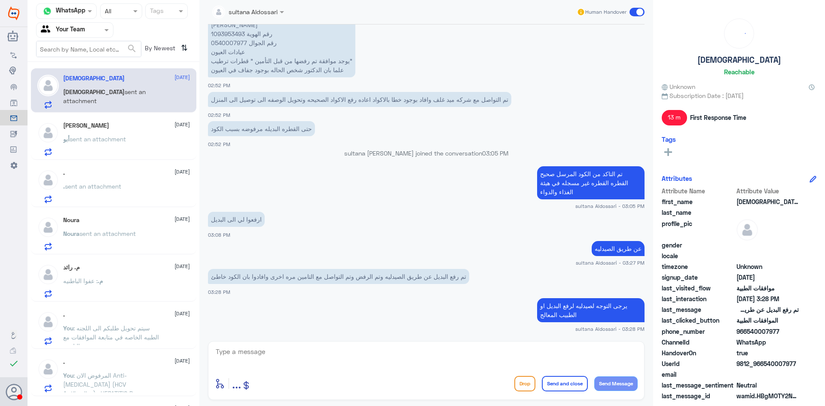
click at [130, 123] on div "[PERSON_NAME] [DATE]" at bounding box center [126, 125] width 127 height 7
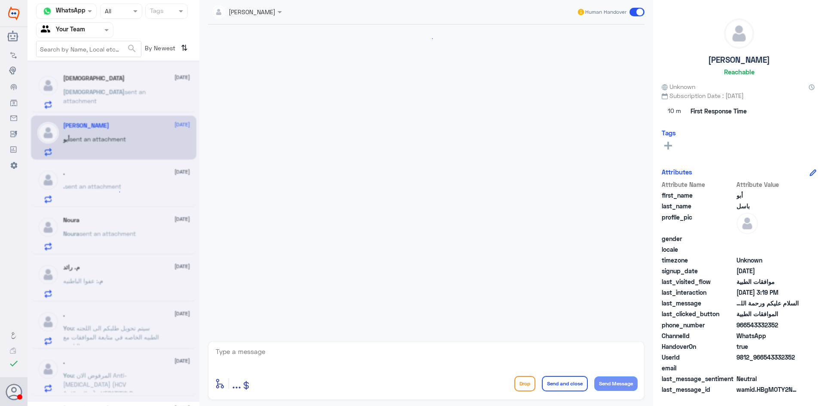
scroll to position [551, 0]
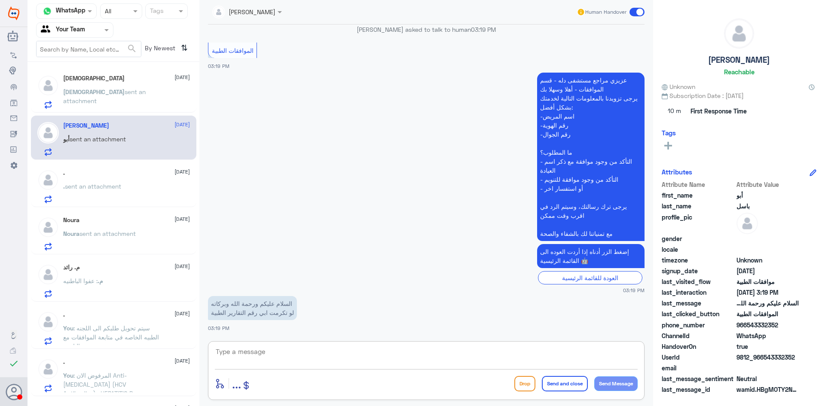
click at [290, 358] on textarea at bounding box center [426, 356] width 423 height 21
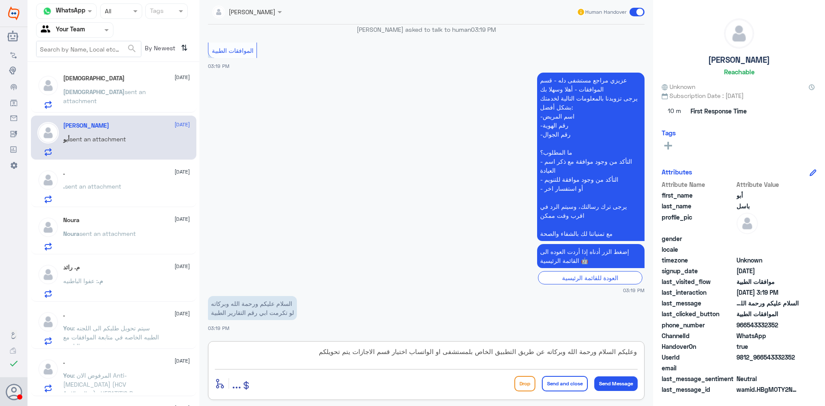
type textarea "وعليكم السلام ورحمة الله وبركاته عن طريق التطبيق الخاص بلمستشفى او الواتساب اخت…"
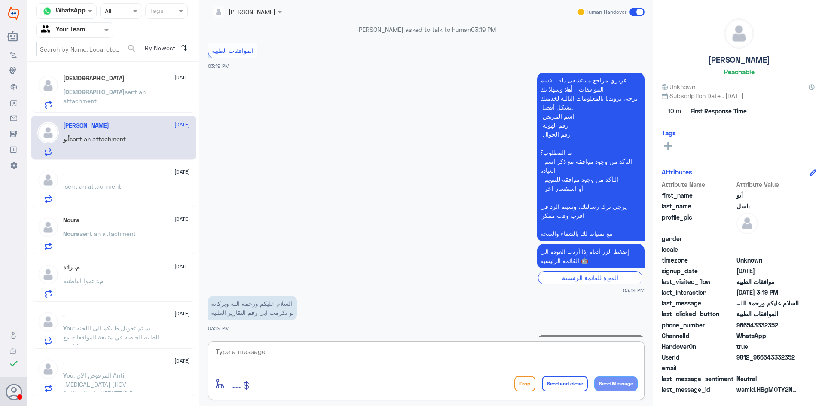
scroll to position [606, 0]
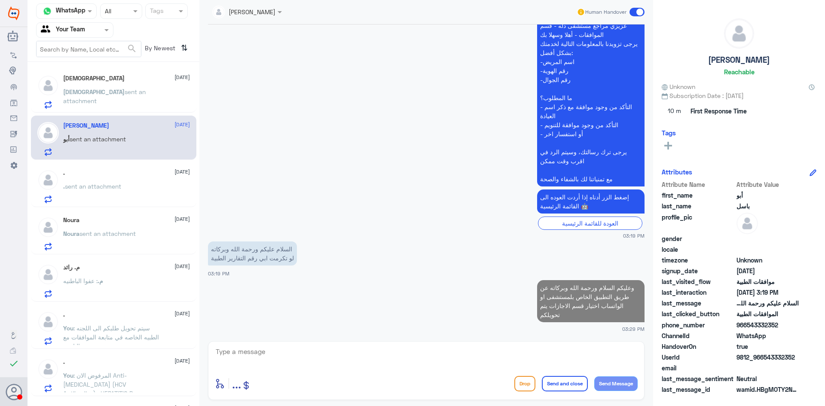
click at [127, 89] on span "sent an attachment" at bounding box center [104, 96] width 83 height 16
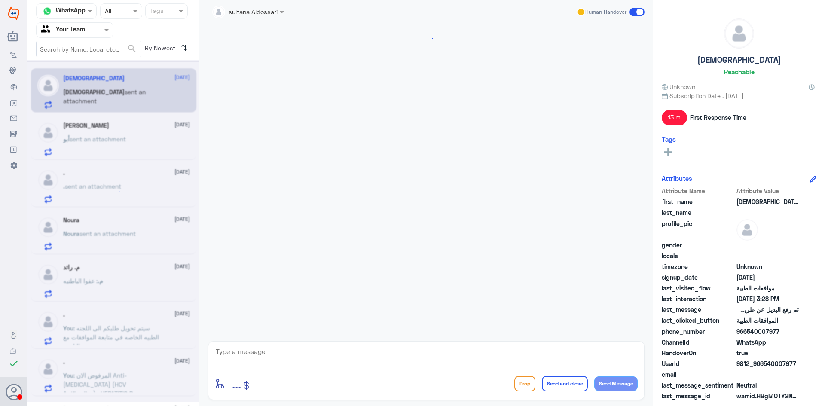
scroll to position [574, 0]
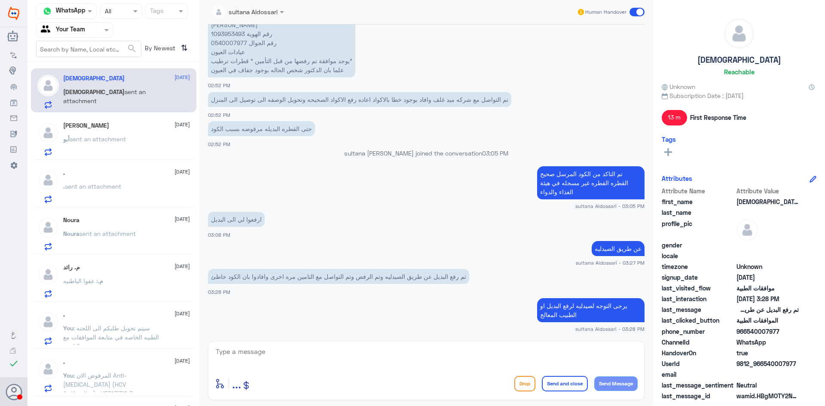
click at [106, 143] on span "sent an attachment" at bounding box center [98, 138] width 56 height 7
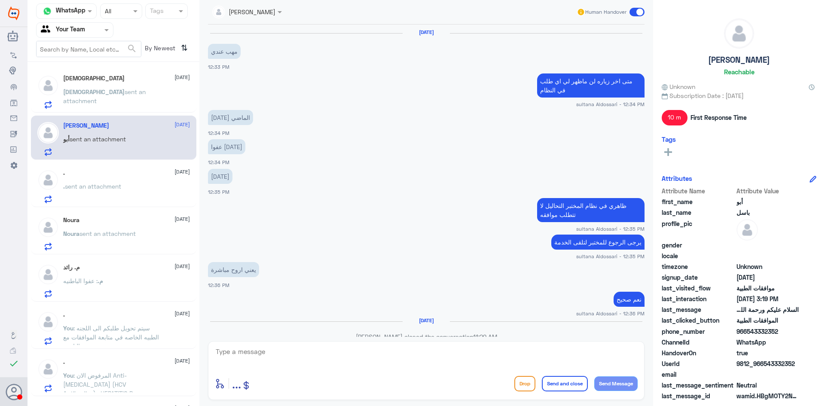
scroll to position [564, 0]
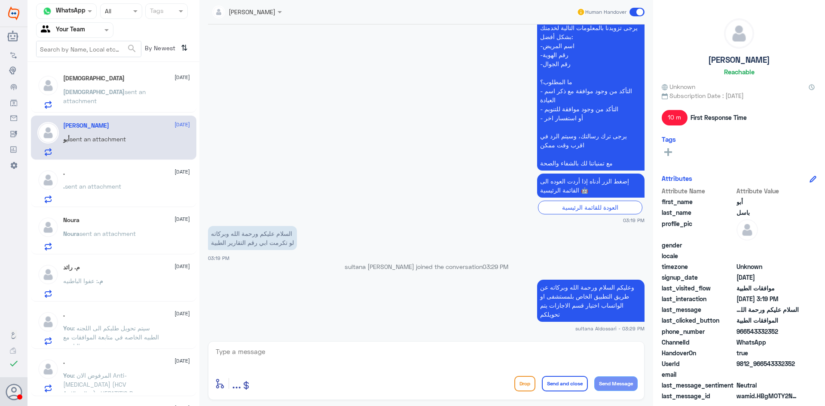
click at [107, 179] on div ". [DATE] . sent an attachment" at bounding box center [126, 186] width 127 height 34
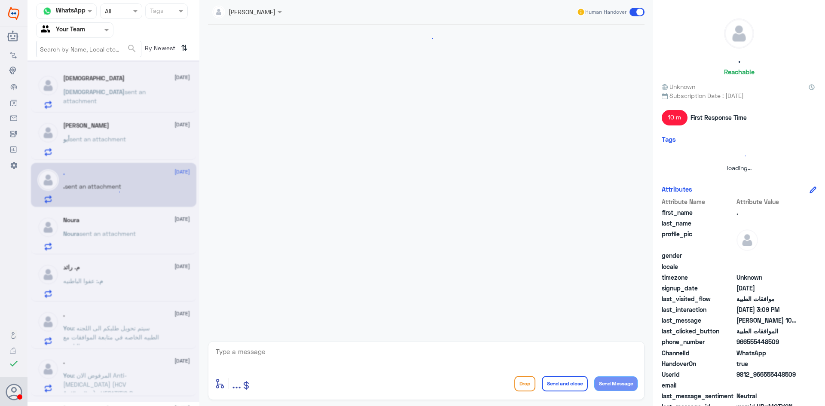
scroll to position [165, 0]
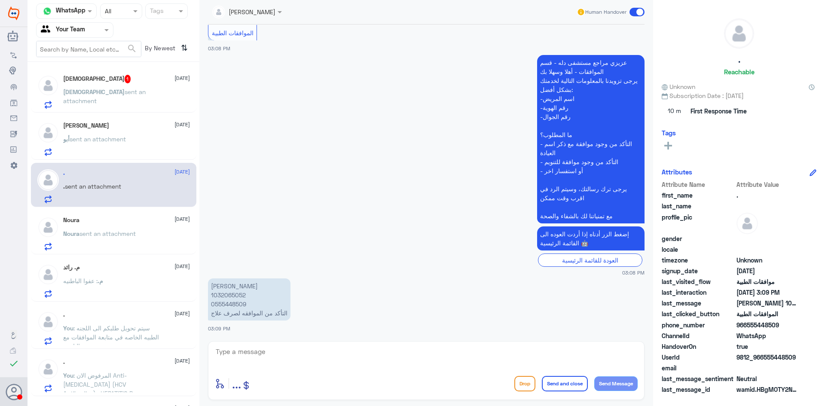
click at [224, 294] on p "[PERSON_NAME] 1032065052 0555448509 التأكد من الموافقه لصرف علاج" at bounding box center [249, 300] width 83 height 42
click at [374, 355] on textarea at bounding box center [426, 356] width 423 height 21
type textarea "لا يظهر لنا اي طلب جديد في النظام"
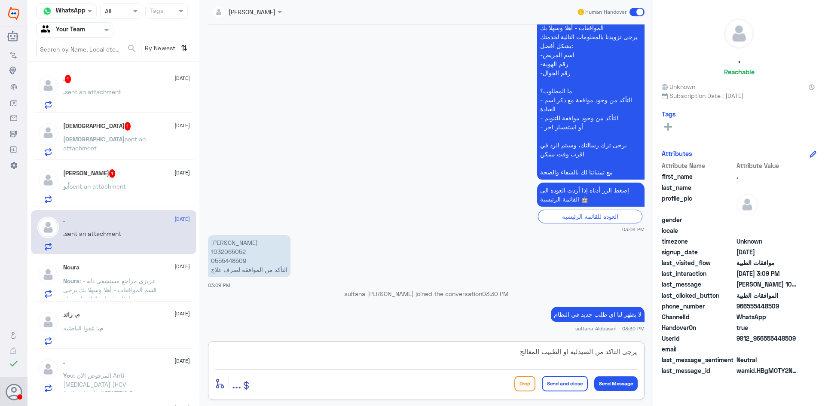
type textarea "يرجى التاكد من الصيدليه او الطبيب المعالج"
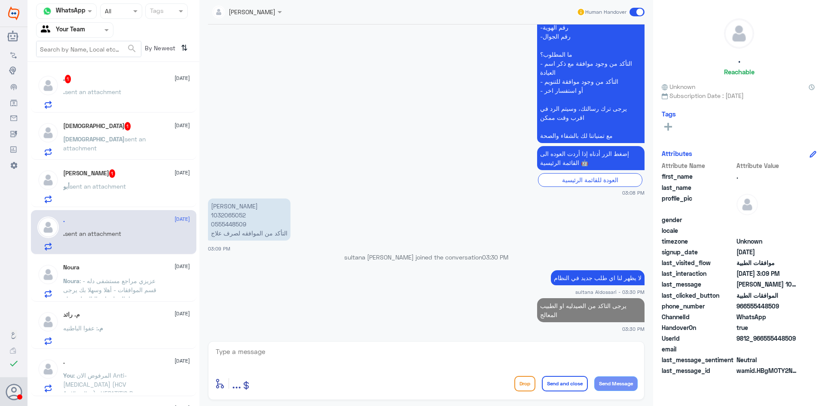
click at [114, 187] on span "sent an attachment" at bounding box center [98, 186] width 56 height 7
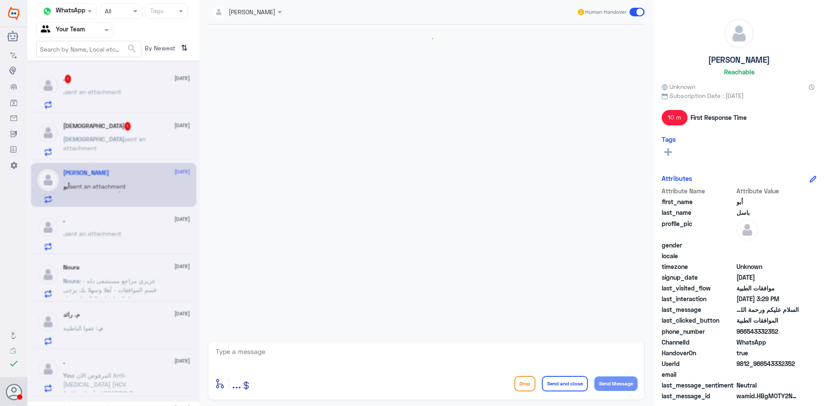
scroll to position [564, 0]
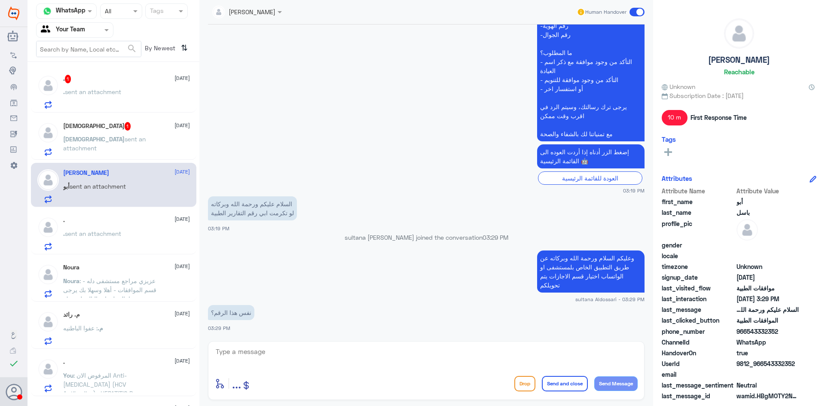
click at [267, 361] on textarea at bounding box center [426, 356] width 423 height 21
type textarea "ا"
type textarea "ن"
type textarea "الرقم الموحد"
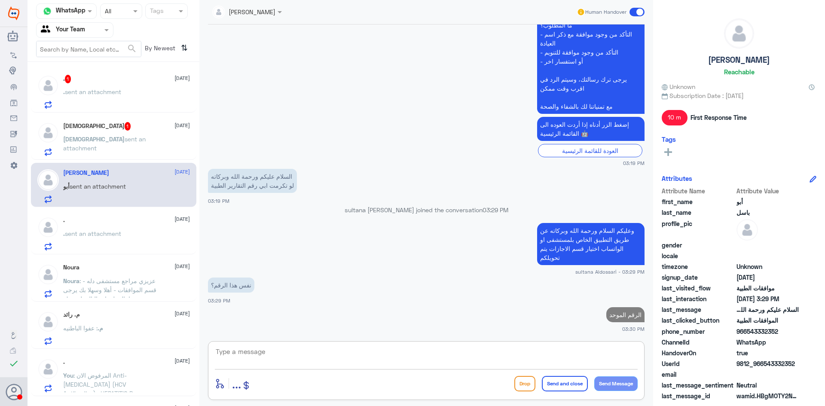
click at [115, 130] on div "[DEMOGRAPHIC_DATA] 1 [DATE]" at bounding box center [126, 126] width 127 height 9
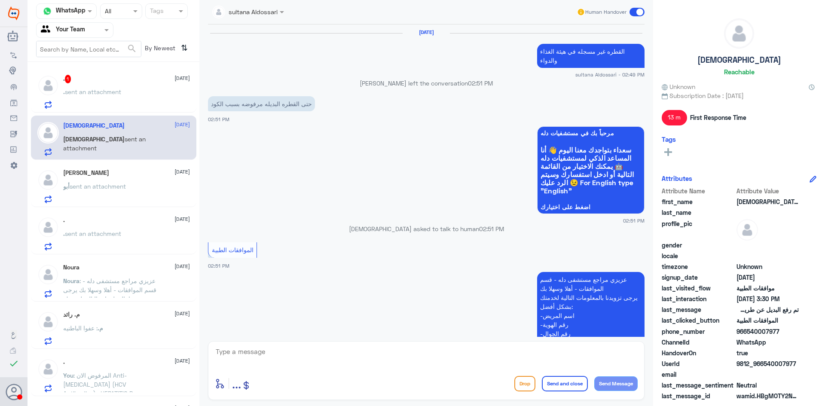
scroll to position [567, 0]
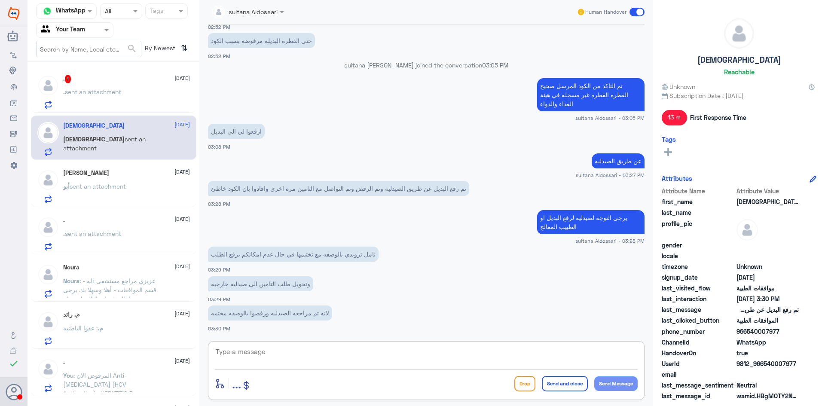
click at [312, 355] on textarea at bounding box center [426, 356] width 423 height 21
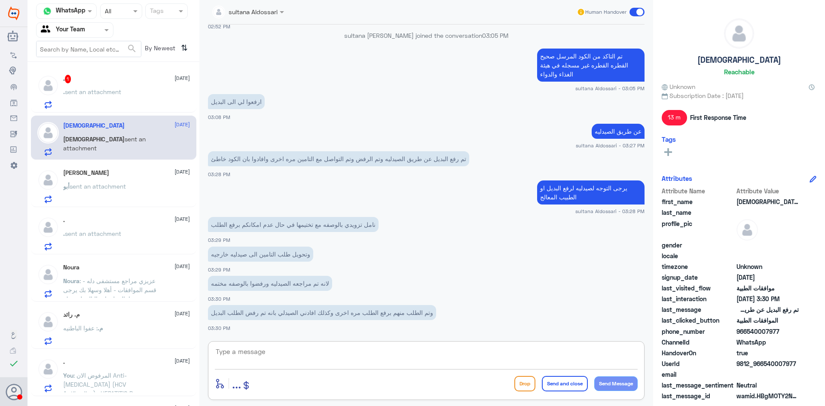
click at [267, 354] on textarea at bounding box center [426, 356] width 423 height 21
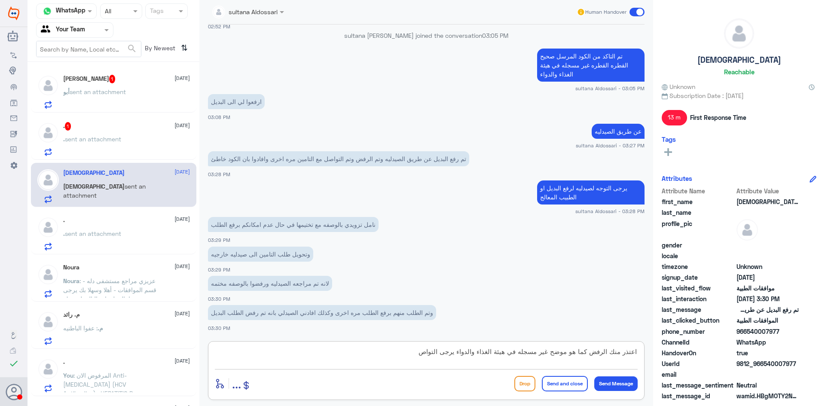
scroll to position [625, 0]
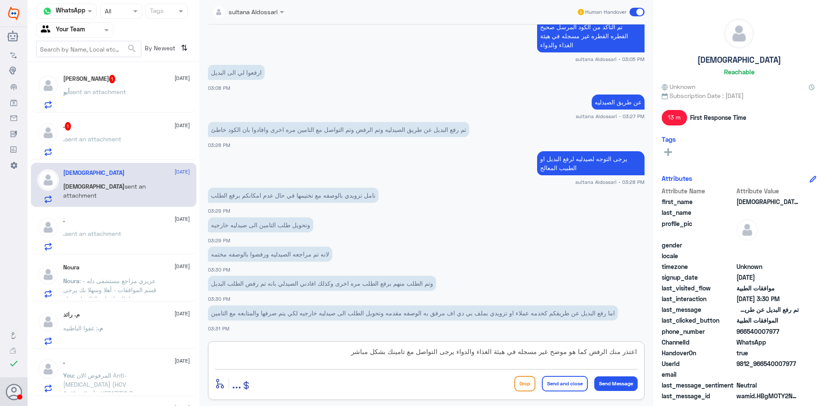
type textarea "اعتذر منك الرفض كما هو موضح غير مسجله في هيئة الغذاء والدواء يرجى التواصل مع تا…"
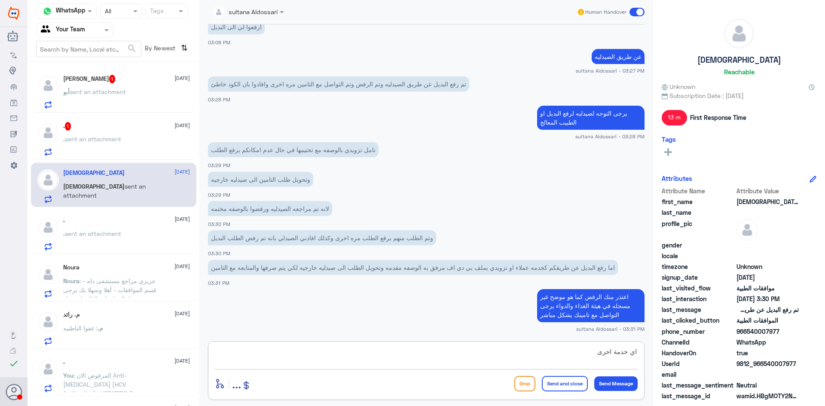
type textarea "اي خدمة اخرى"
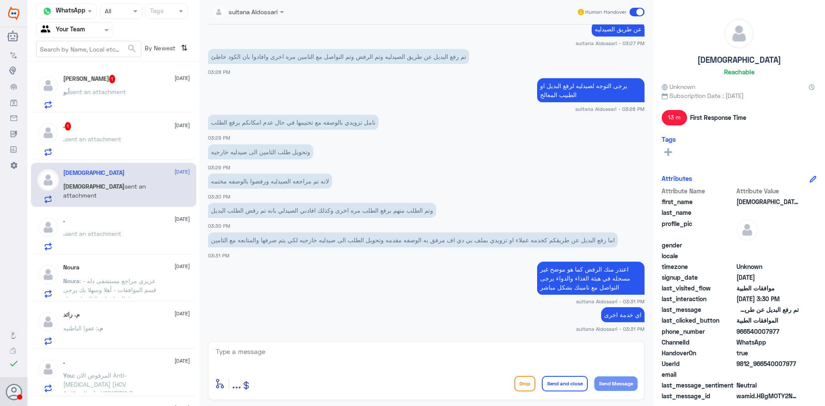
click at [136, 140] on div ". sent an attachment" at bounding box center [126, 146] width 127 height 19
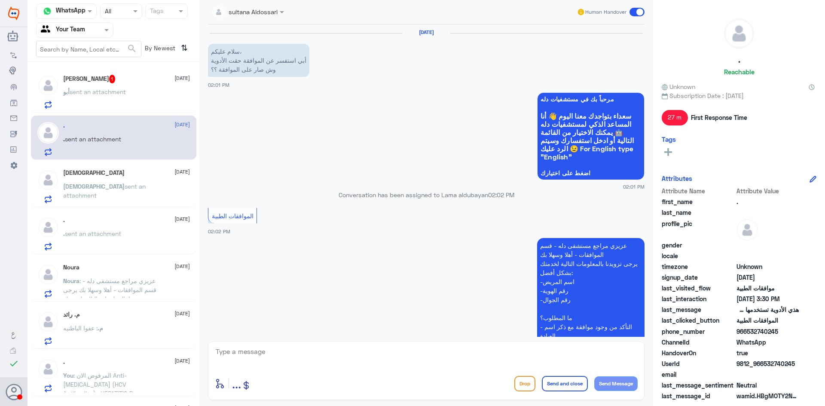
scroll to position [753, 0]
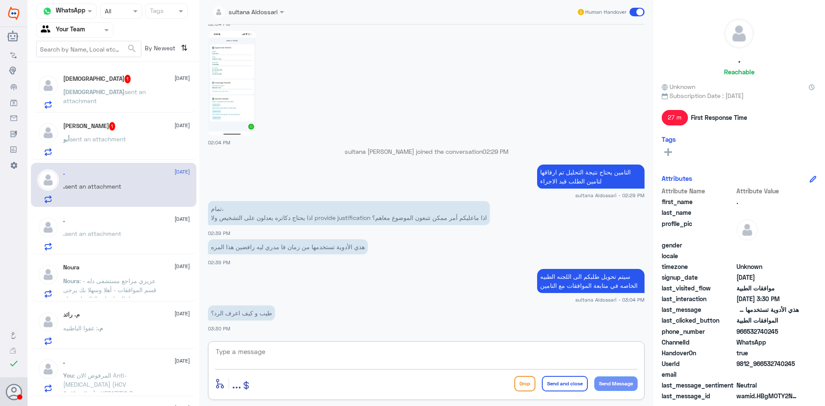
click at [315, 351] on textarea at bounding box center [426, 356] width 423 height 21
type textarea "يتم تحديث الموافقه في حال الموافقه [GEOGRAPHIC_DATA]كم مسج من التامين"
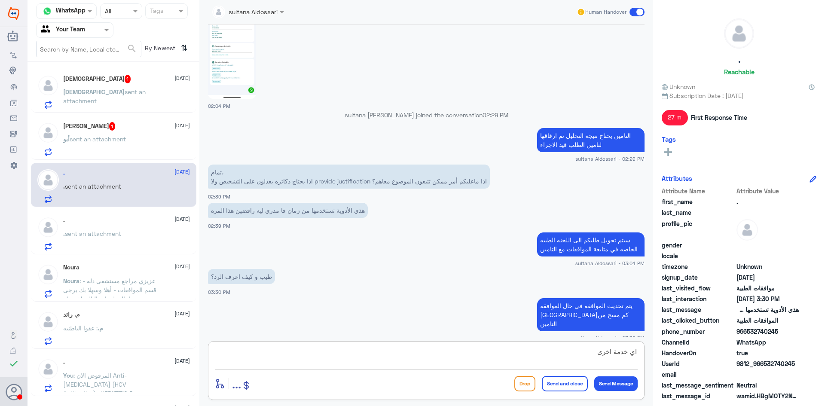
type textarea "اي خدمة اخرى"
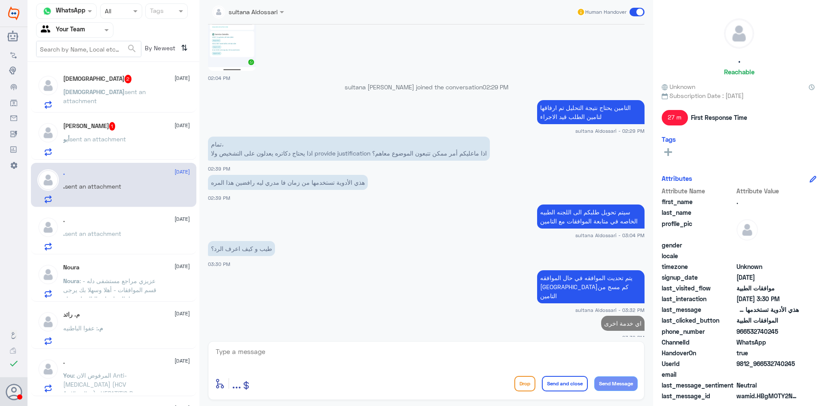
click at [110, 140] on span "sent an attachment" at bounding box center [98, 138] width 56 height 7
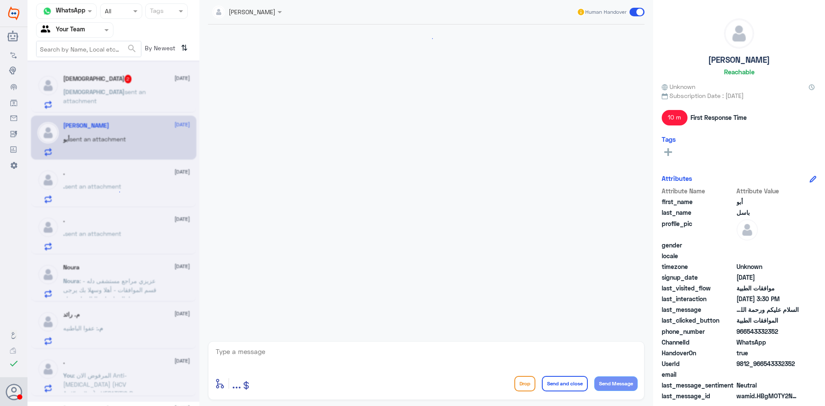
scroll to position [555, 0]
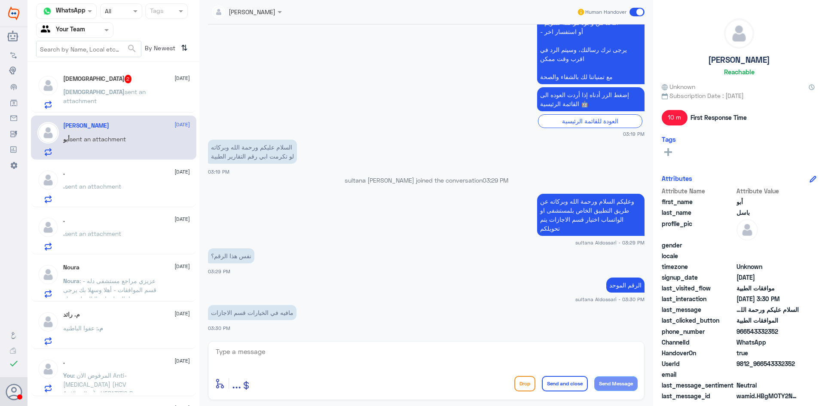
click at [328, 365] on textarea at bounding box center [426, 356] width 423 height 21
type textarea "920012222"
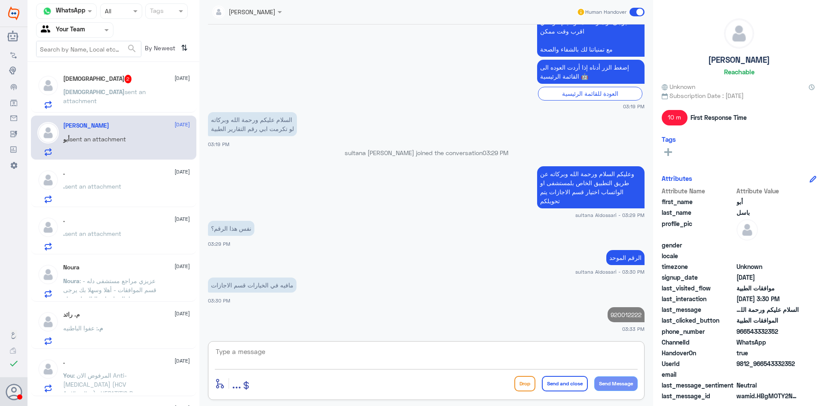
type textarea "ه"
type textarea "او الرقم 0112994881"
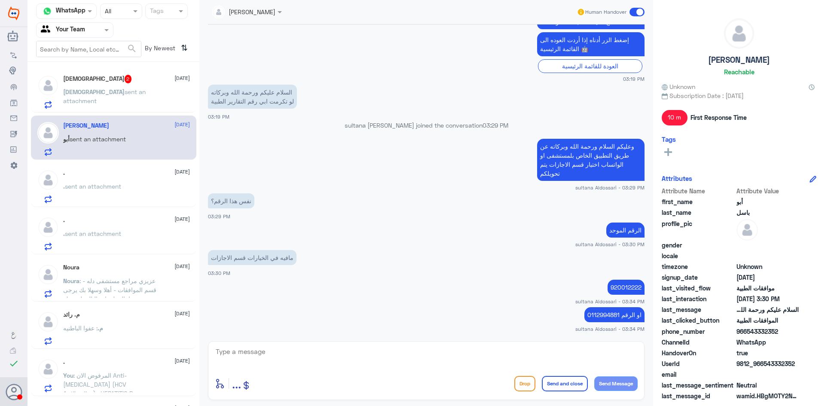
click at [133, 79] on div "[PERSON_NAME] 2 [DATE]" at bounding box center [126, 79] width 127 height 9
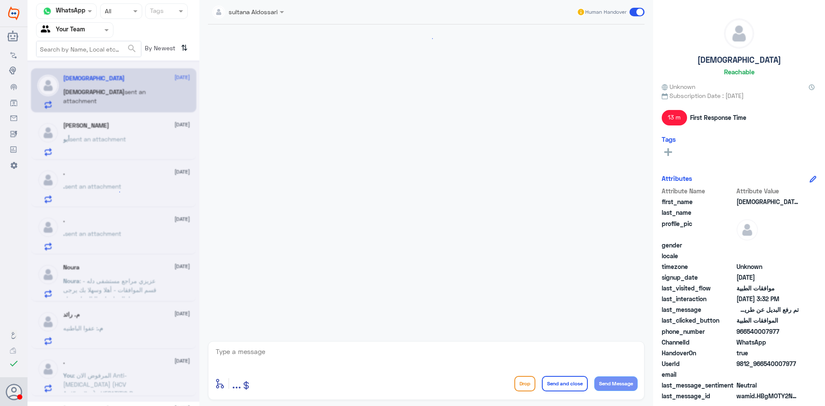
scroll to position [559, 0]
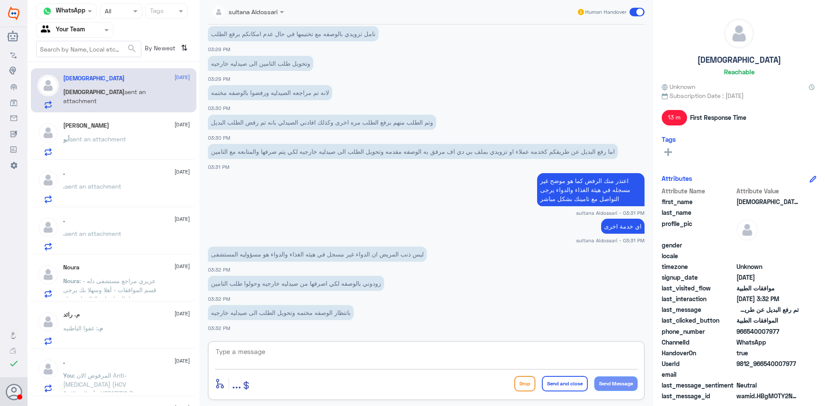
click at [373, 354] on textarea at bounding box center [426, 356] width 423 height 21
type textarea "اعتذر منك مره اخرى ليس من صلاحيتنا ختم الوصفه فقط عن طريق الصيدليه"
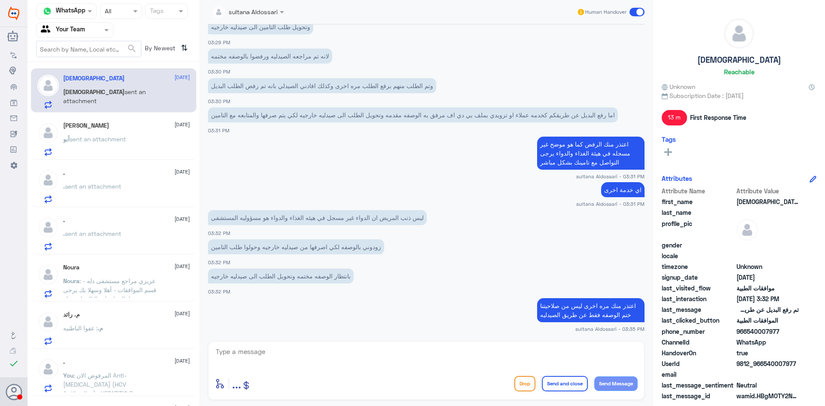
click at [113, 119] on div "[PERSON_NAME] [DATE] أبو sent an attachment" at bounding box center [113, 138] width 165 height 44
click at [109, 127] on div "[PERSON_NAME] [DATE]" at bounding box center [126, 125] width 127 height 7
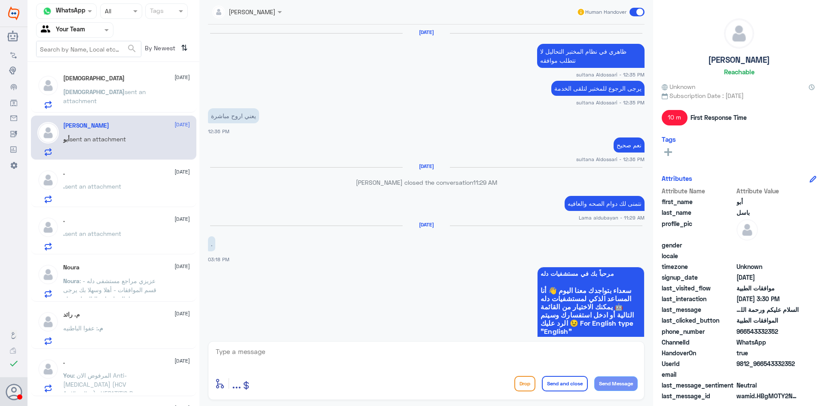
scroll to position [551, 0]
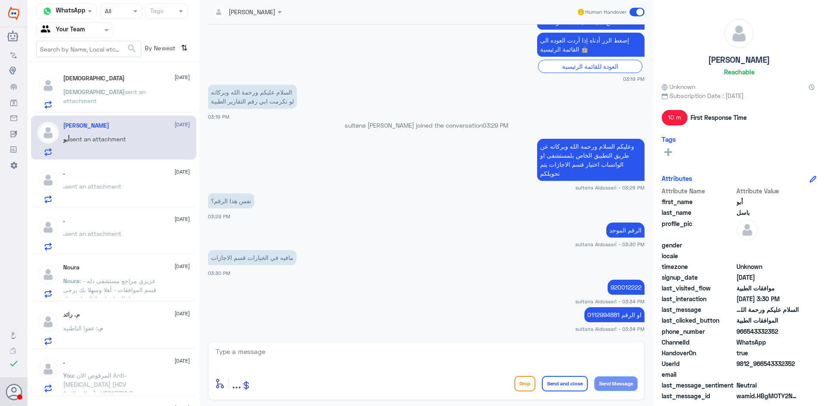
click at [96, 173] on div ". [DATE]" at bounding box center [126, 172] width 127 height 7
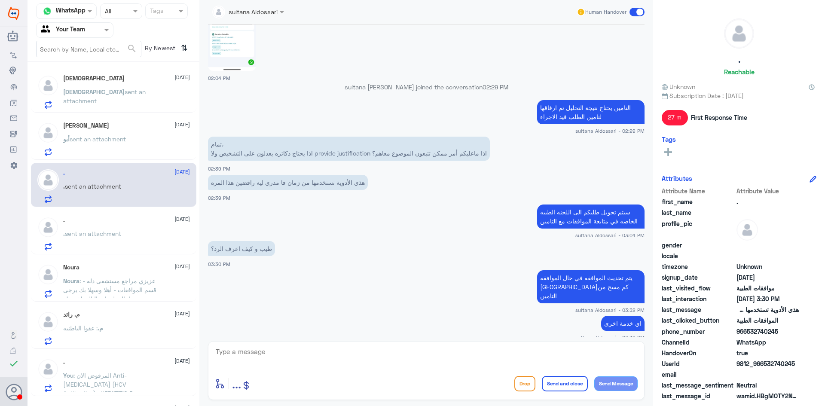
click at [141, 91] on span "sent an attachment" at bounding box center [104, 96] width 83 height 16
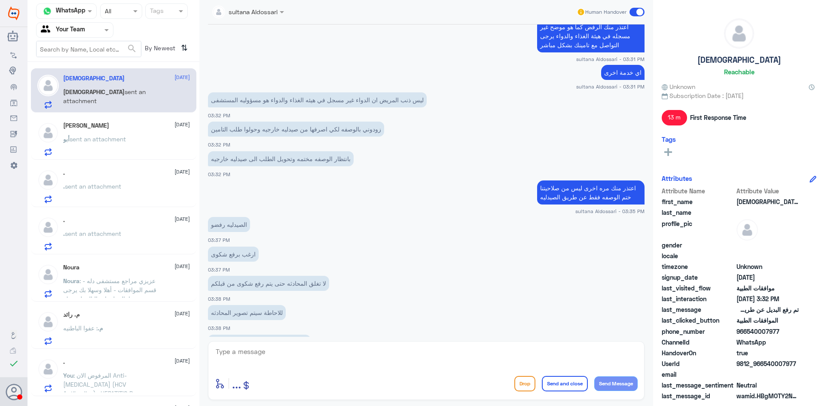
scroll to position [518, 0]
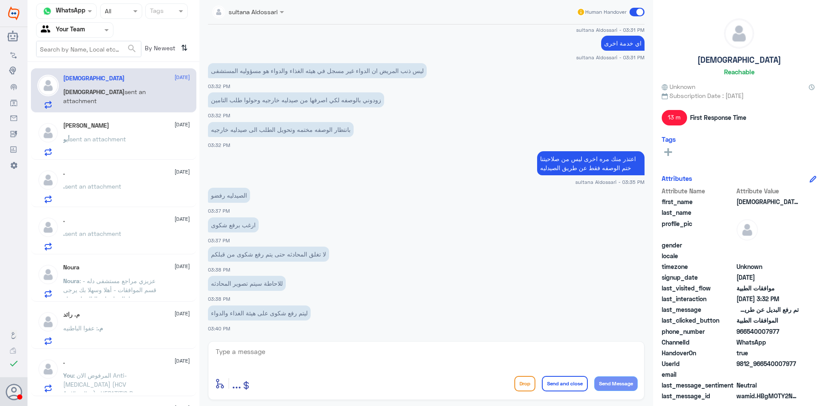
click at [352, 345] on div "enter flow name ... Drop Send and close Send Message" at bounding box center [426, 370] width 437 height 59
click at [352, 349] on textarea at bounding box center [426, 356] width 423 height 21
type textarea "G"
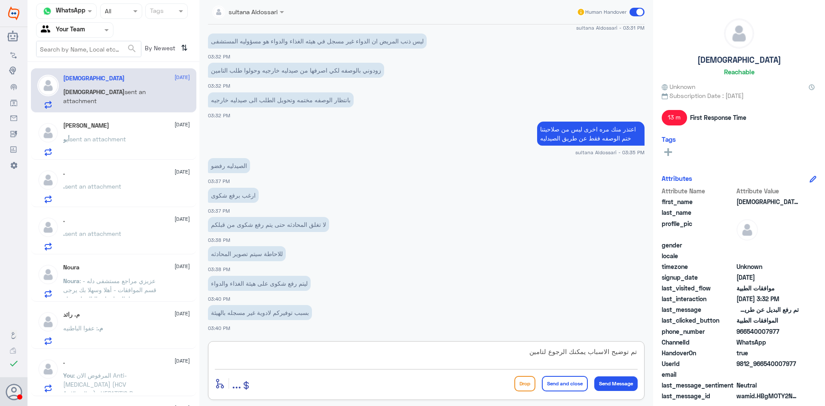
type textarea "تم توضيح الاسباب يمكنك الرجوع لتامين"
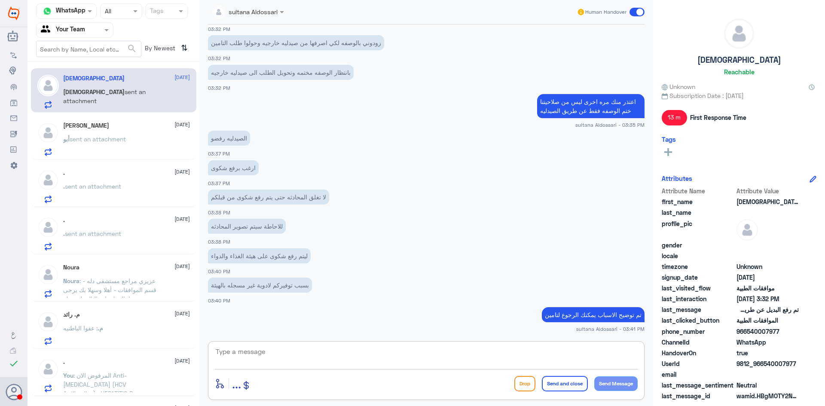
type textarea "ا"
click at [92, 126] on div "[PERSON_NAME] [DATE]" at bounding box center [126, 125] width 127 height 7
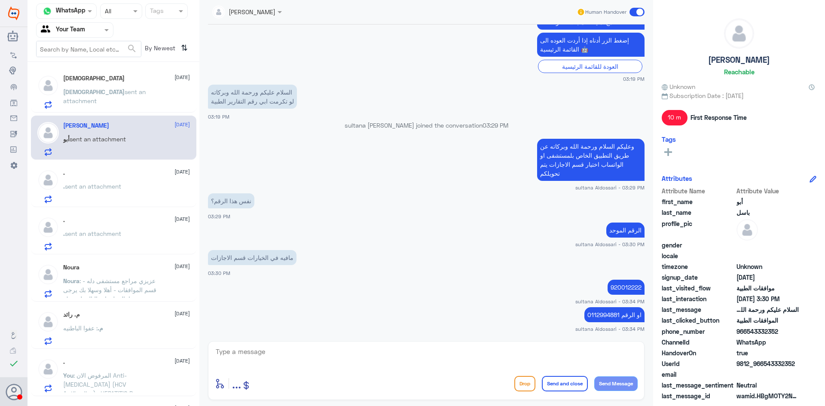
click at [96, 178] on div ". [DATE] . sent an attachment" at bounding box center [126, 186] width 127 height 34
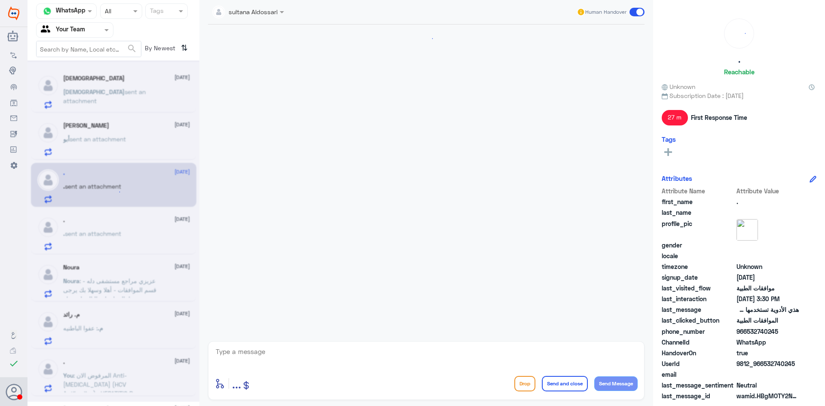
scroll to position [817, 0]
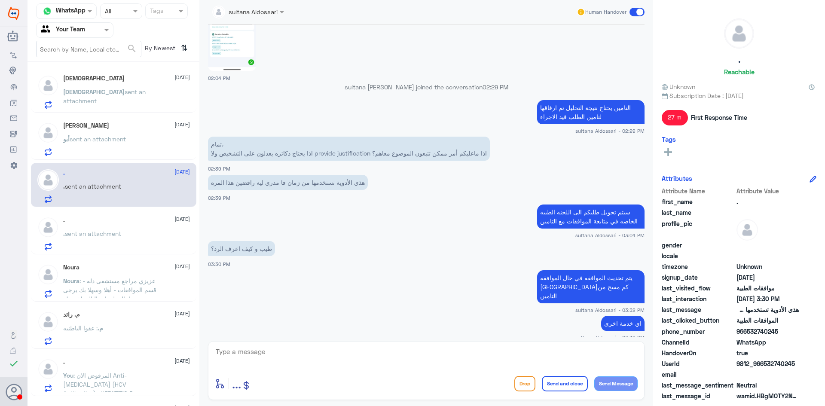
click at [107, 234] on span "sent an attachment" at bounding box center [93, 233] width 56 height 7
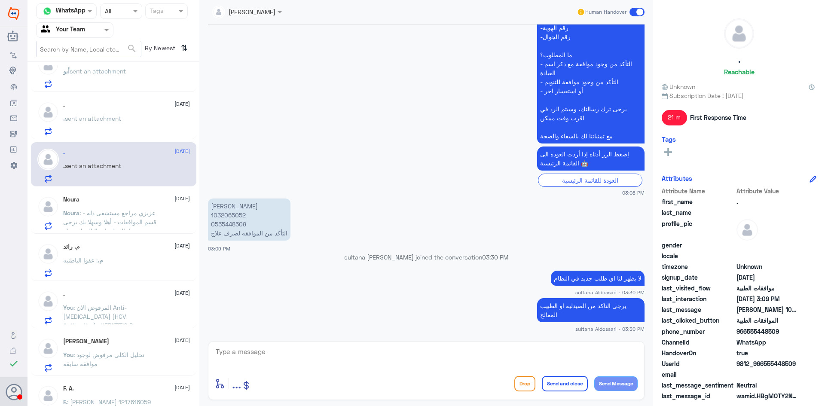
scroll to position [43, 0]
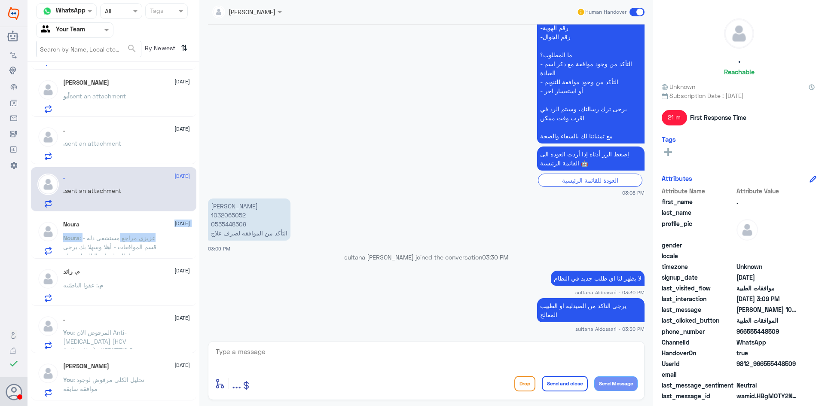
click at [118, 230] on div "Noura [DATE] Noura : عزيزي مراجع مستشفى دله - قسم الموافقات - أهلا وسهلا بك يرج…" at bounding box center [126, 238] width 127 height 34
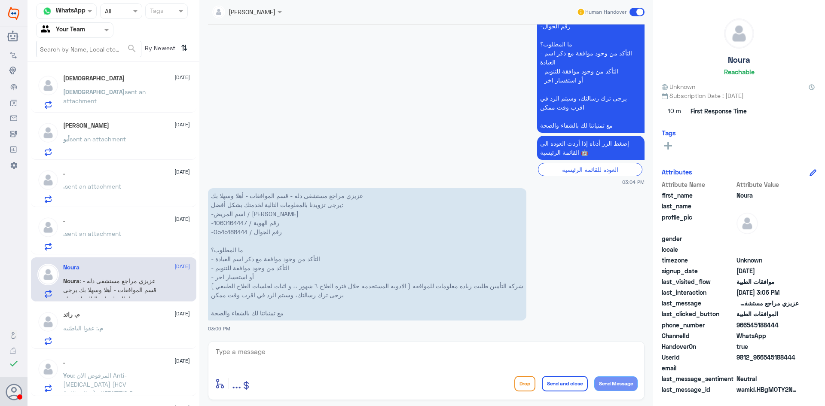
click at [144, 86] on div "[PERSON_NAME] [DATE] [PERSON_NAME] sent an attachment" at bounding box center [126, 92] width 127 height 34
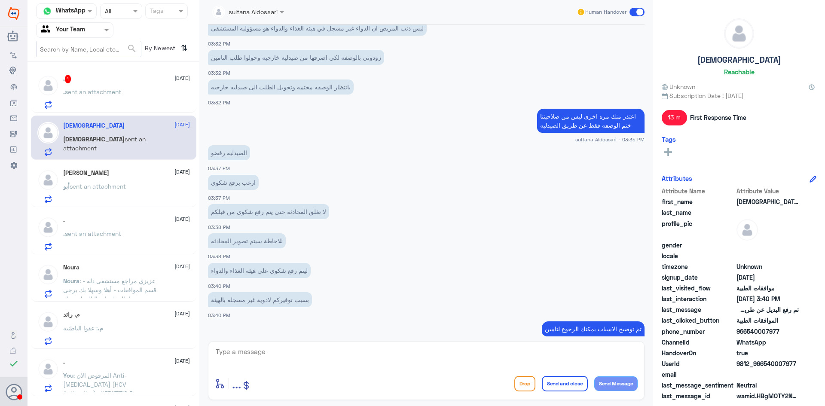
scroll to position [324, 0]
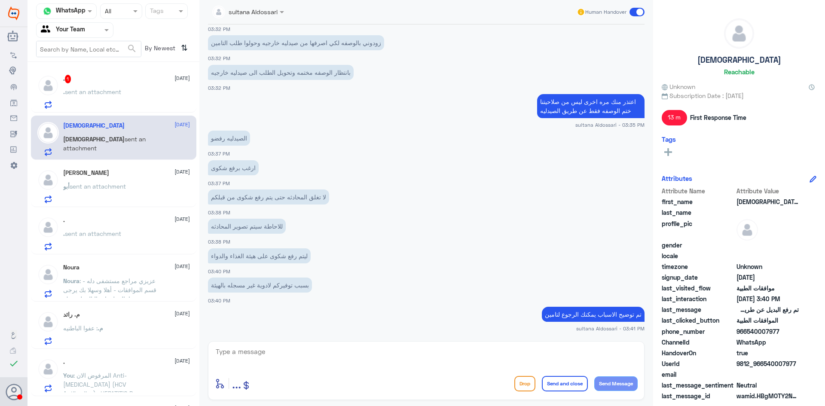
click at [134, 92] on div ". sent an attachment" at bounding box center [126, 98] width 127 height 19
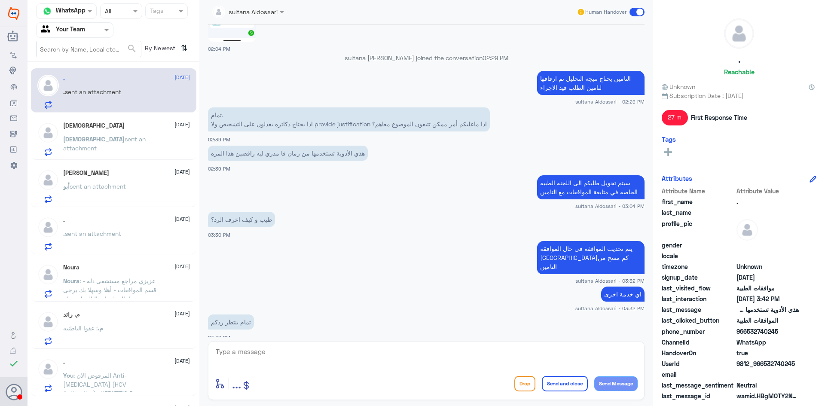
scroll to position [876, 0]
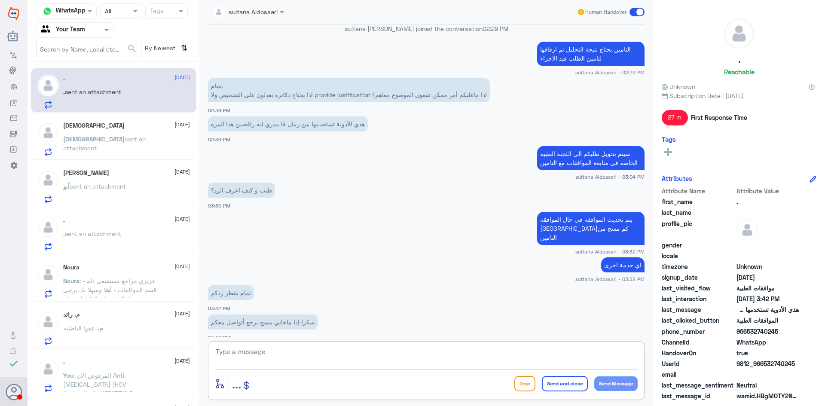
click at [294, 354] on textarea at bounding box center [426, 356] width 423 height 21
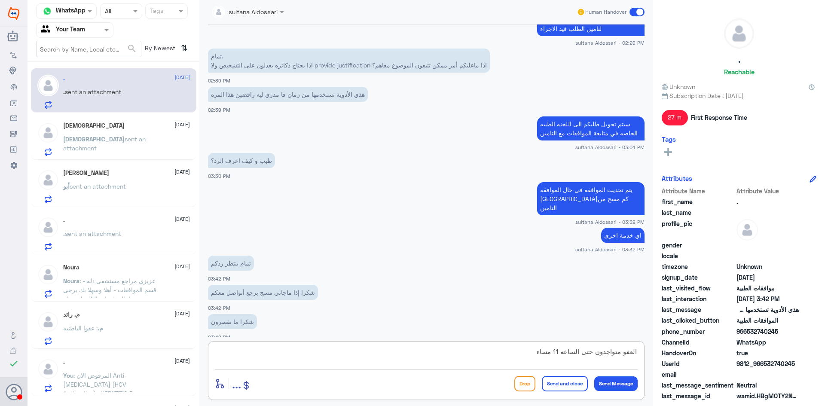
type textarea "العفو متواجدون حتى الساعه 11 مساء"
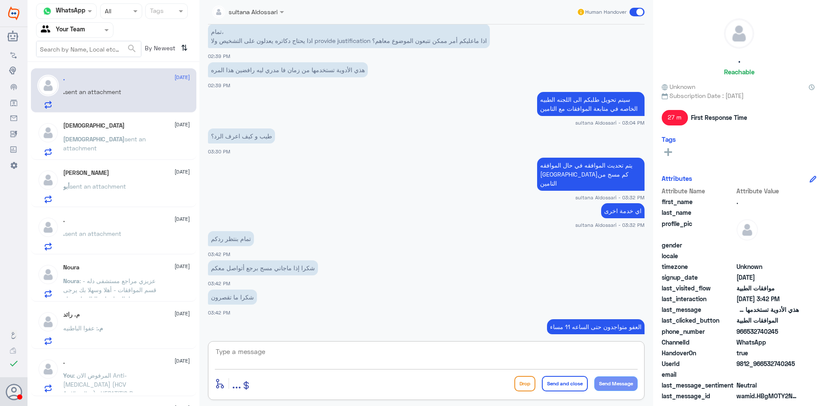
scroll to position [933, 0]
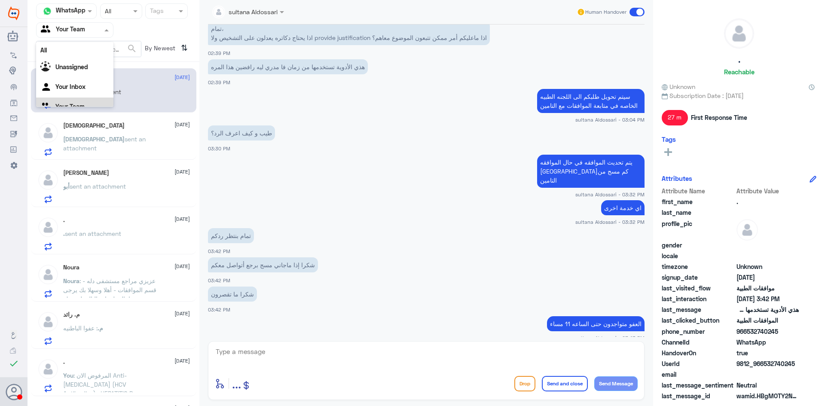
click at [94, 33] on div at bounding box center [75, 30] width 77 height 10
click at [84, 73] on Inbox "Your Inbox" at bounding box center [70, 75] width 30 height 7
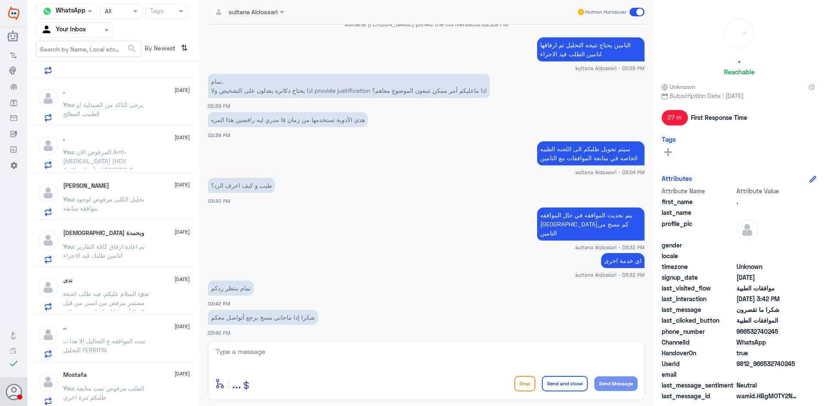
scroll to position [657, 0]
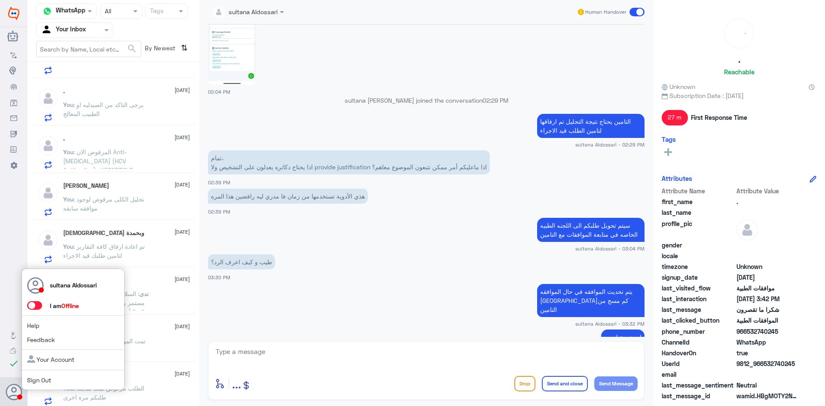
click at [39, 380] on link "Sign Out" at bounding box center [39, 380] width 24 height 7
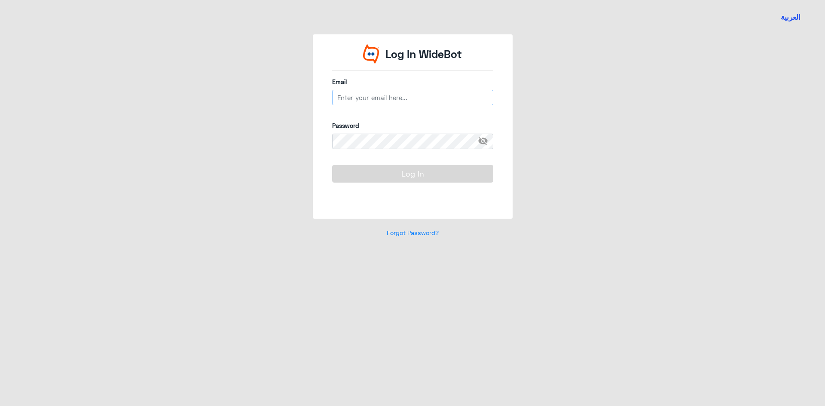
type input "[EMAIL_ADDRESS][DOMAIN_NAME]"
